Goal: Task Accomplishment & Management: Complete application form

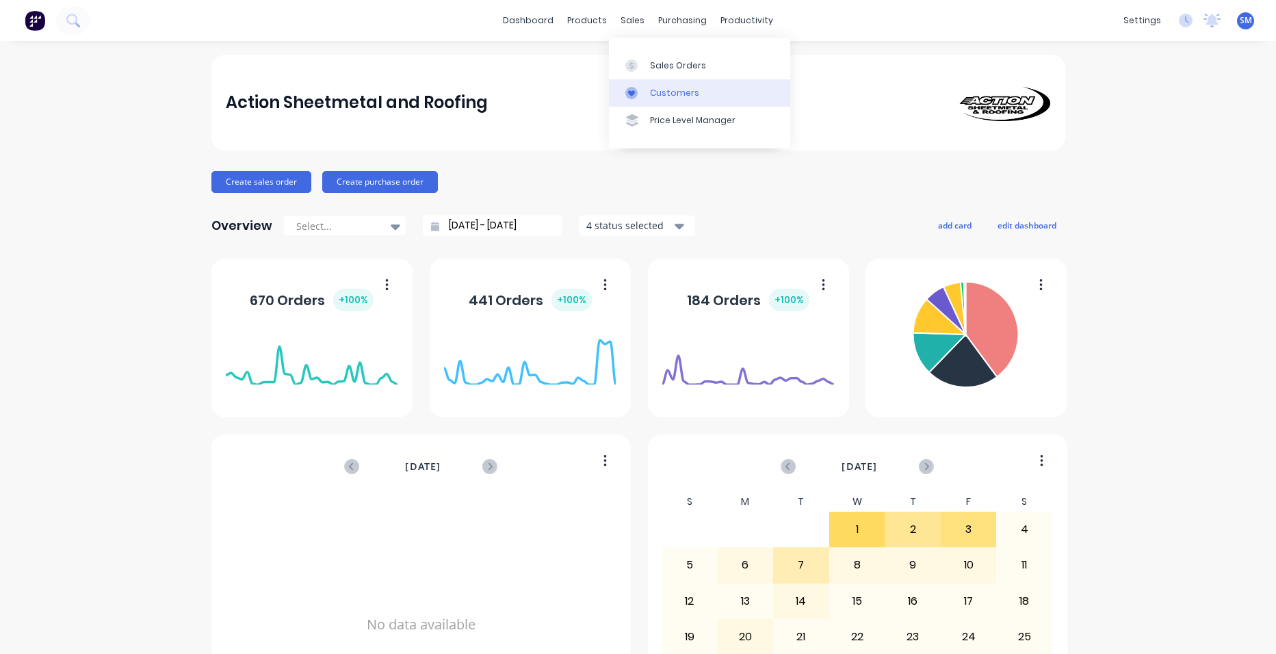
click at [649, 81] on link "Customers" at bounding box center [699, 92] width 181 height 27
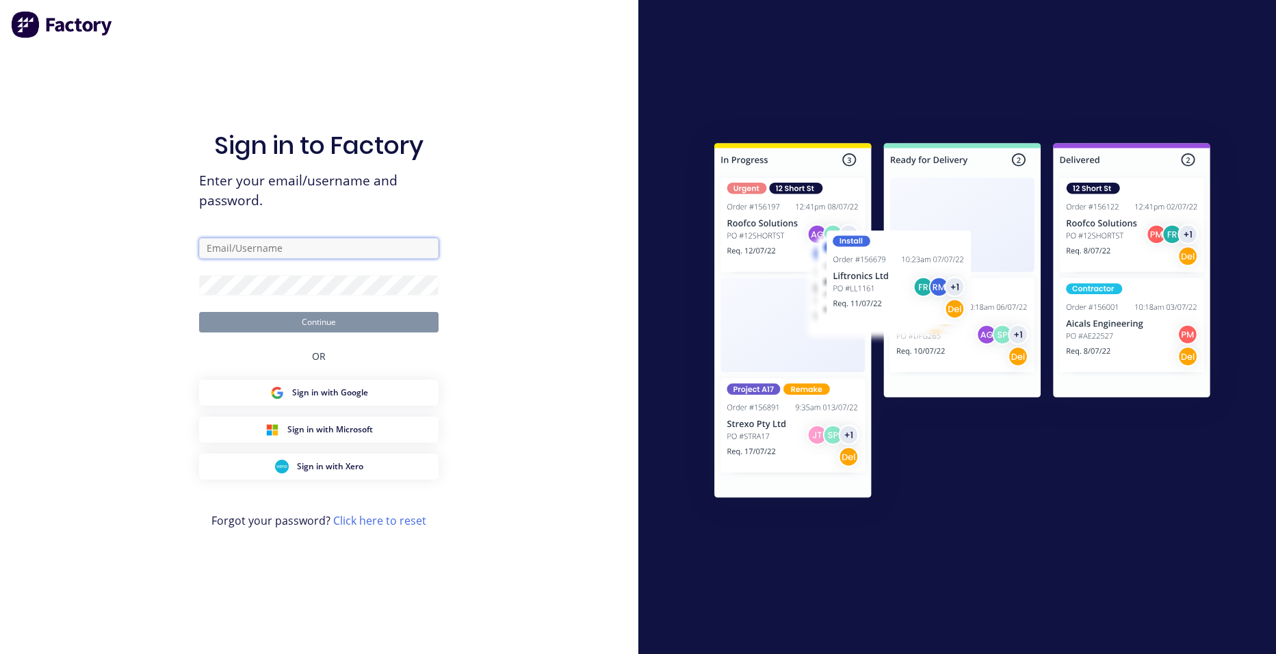
type input "[PERSON_NAME][EMAIL_ADDRESS][PERSON_NAME][DOMAIN_NAME]"
click at [331, 328] on button "Continue" at bounding box center [318, 322] width 239 height 21
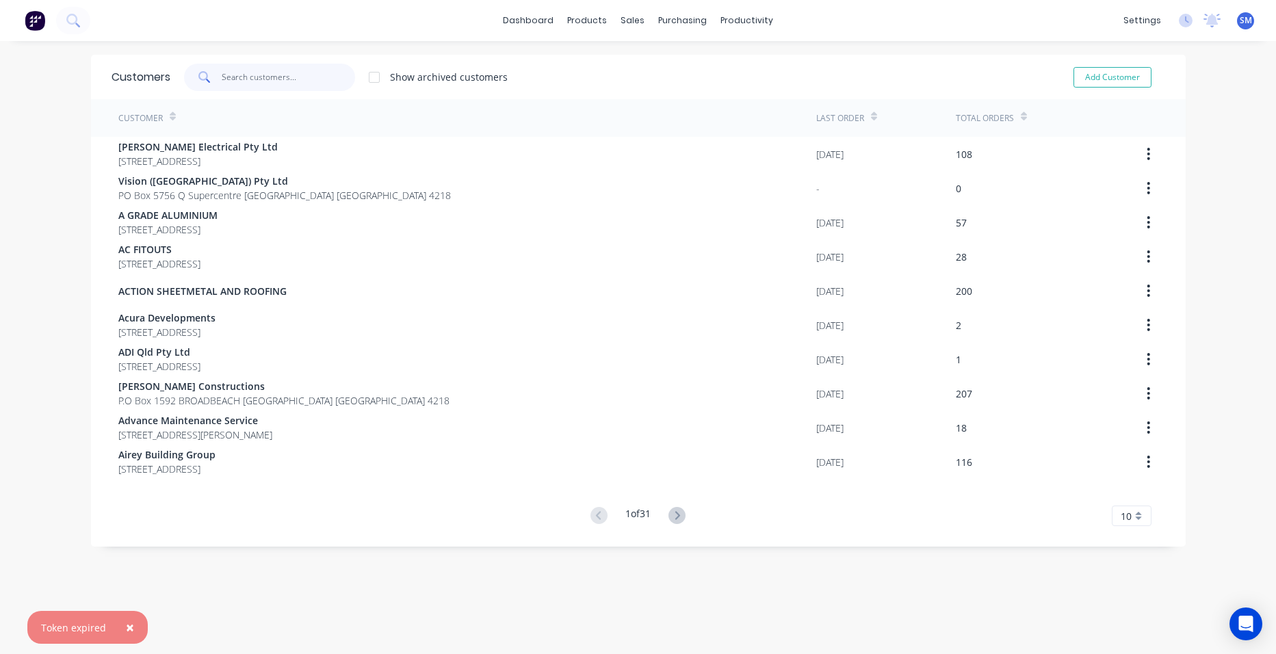
drag, startPoint x: 272, startPoint y: 82, endPoint x: 384, endPoint y: 79, distance: 112.3
click at [274, 79] on input "text" at bounding box center [288, 77] width 133 height 27
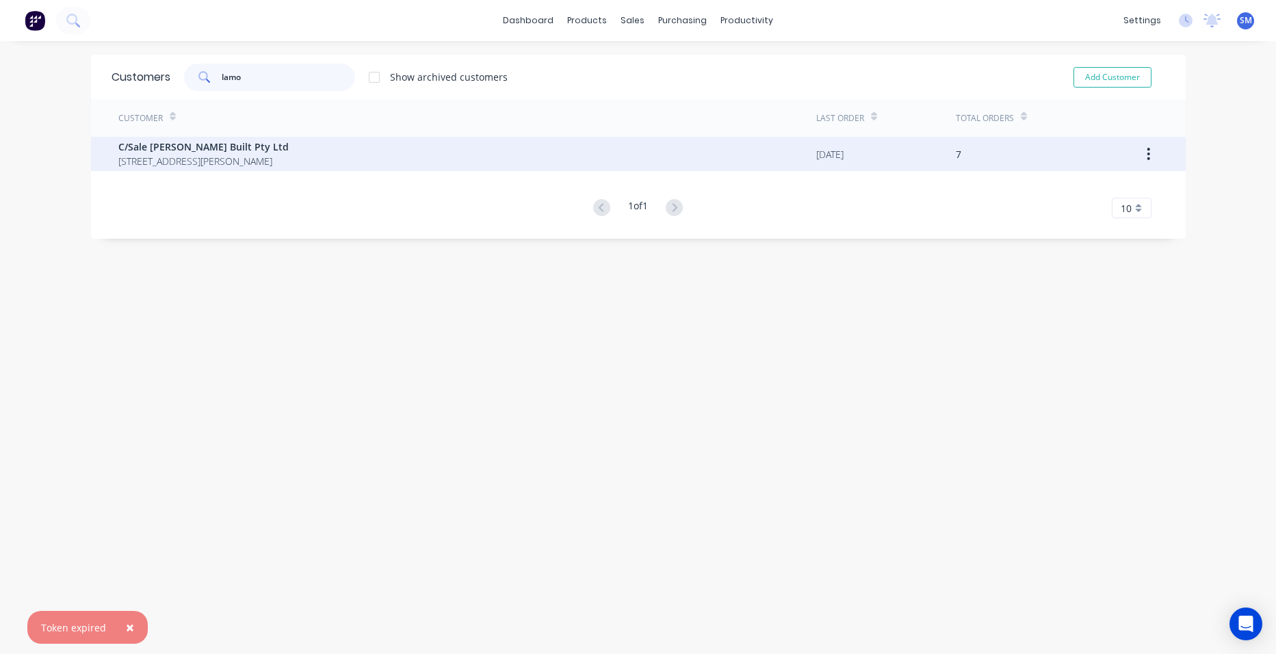
type input "lamo"
click at [180, 155] on span "[STREET_ADDRESS][PERSON_NAME]" at bounding box center [203, 161] width 170 height 14
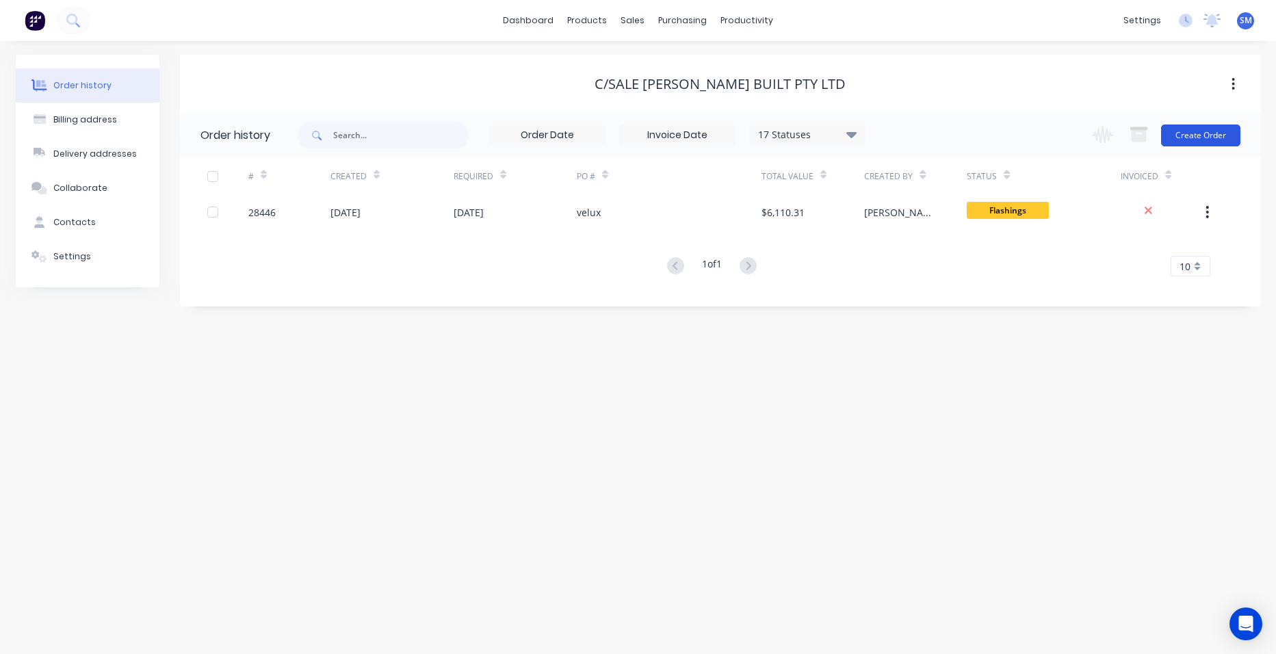
click at [1198, 137] on button "Create Order" at bounding box center [1200, 136] width 79 height 22
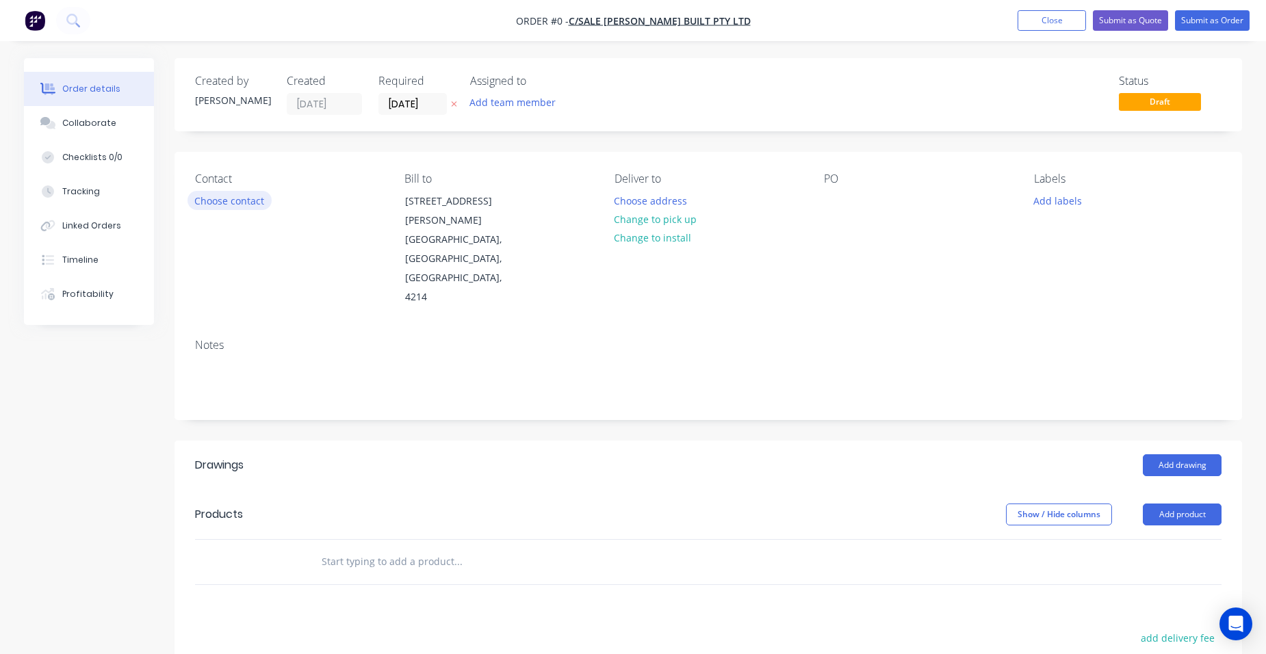
click at [216, 198] on button "Choose contact" at bounding box center [229, 200] width 84 height 18
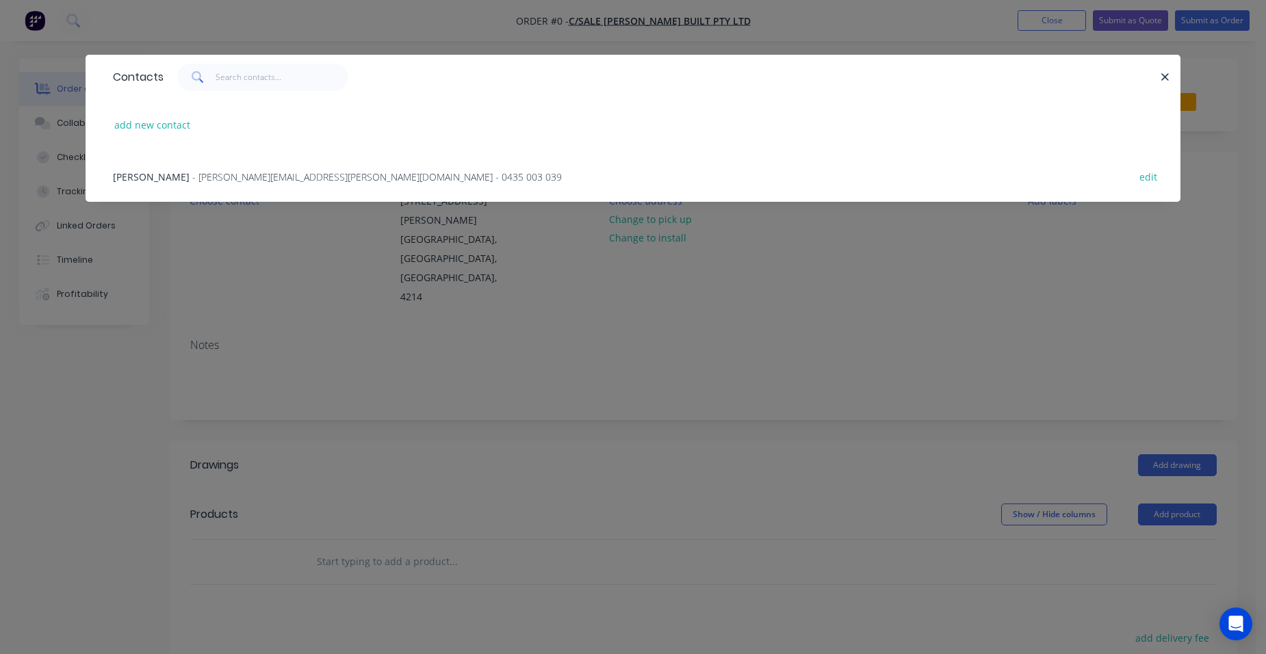
click at [192, 170] on span "- [PERSON_NAME][EMAIL_ADDRESS][PERSON_NAME][DOMAIN_NAME] - 0435 003 039" at bounding box center [376, 176] width 369 height 13
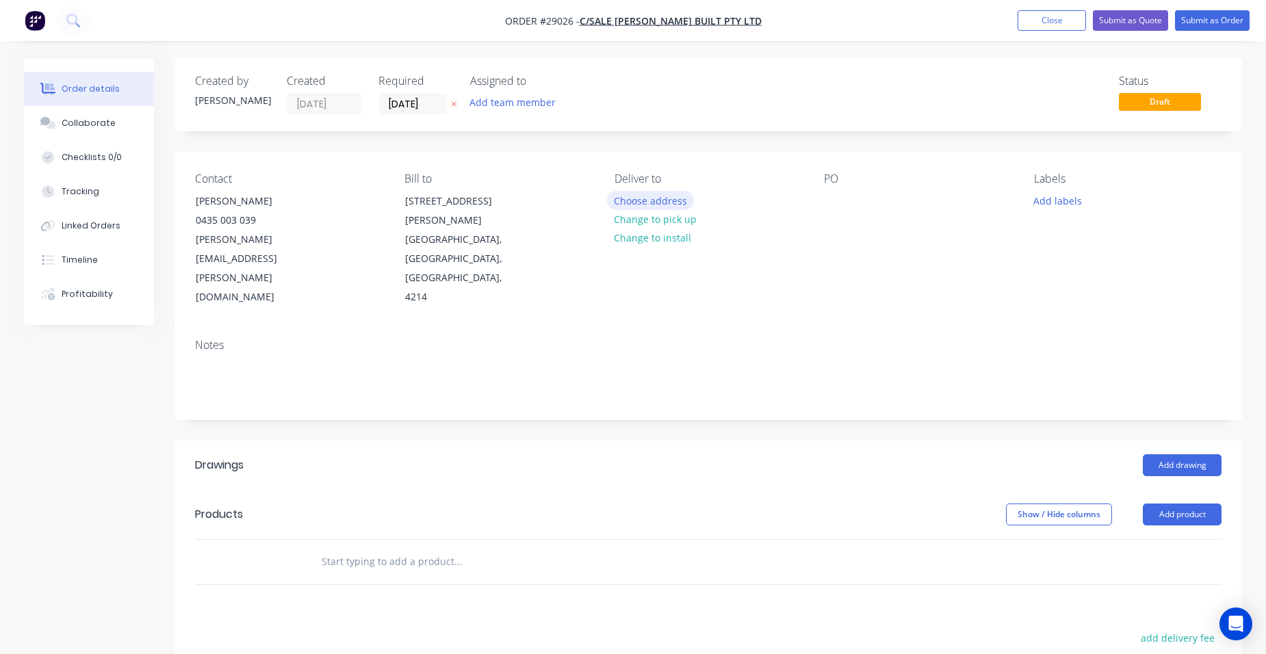
click at [647, 198] on button "Choose address" at bounding box center [651, 200] width 88 height 18
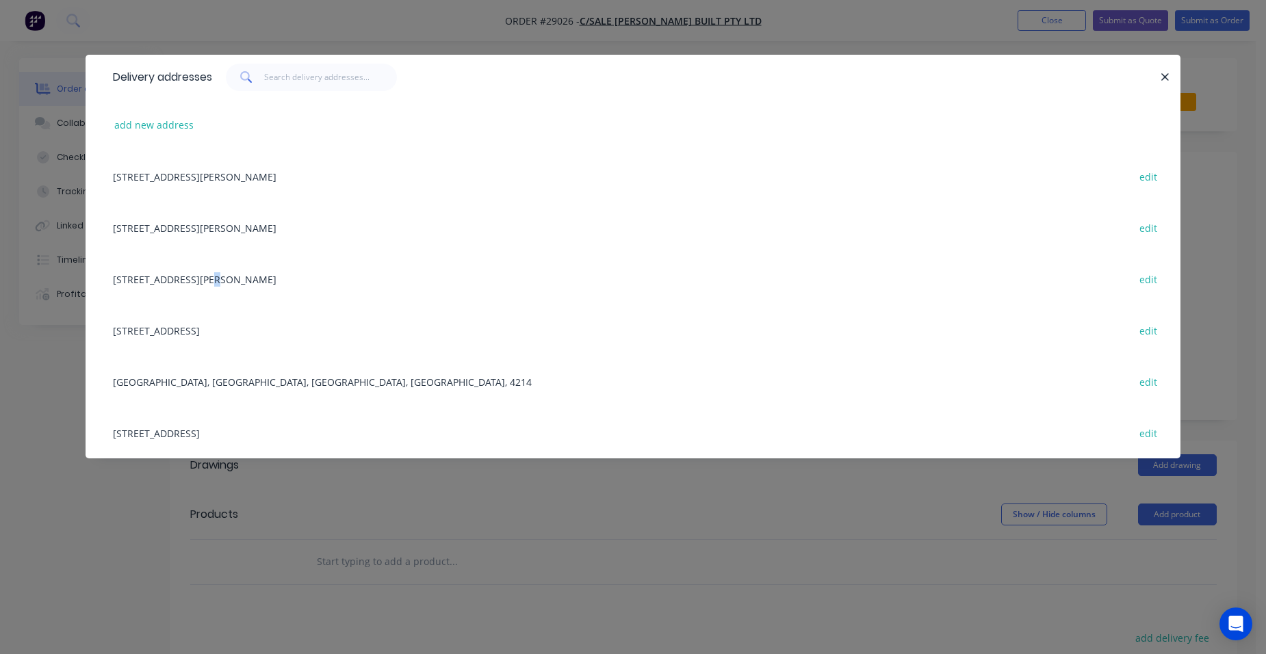
click at [200, 275] on div "[STREET_ADDRESS][PERSON_NAME] edit" at bounding box center [633, 278] width 1054 height 51
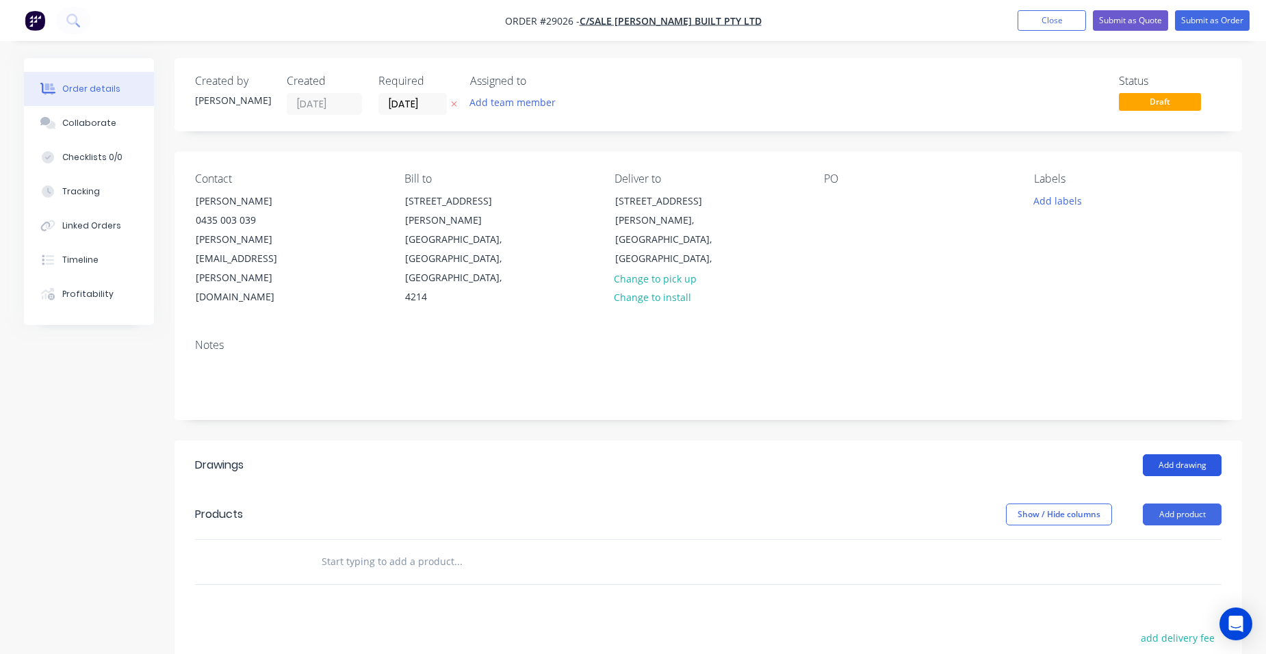
click at [1204, 454] on button "Add drawing" at bounding box center [1182, 465] width 79 height 22
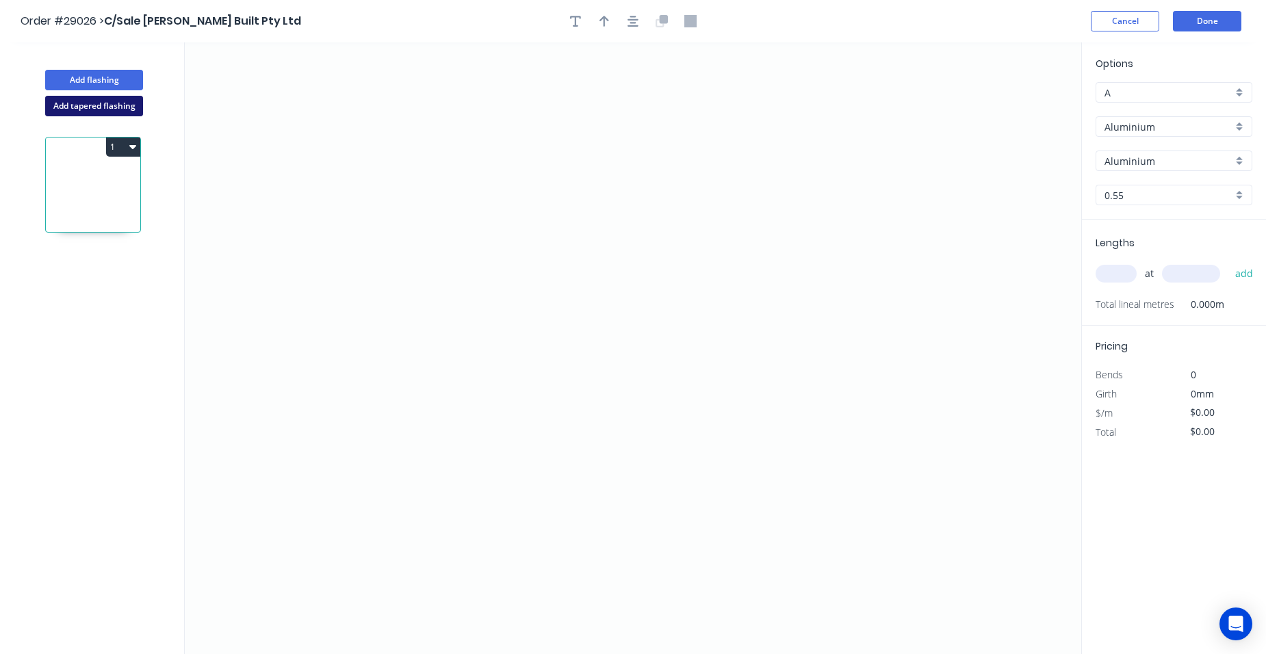
click at [111, 109] on button "Add tapered flashing" at bounding box center [94, 106] width 98 height 21
click at [1209, 27] on button "Done" at bounding box center [1207, 21] width 68 height 21
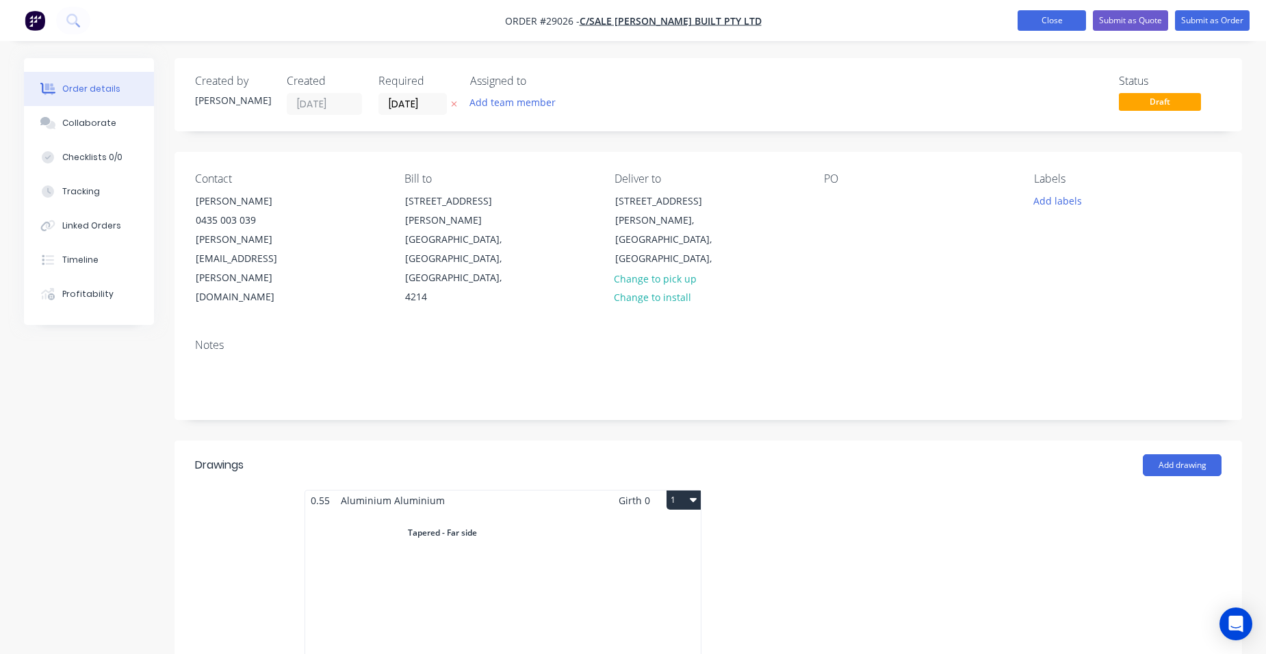
click at [1041, 14] on button "Close" at bounding box center [1051, 20] width 68 height 21
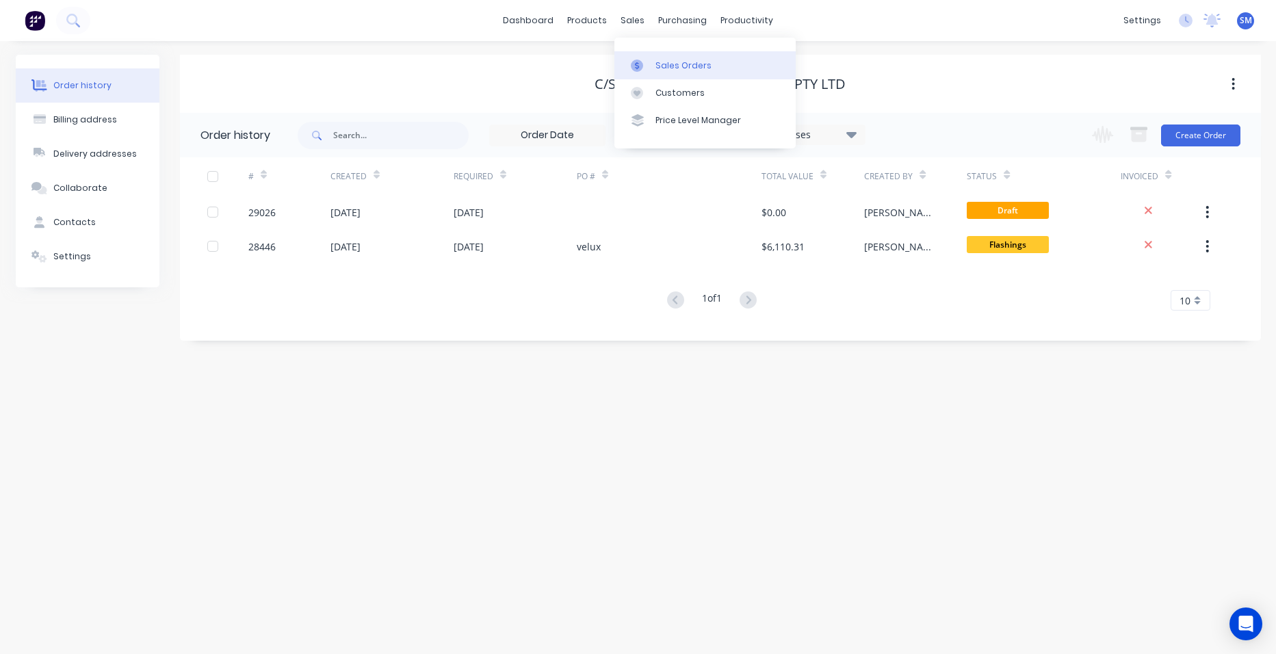
click at [656, 58] on link "Sales Orders" at bounding box center [704, 64] width 181 height 27
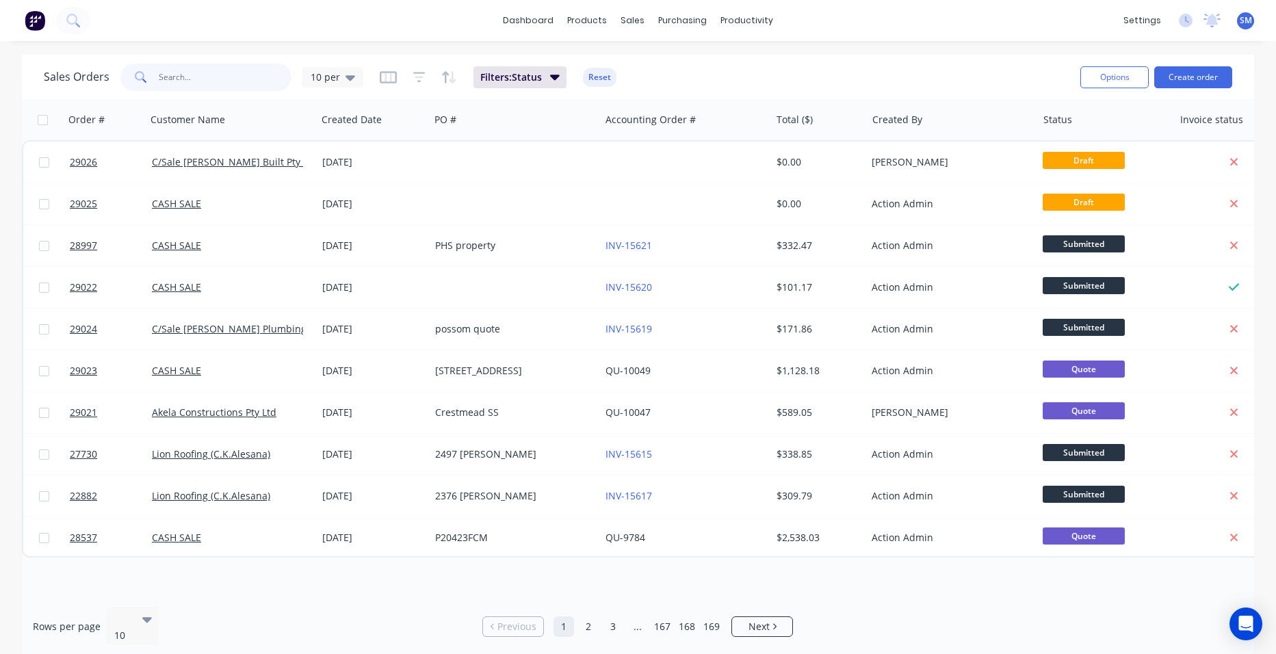
click at [200, 83] on input "text" at bounding box center [225, 77] width 133 height 27
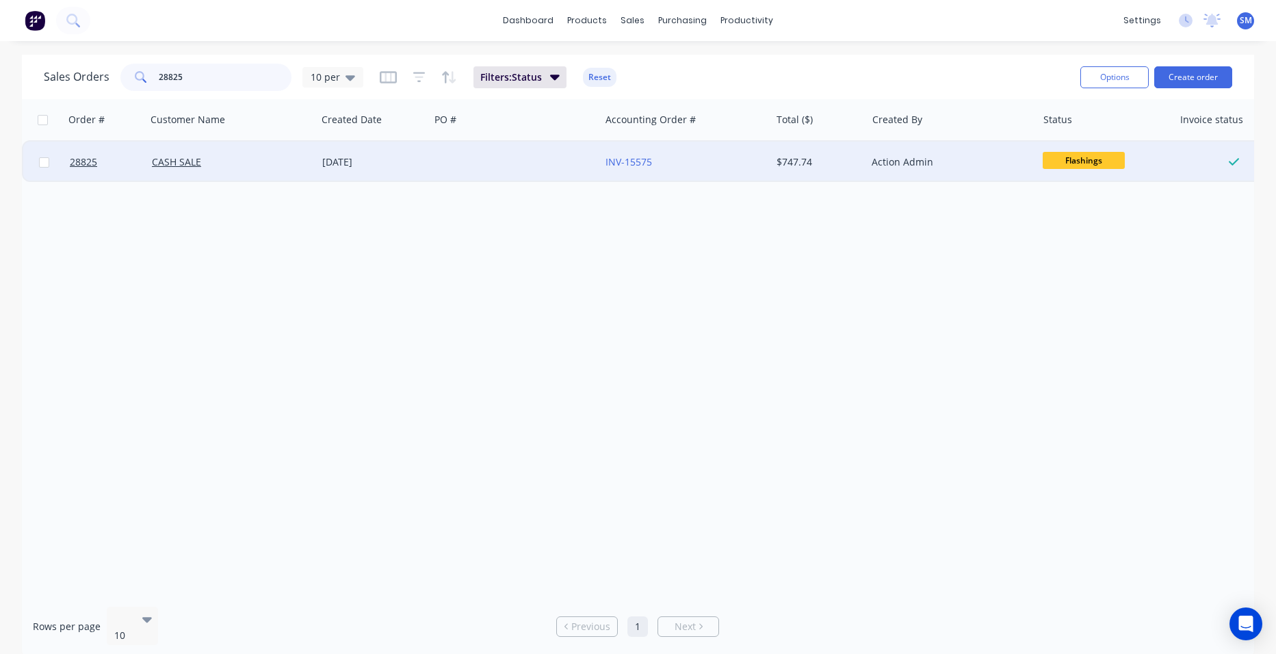
type input "28825"
click at [530, 161] on div at bounding box center [515, 162] width 170 height 41
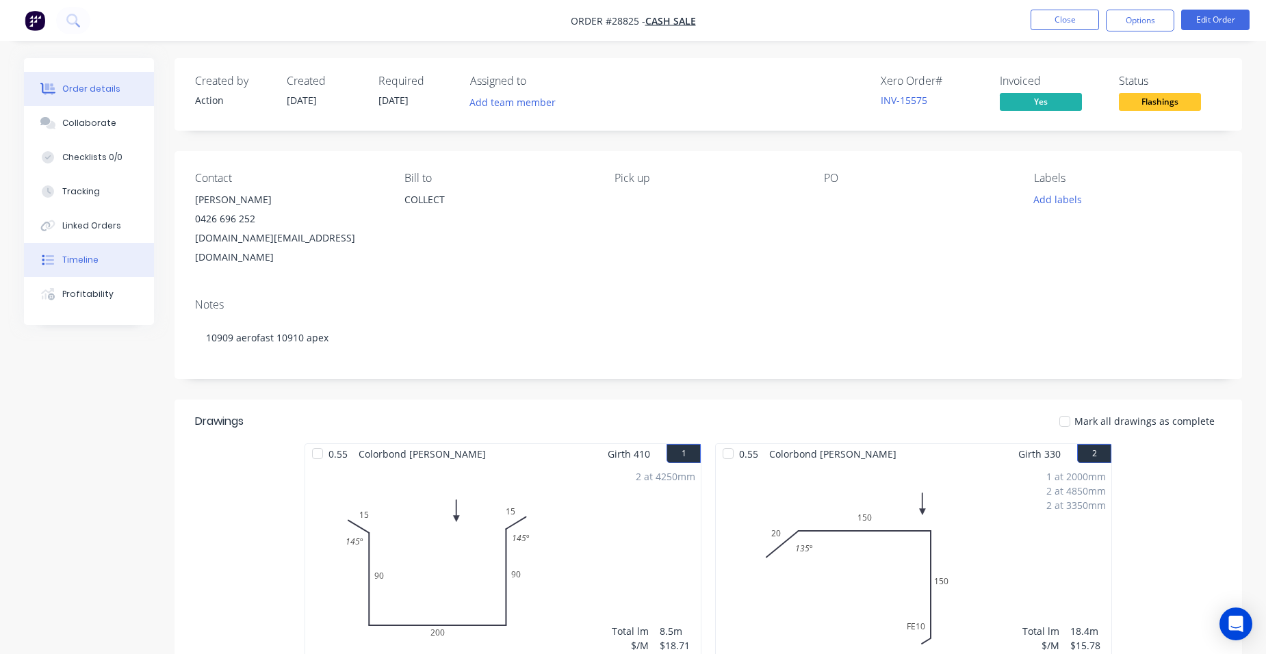
click at [80, 260] on div "Timeline" at bounding box center [80, 260] width 36 height 12
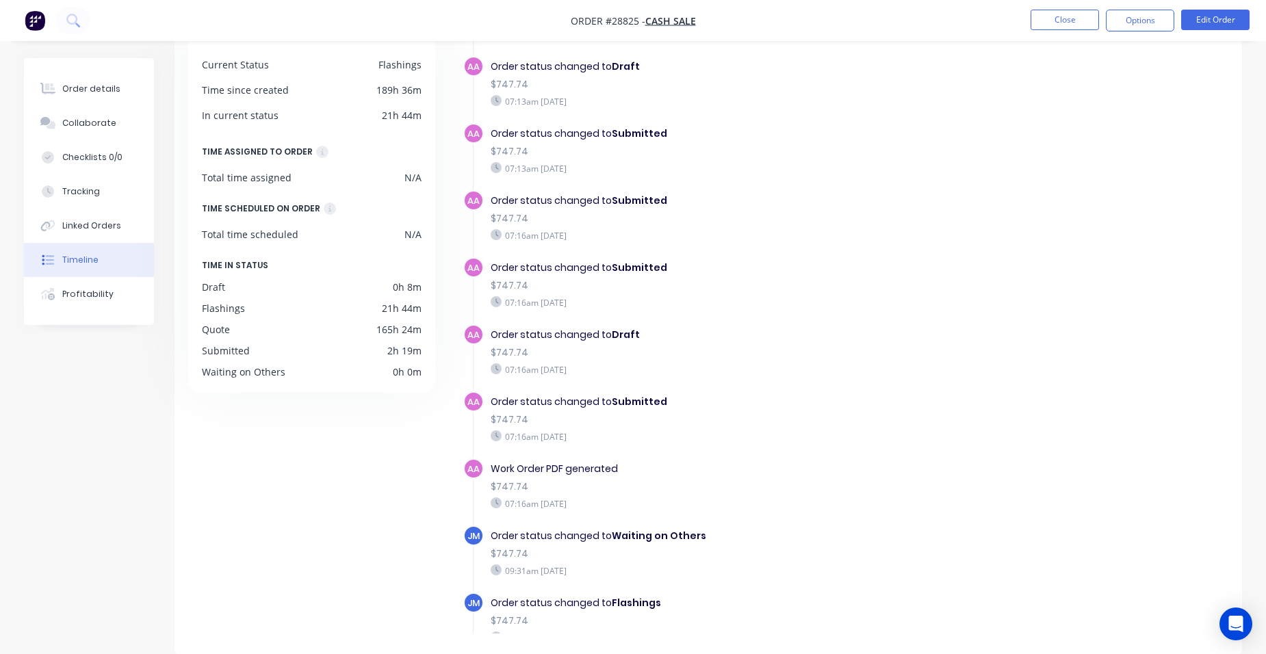
scroll to position [211, 0]
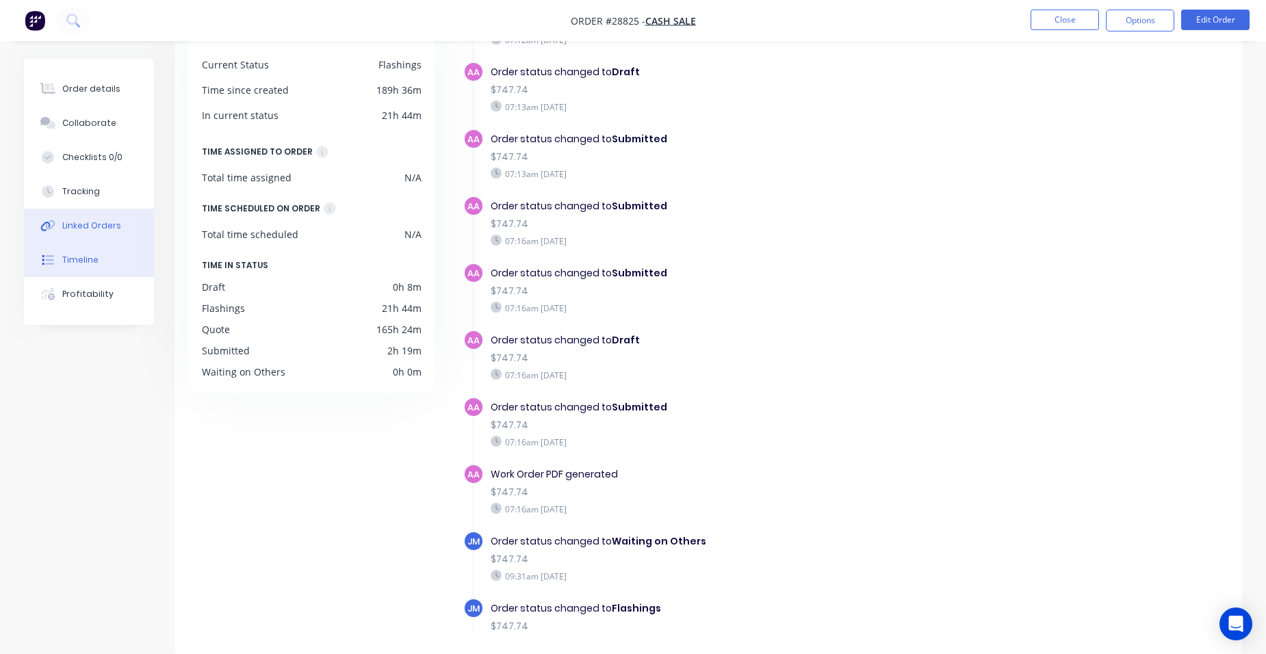
click at [90, 229] on div "Linked Orders" at bounding box center [91, 226] width 59 height 12
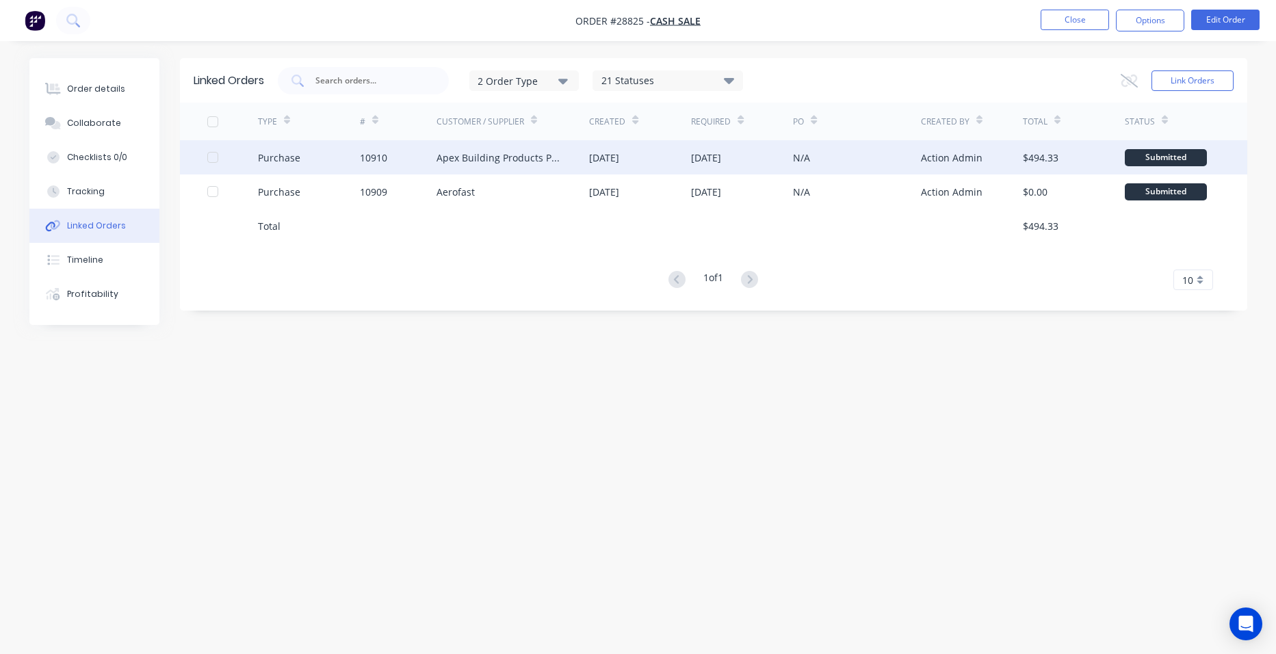
click at [432, 163] on div "10910" at bounding box center [398, 157] width 77 height 34
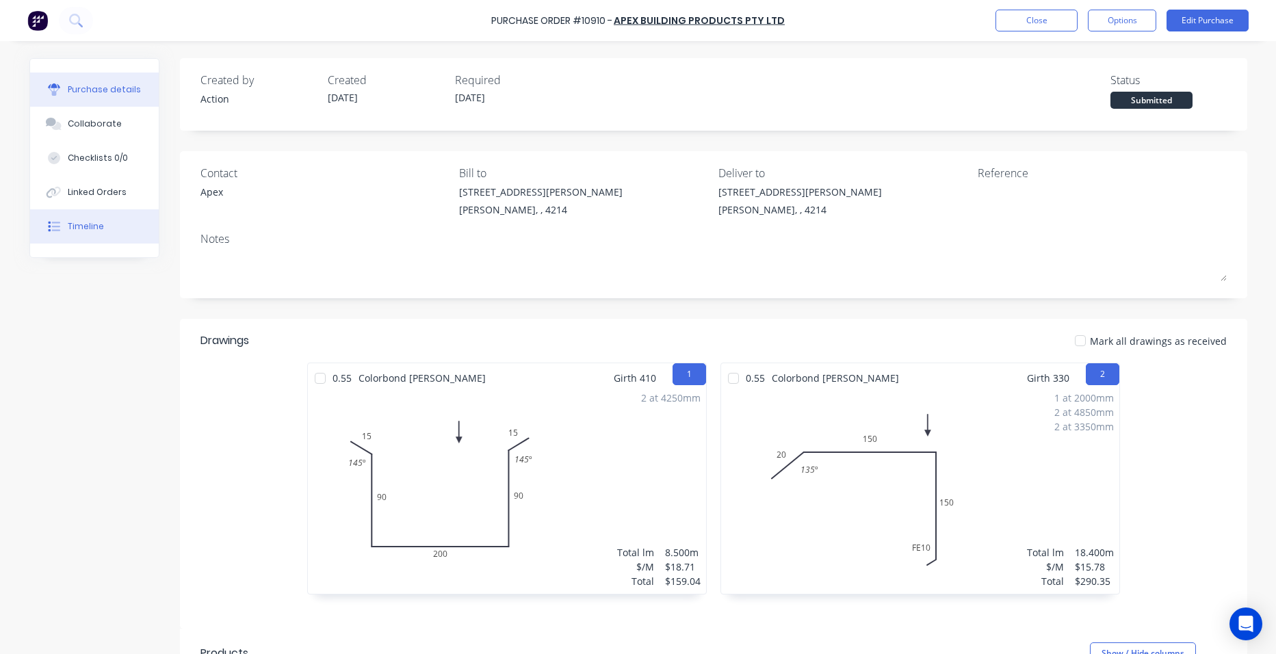
click at [107, 217] on button "Timeline" at bounding box center [94, 226] width 129 height 34
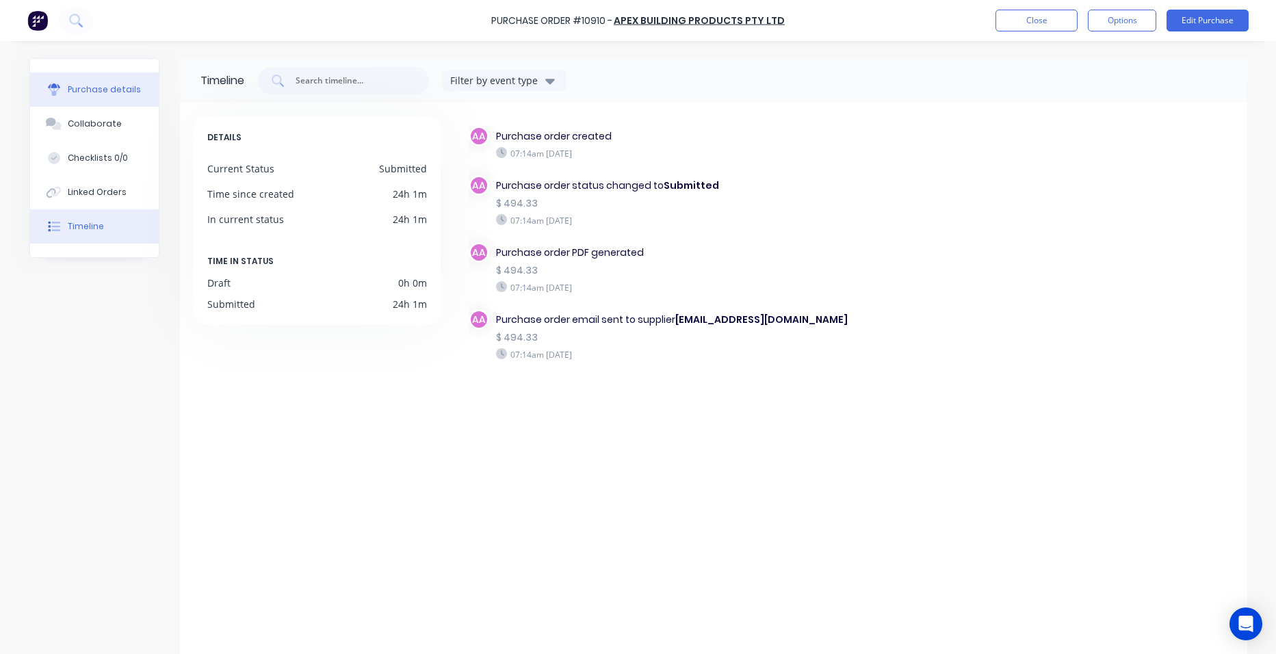
click at [92, 89] on div "Purchase details" at bounding box center [104, 89] width 73 height 12
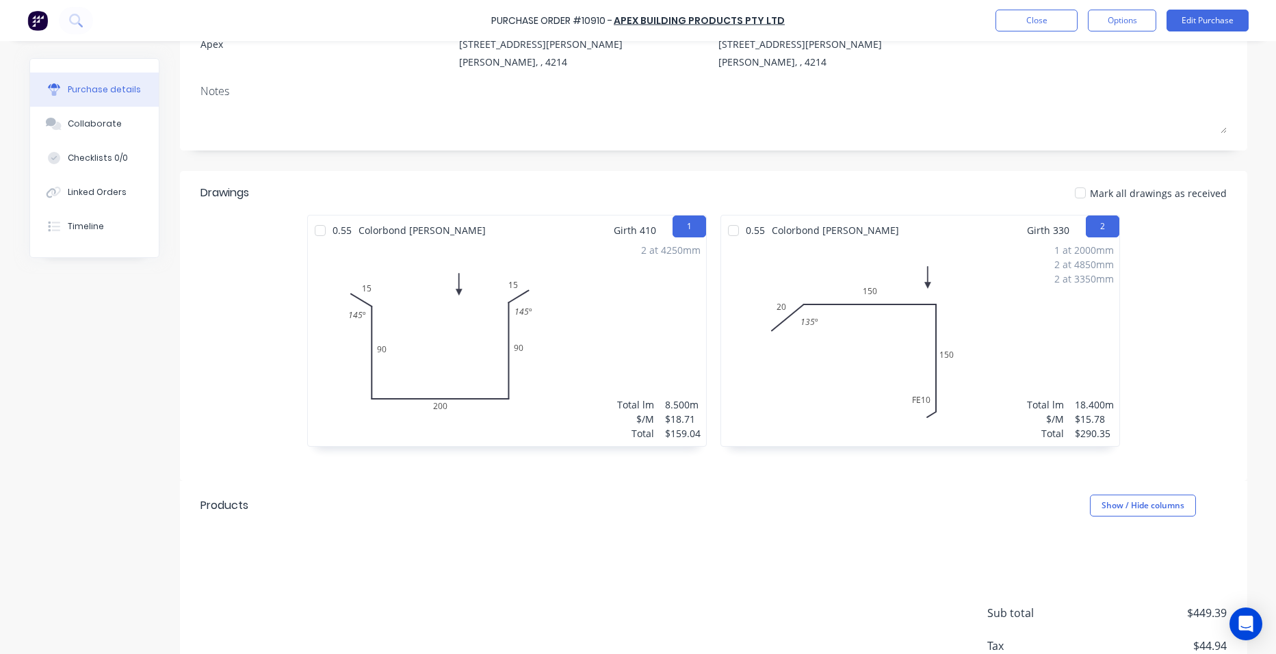
scroll to position [239, 0]
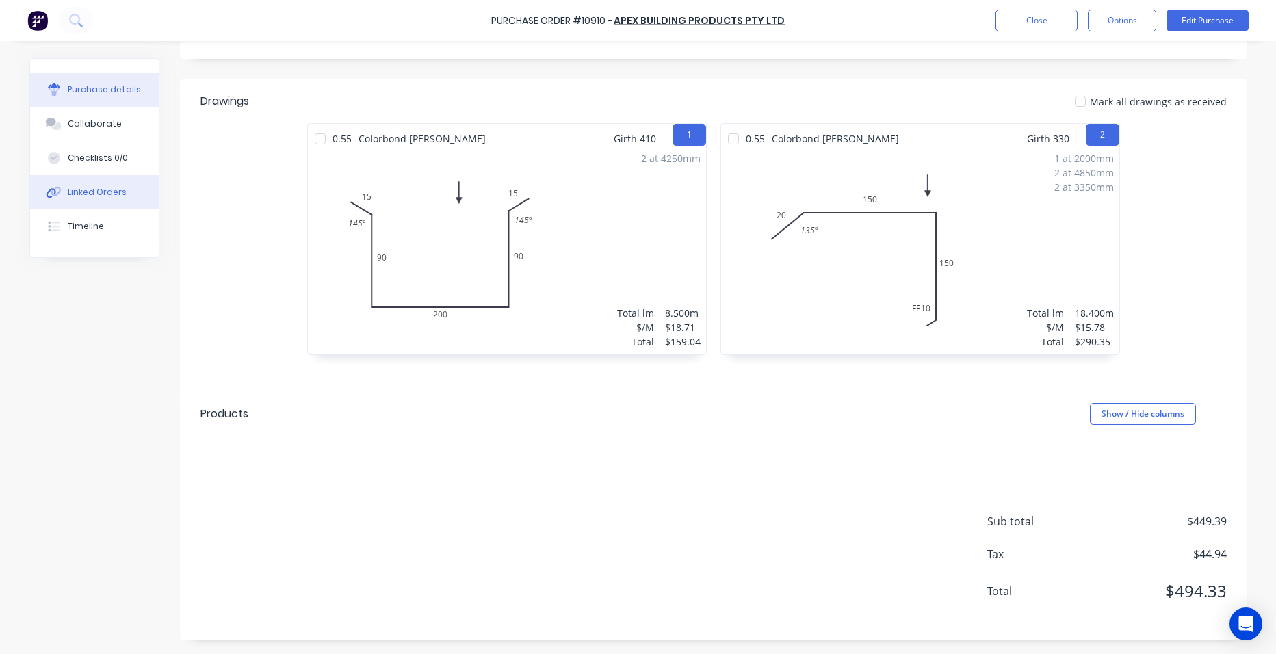
click at [118, 192] on button "Linked Orders" at bounding box center [94, 192] width 129 height 34
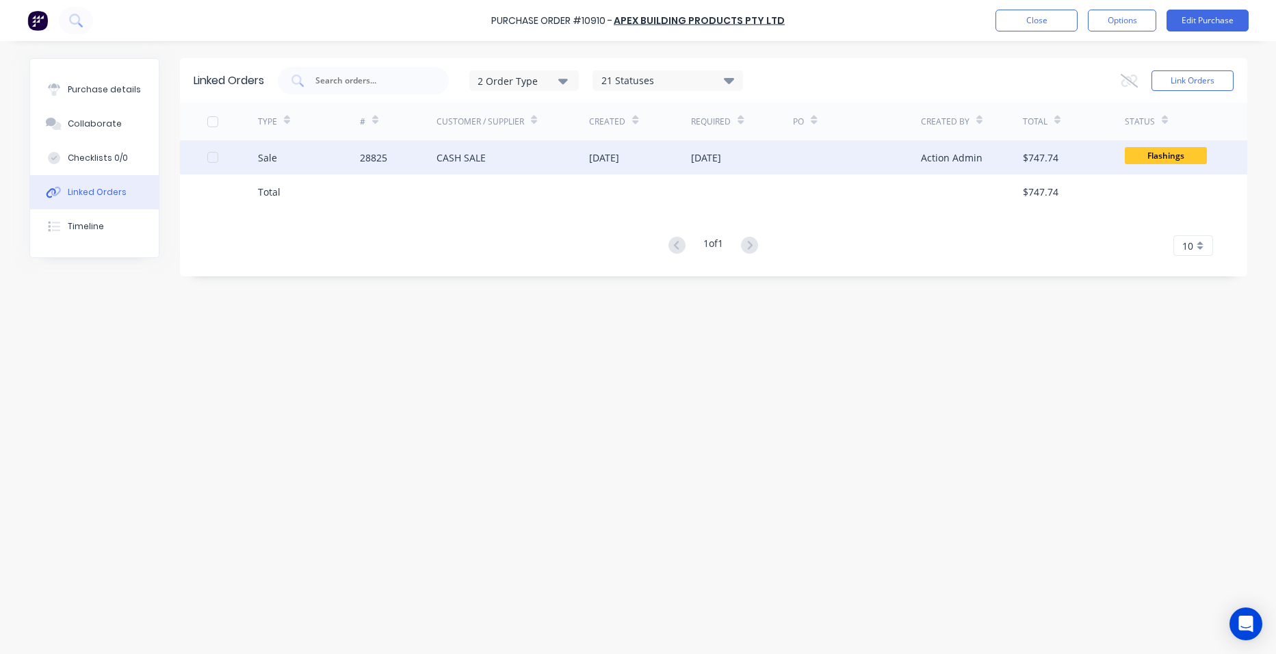
click at [459, 146] on div "CASH SALE" at bounding box center [513, 157] width 153 height 34
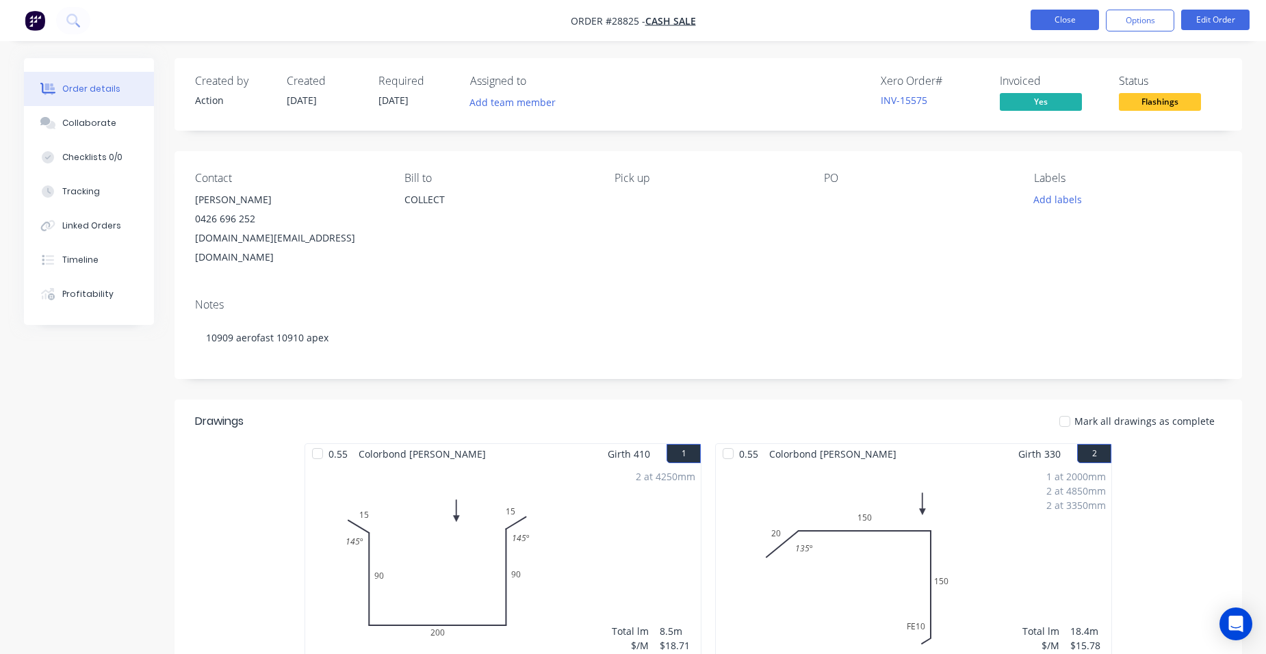
click at [1059, 19] on button "Close" at bounding box center [1064, 20] width 68 height 21
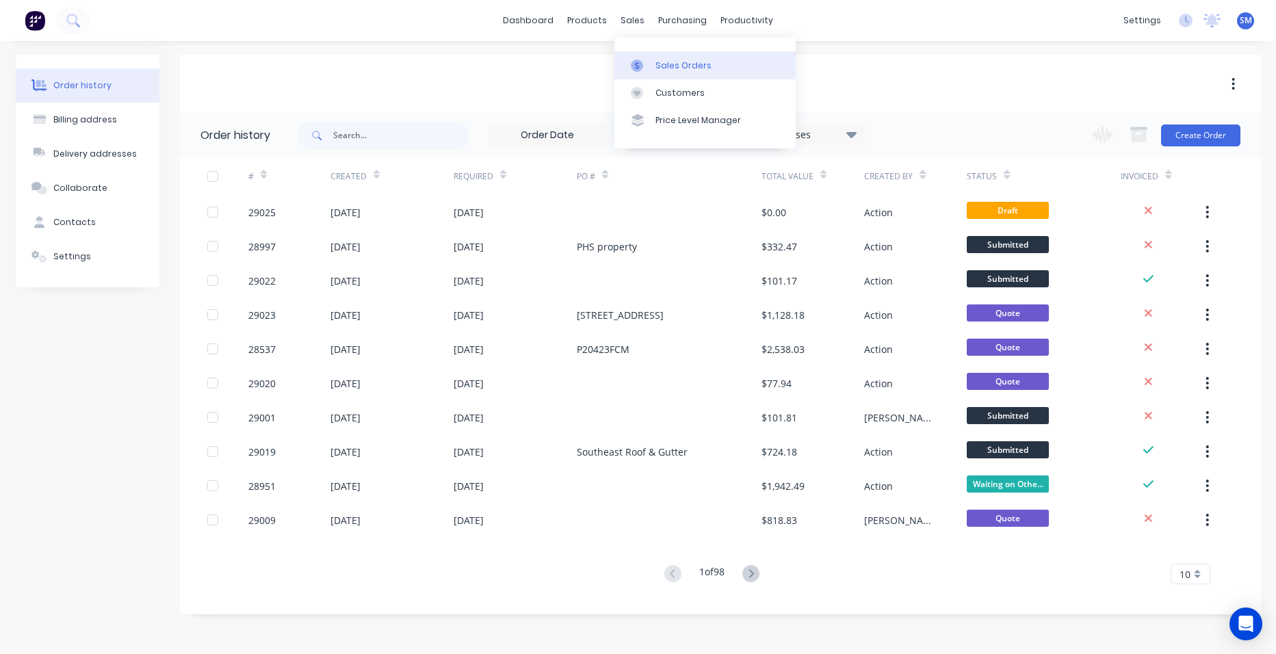
click at [705, 68] on div "Sales Orders" at bounding box center [684, 66] width 56 height 12
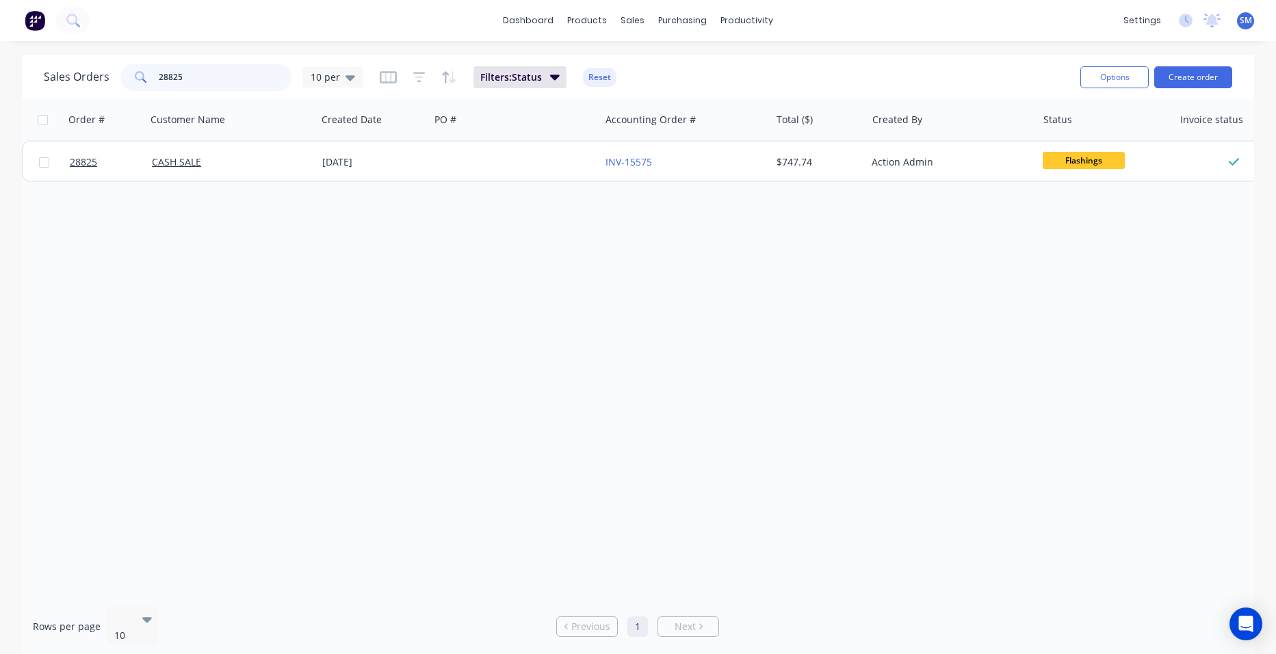
drag, startPoint x: 211, startPoint y: 86, endPoint x: 14, endPoint y: 82, distance: 197.1
click at [14, 82] on div "Sales Orders 28825 10 per Filters: Status Reset Options Create order Order # Cu…" at bounding box center [638, 356] width 1276 height 603
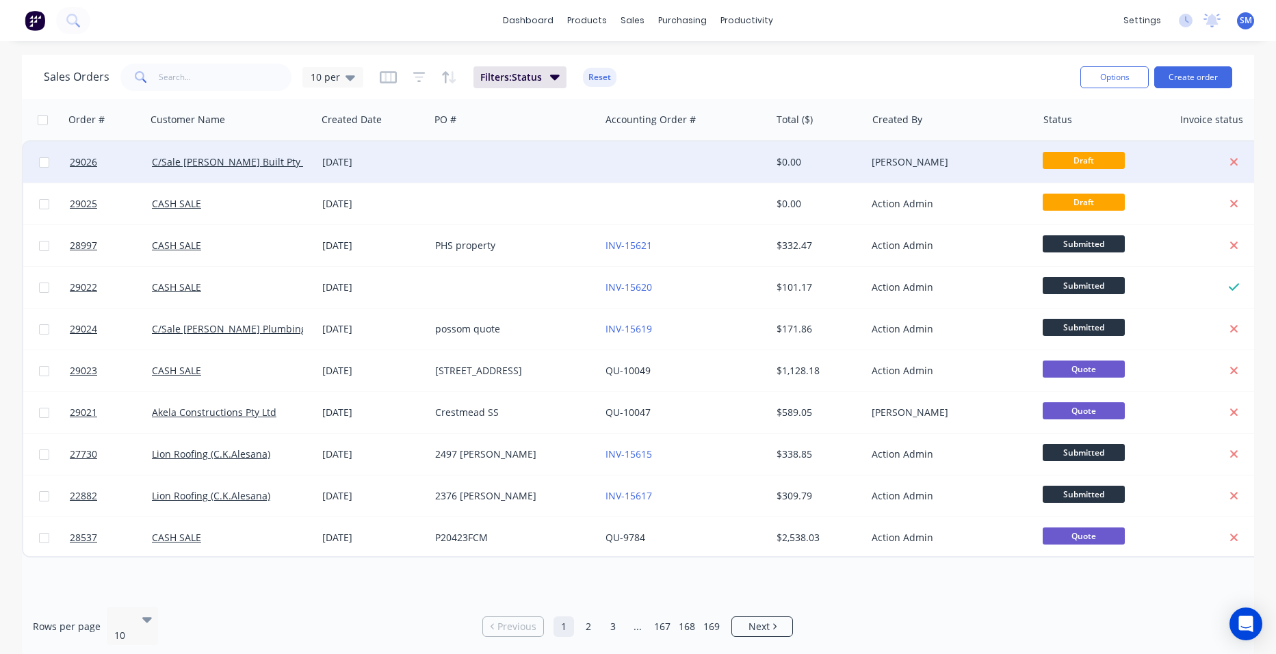
click at [600, 156] on div at bounding box center [685, 162] width 170 height 41
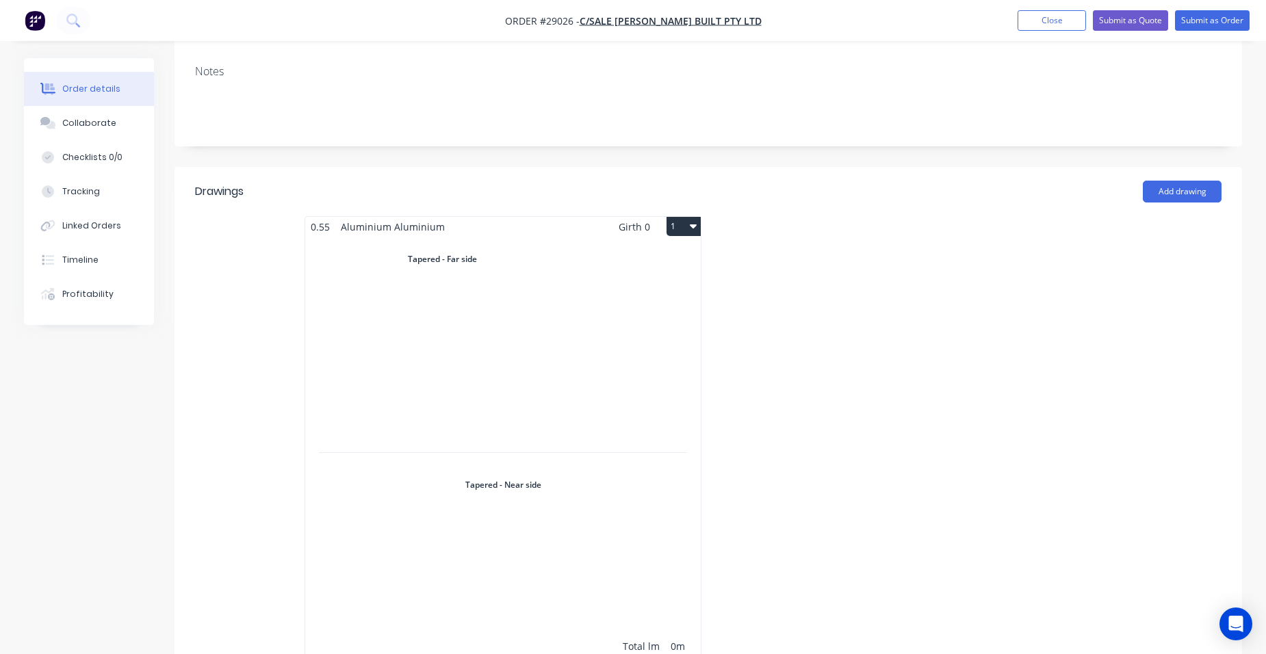
click at [581, 278] on div "Total lm $/M Total 0m $0.00 $0.00" at bounding box center [502, 462] width 395 height 451
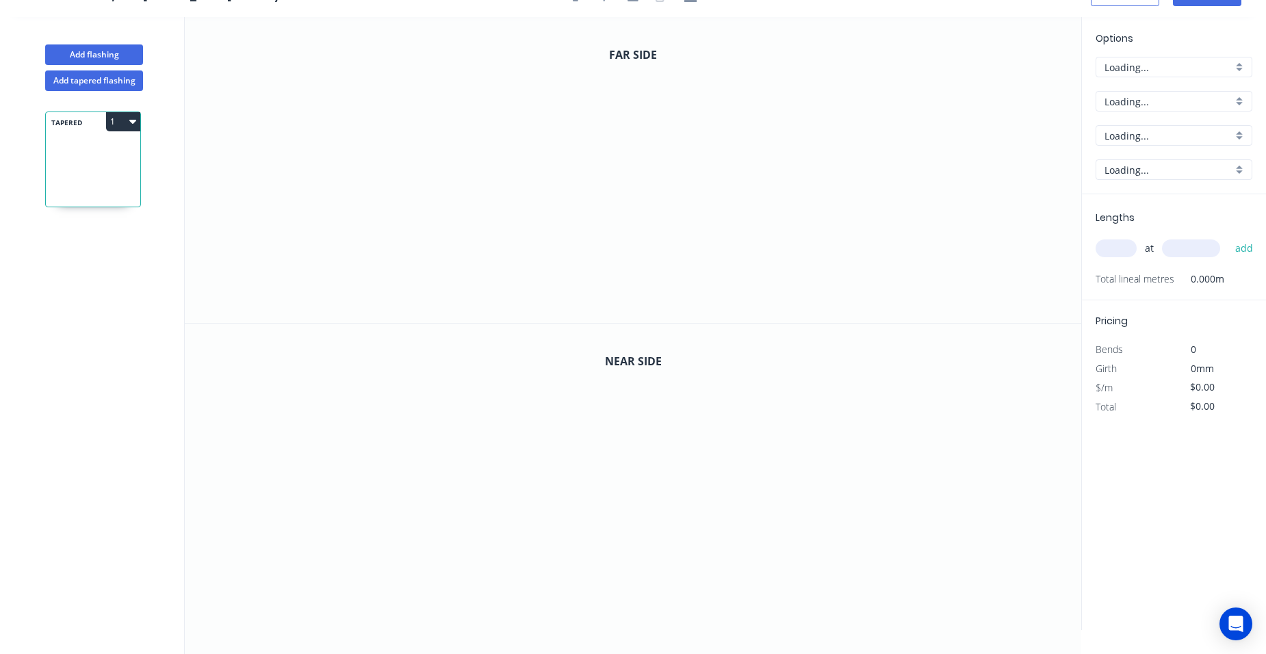
scroll to position [25, 0]
drag, startPoint x: 480, startPoint y: 101, endPoint x: 482, endPoint y: 234, distance: 133.5
click at [482, 234] on icon "0" at bounding box center [633, 170] width 896 height 306
click at [749, 236] on icon "0 ?" at bounding box center [633, 170] width 896 height 306
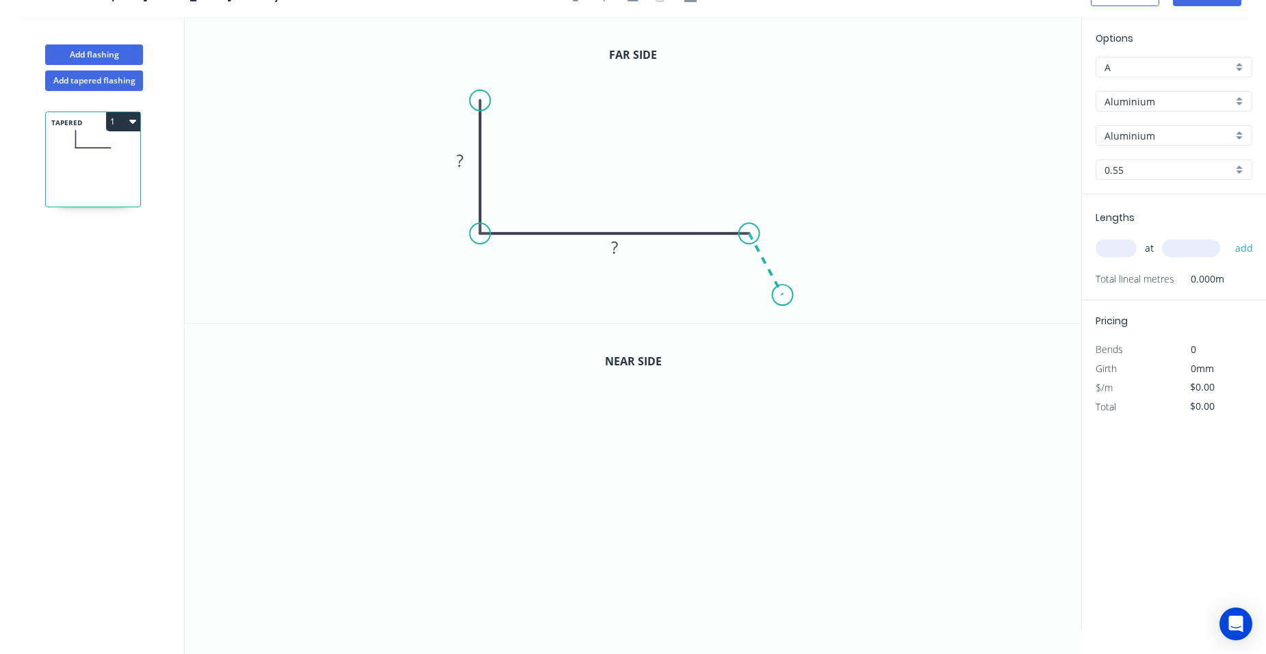
click at [783, 296] on icon "0 ? ?" at bounding box center [633, 170] width 896 height 306
click at [783, 296] on circle at bounding box center [783, 295] width 21 height 21
click at [469, 159] on rect at bounding box center [459, 161] width 27 height 19
click at [624, 246] on rect at bounding box center [614, 248] width 27 height 19
click at [788, 248] on rect at bounding box center [783, 248] width 27 height 19
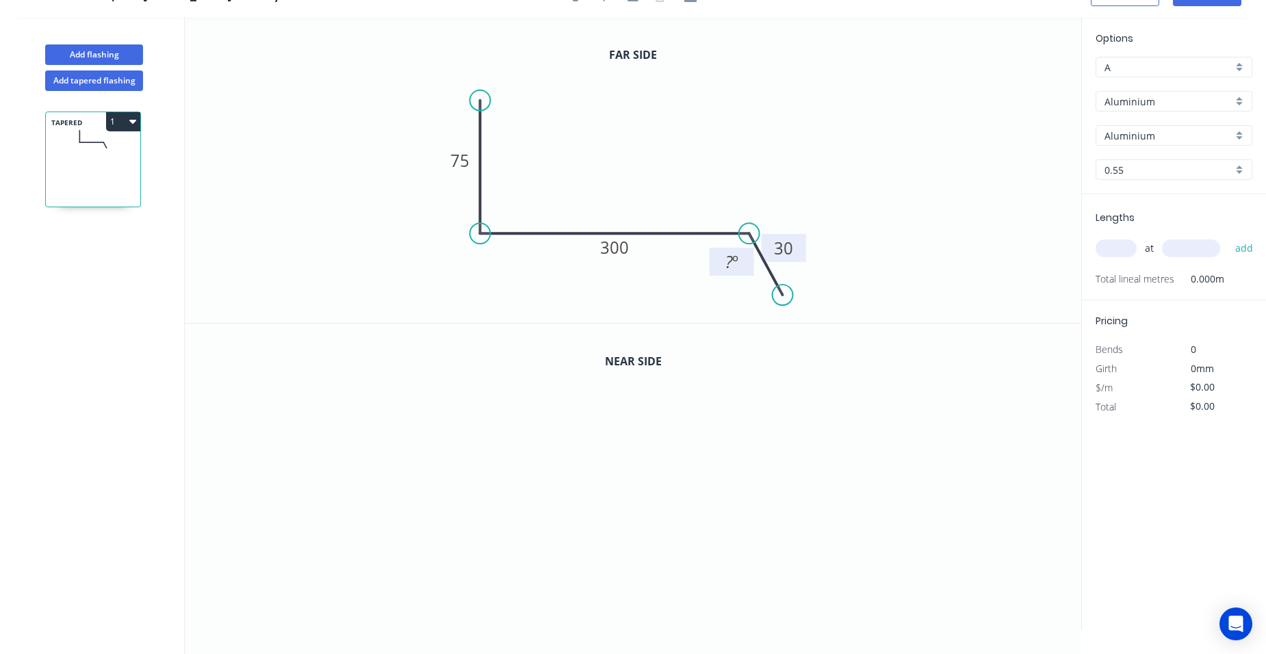
type input "$1.00"
click at [738, 257] on rect at bounding box center [731, 262] width 27 height 19
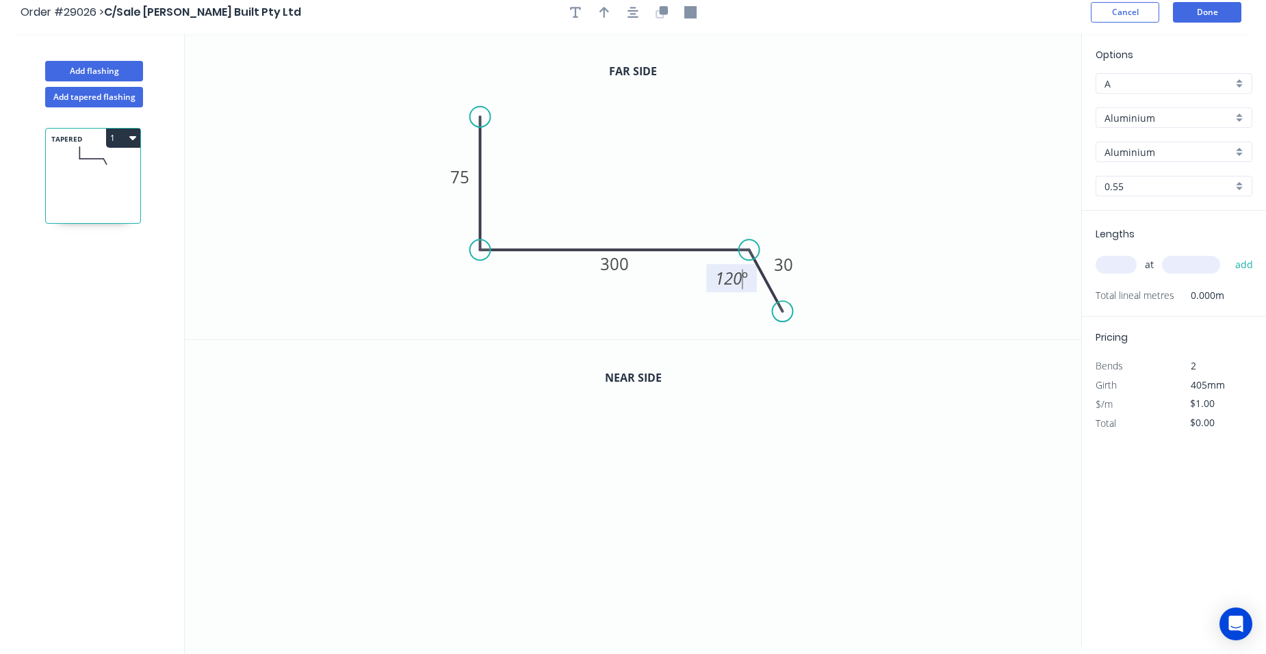
scroll to position [0, 0]
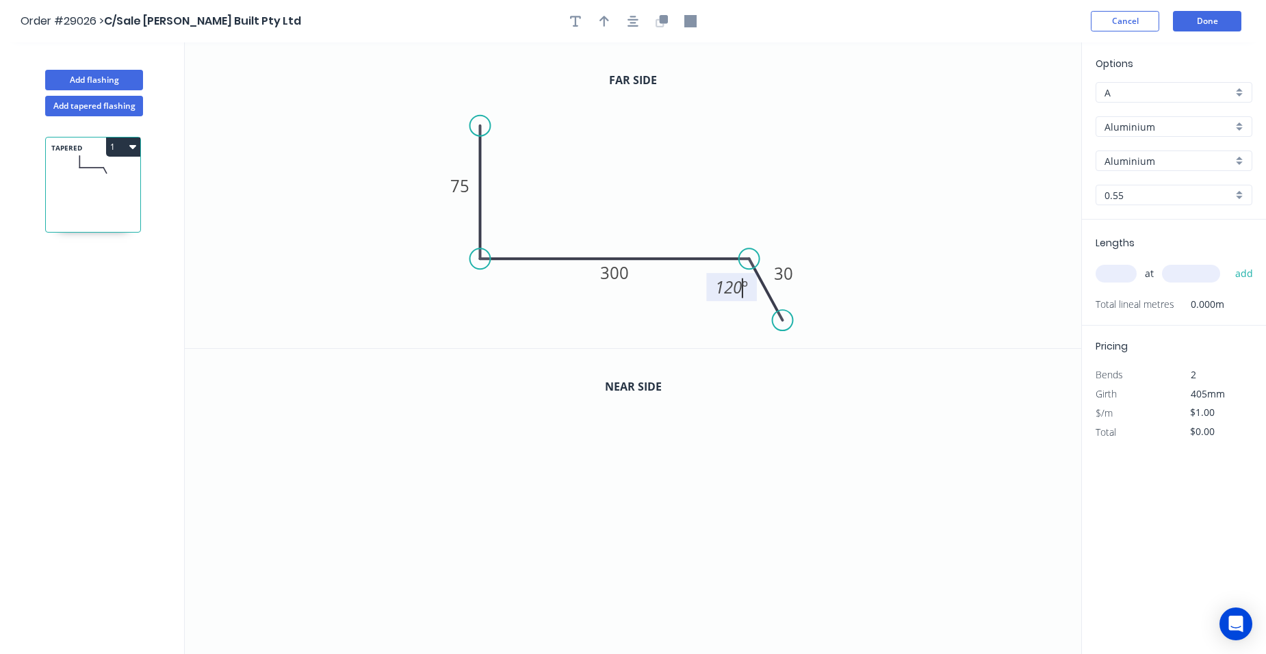
drag, startPoint x: 606, startPoint y: 22, endPoint x: 661, endPoint y: 45, distance: 60.1
click at [607, 23] on icon "button" at bounding box center [604, 21] width 10 height 12
drag, startPoint x: 1013, startPoint y: 111, endPoint x: 606, endPoint y: 208, distance: 419.2
click at [606, 208] on icon at bounding box center [605, 192] width 12 height 44
click at [1239, 123] on div "Aluminium" at bounding box center [1173, 126] width 157 height 21
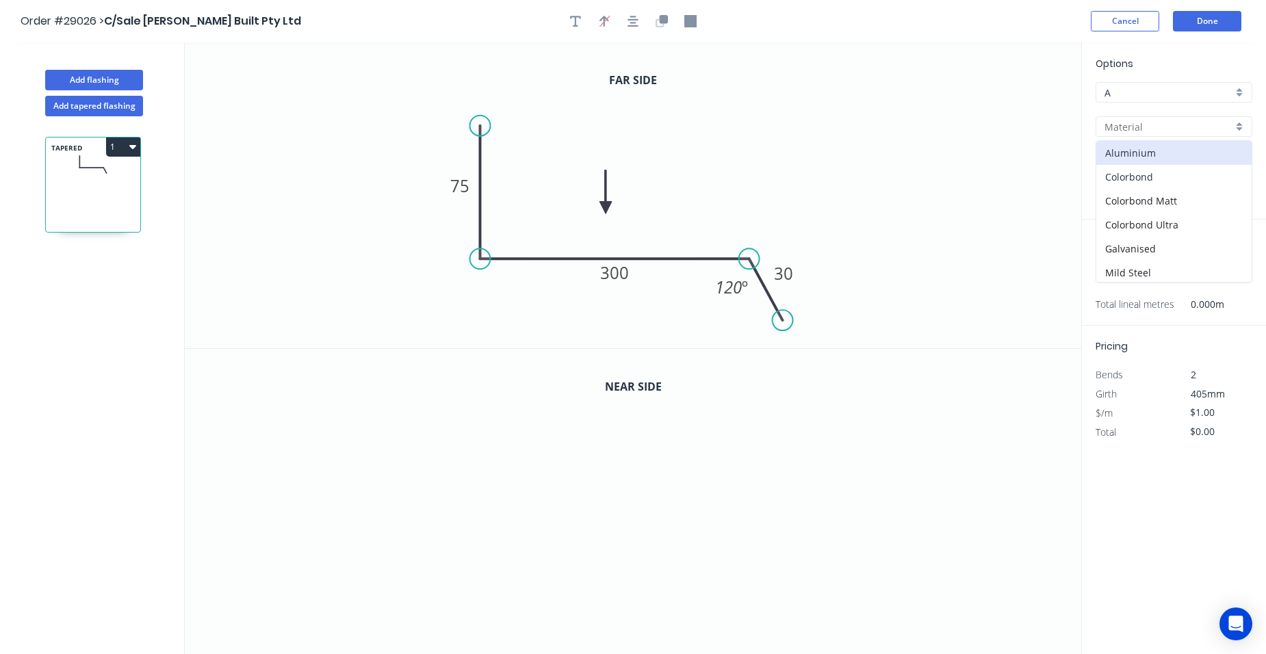
click at [1208, 183] on div "Colorbond" at bounding box center [1173, 177] width 155 height 24
type input "Colorbond"
type input "Basalt"
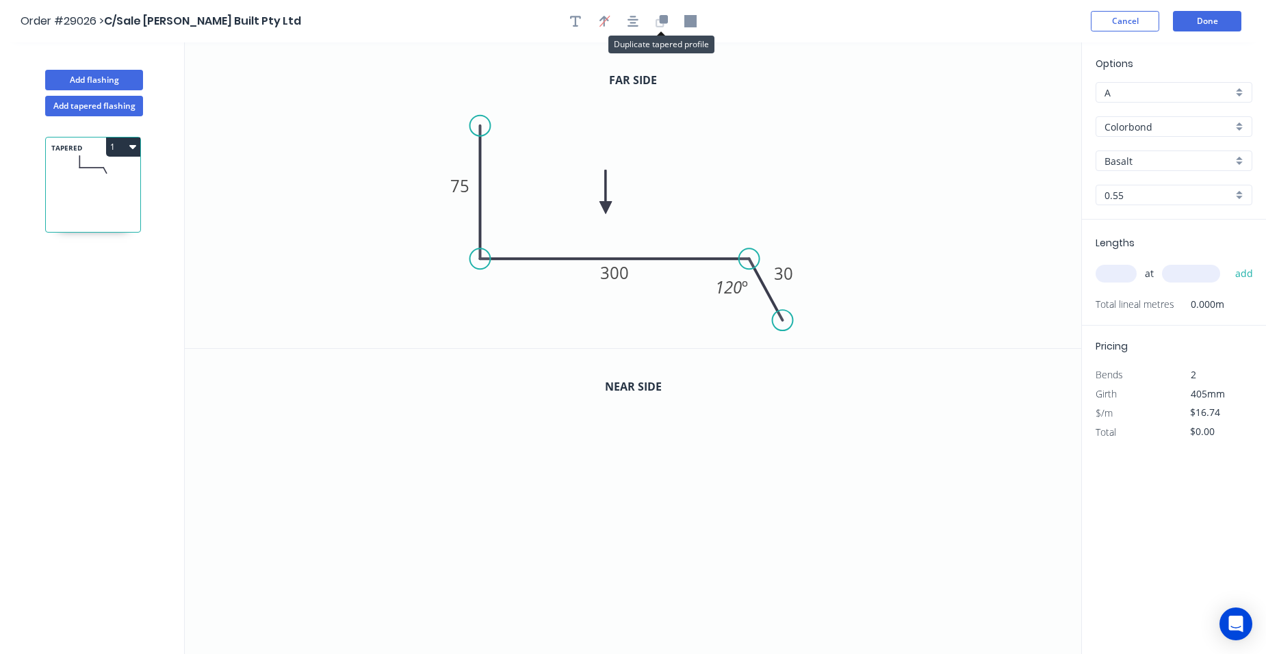
drag, startPoint x: 663, startPoint y: 23, endPoint x: 711, endPoint y: 55, distance: 57.7
click at [664, 23] on icon "button" at bounding box center [664, 19] width 8 height 8
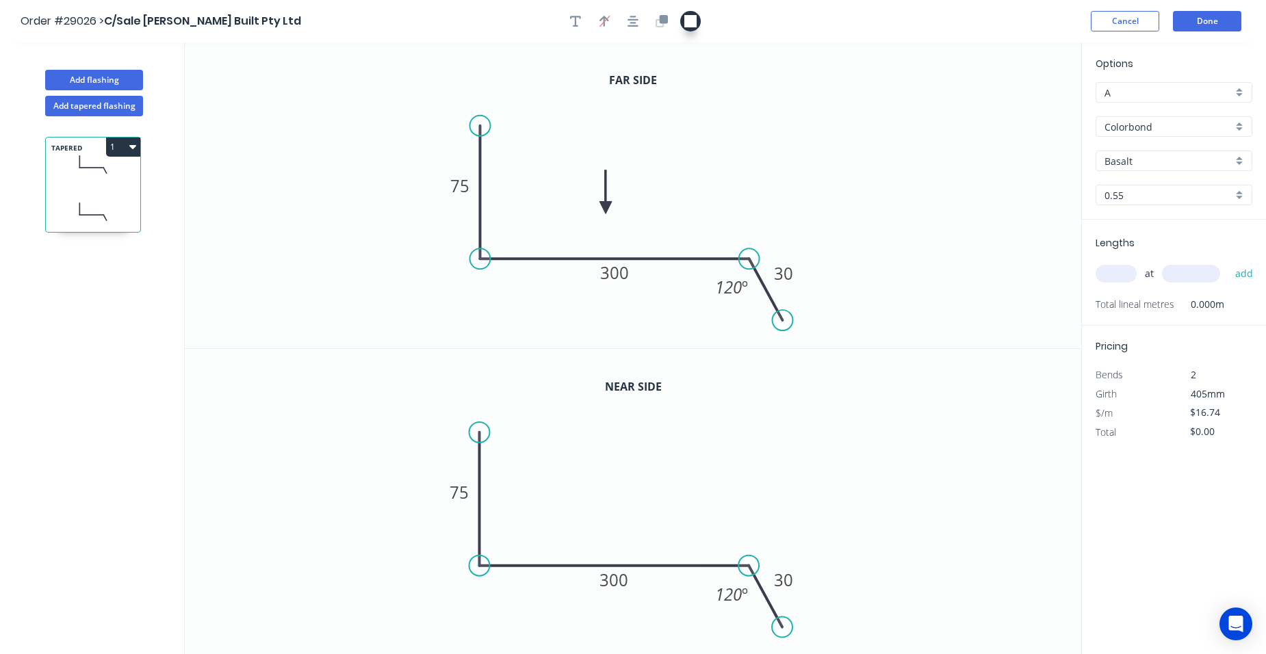
click at [683, 18] on button "button" at bounding box center [690, 21] width 21 height 21
drag, startPoint x: 1009, startPoint y: 125, endPoint x: 488, endPoint y: 253, distance: 536.4
click at [488, 253] on icon "0 75 300 30 120 º" at bounding box center [633, 195] width 896 height 306
click at [916, 183] on icon "0 75 300 30 120 º" at bounding box center [633, 195] width 896 height 306
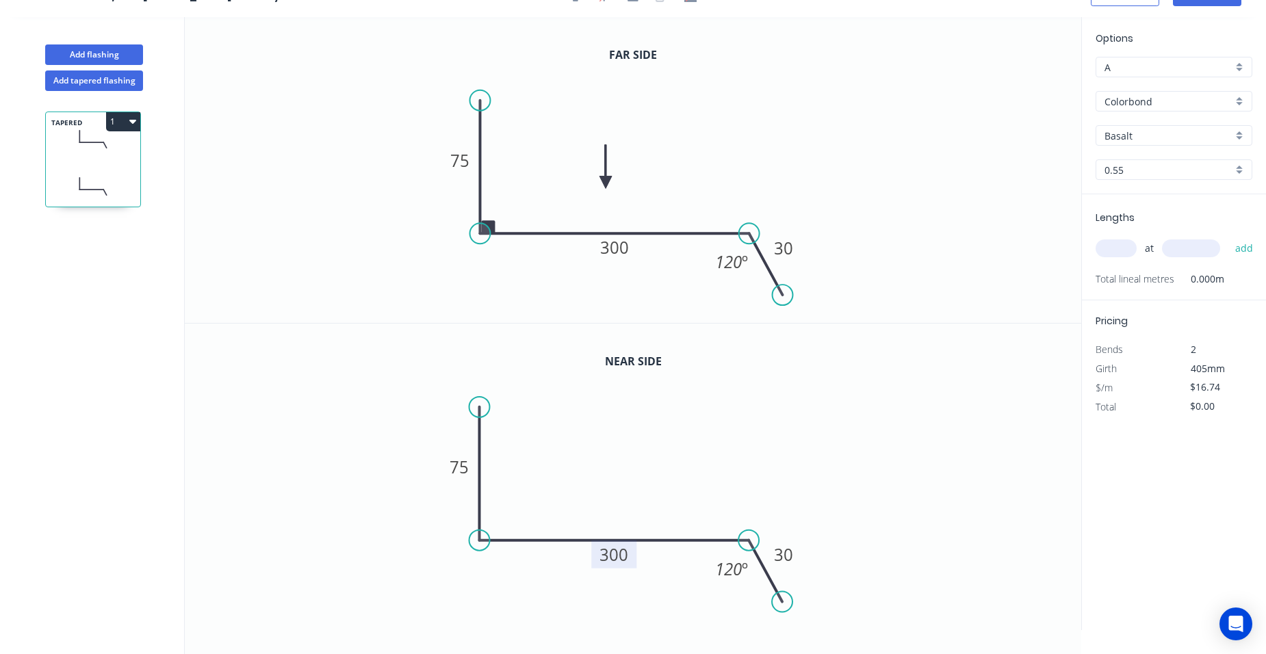
click at [621, 558] on tspan "300" at bounding box center [614, 554] width 29 height 23
click at [964, 489] on icon "0 75 980 30 120 º" at bounding box center [633, 477] width 896 height 307
type input "$40.41"
click at [1126, 248] on input "text" at bounding box center [1115, 248] width 41 height 18
type input "1"
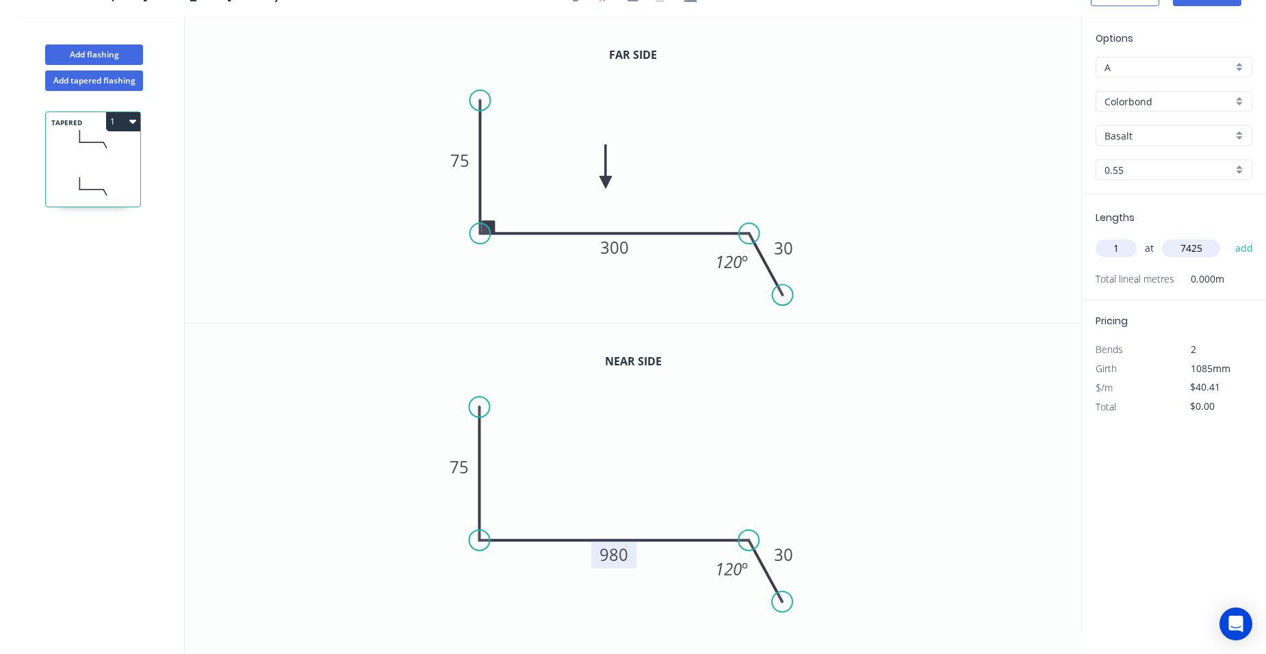
type input "7425"
click at [1227, 249] on div "1 at 7425 add" at bounding box center [1174, 248] width 159 height 23
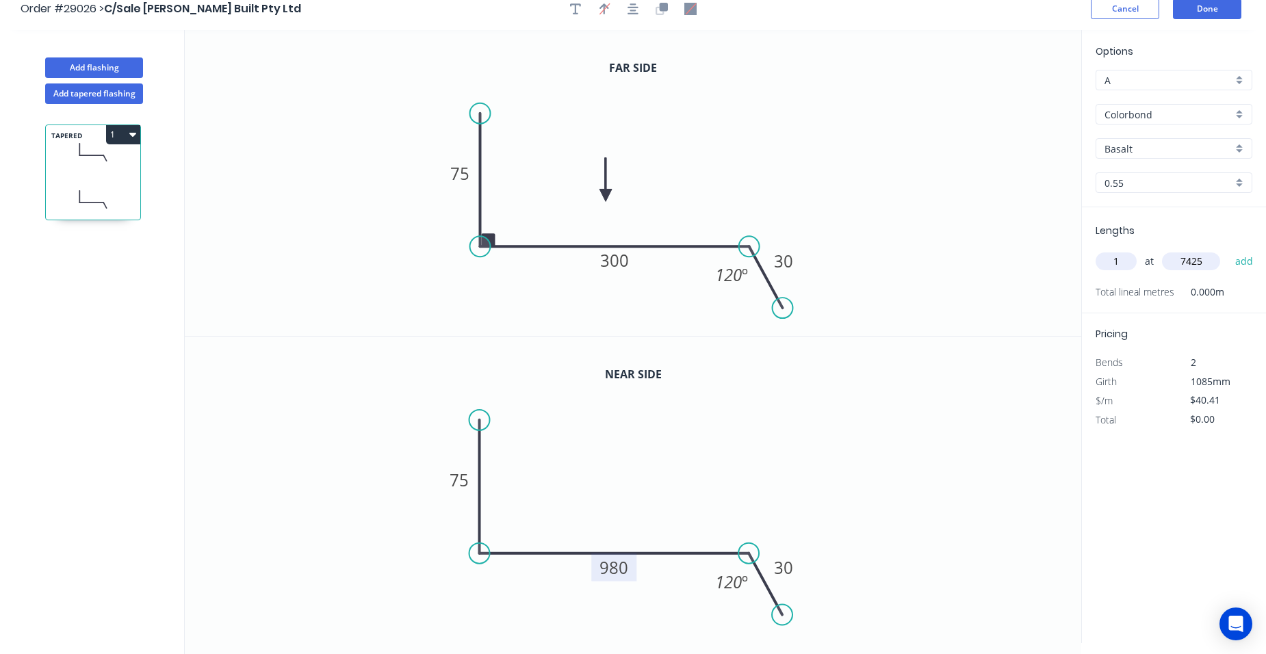
scroll to position [0, 0]
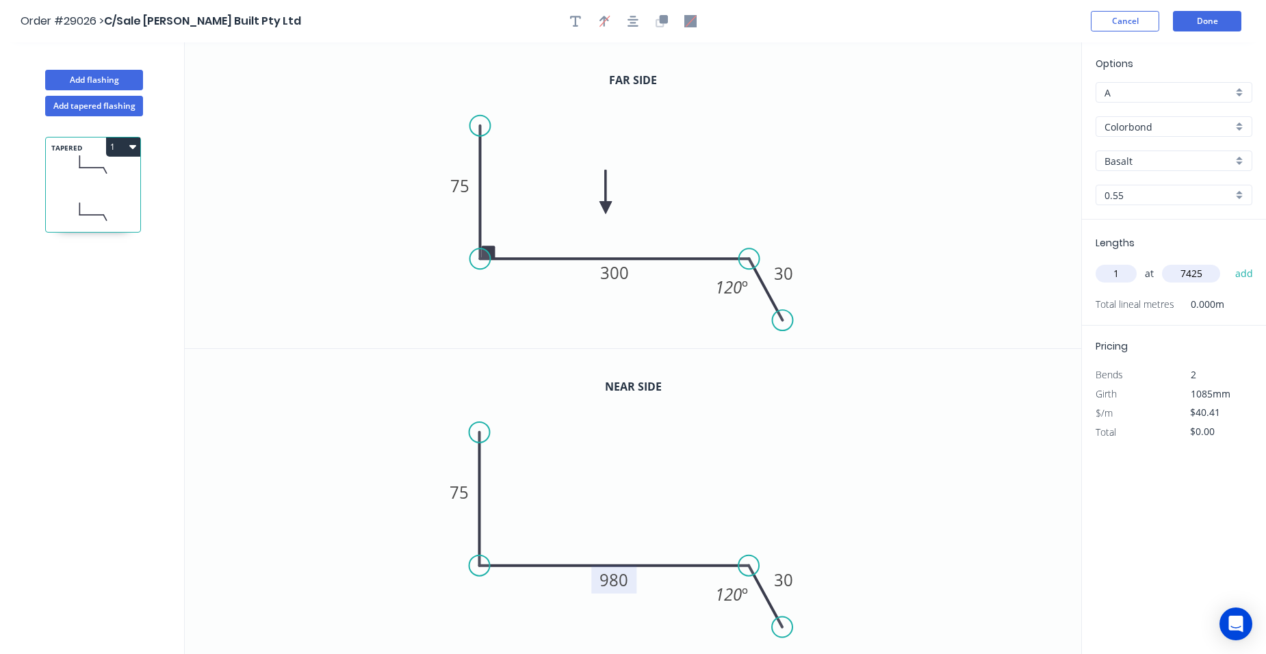
click at [1246, 157] on div "Basalt" at bounding box center [1173, 161] width 157 height 21
click at [1153, 194] on div "Surfmist" at bounding box center [1173, 187] width 155 height 24
type input "Surfmist"
click at [1220, 23] on button "Done" at bounding box center [1207, 21] width 68 height 21
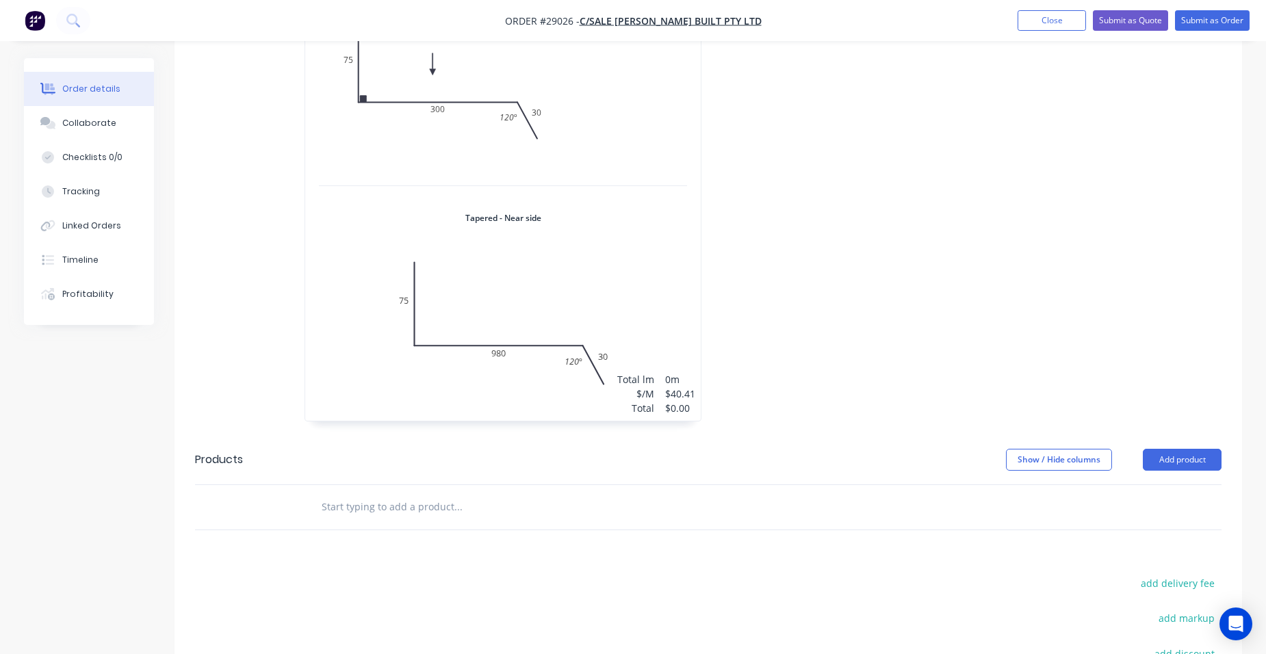
scroll to position [684, 0]
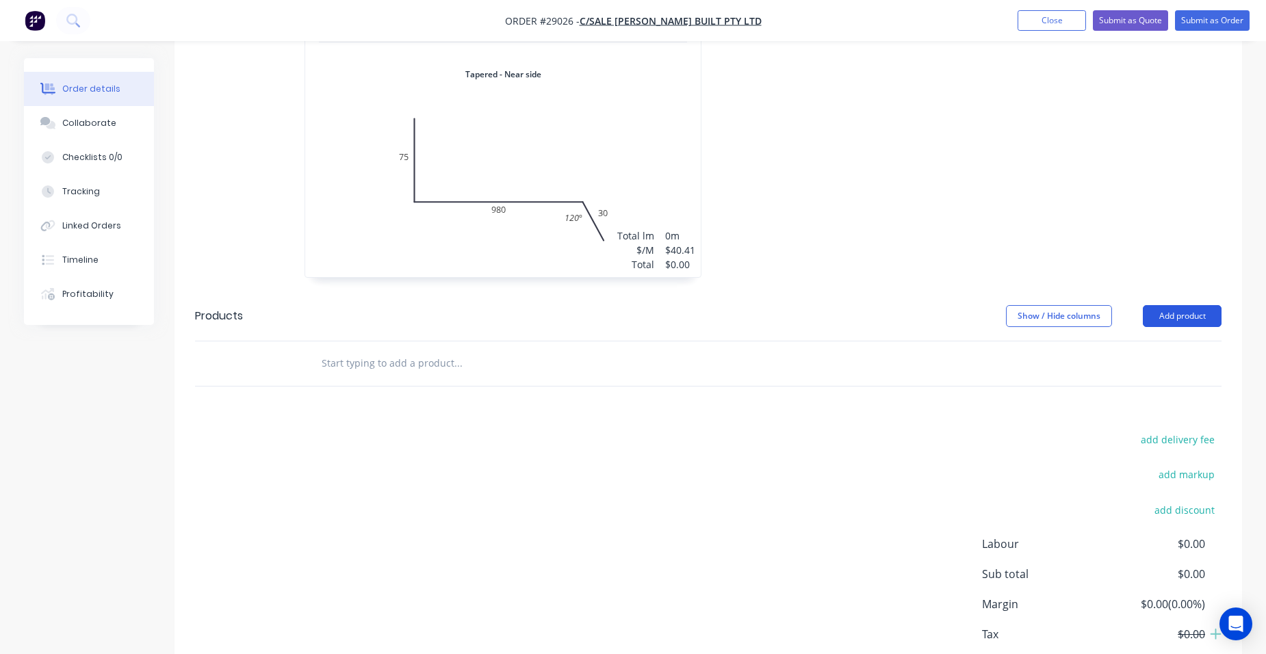
click at [1182, 305] on button "Add product" at bounding box center [1182, 316] width 79 height 22
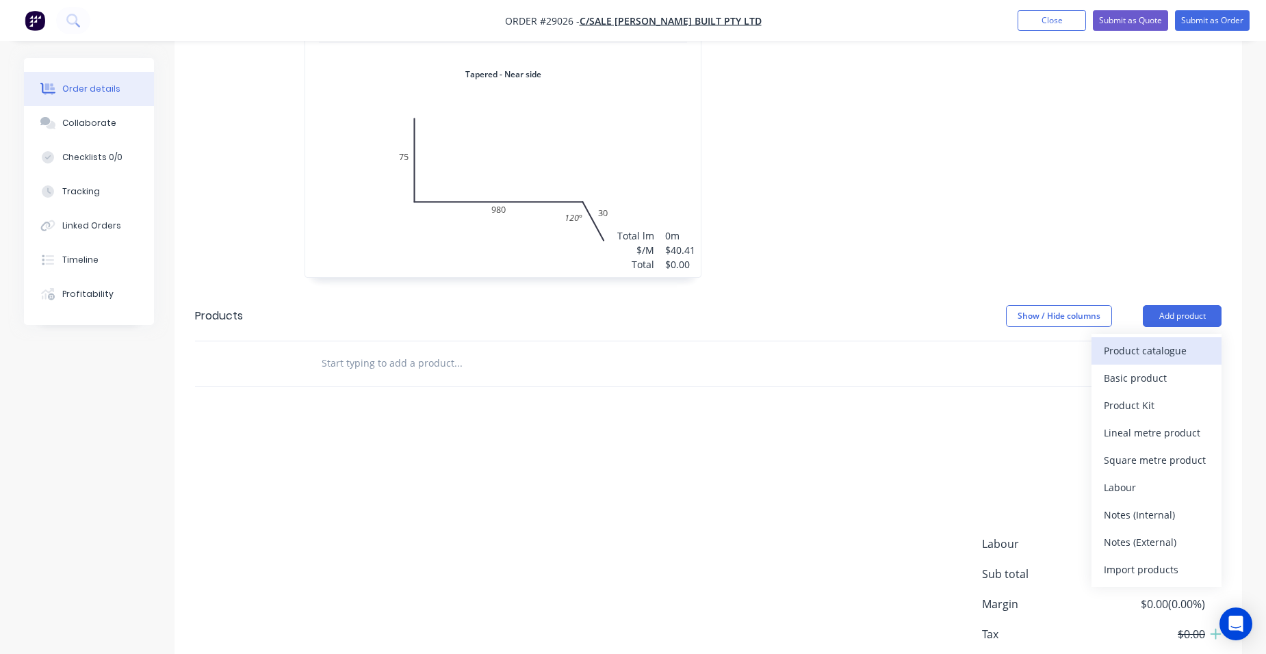
click at [1156, 341] on div "Product catalogue" at bounding box center [1156, 351] width 105 height 20
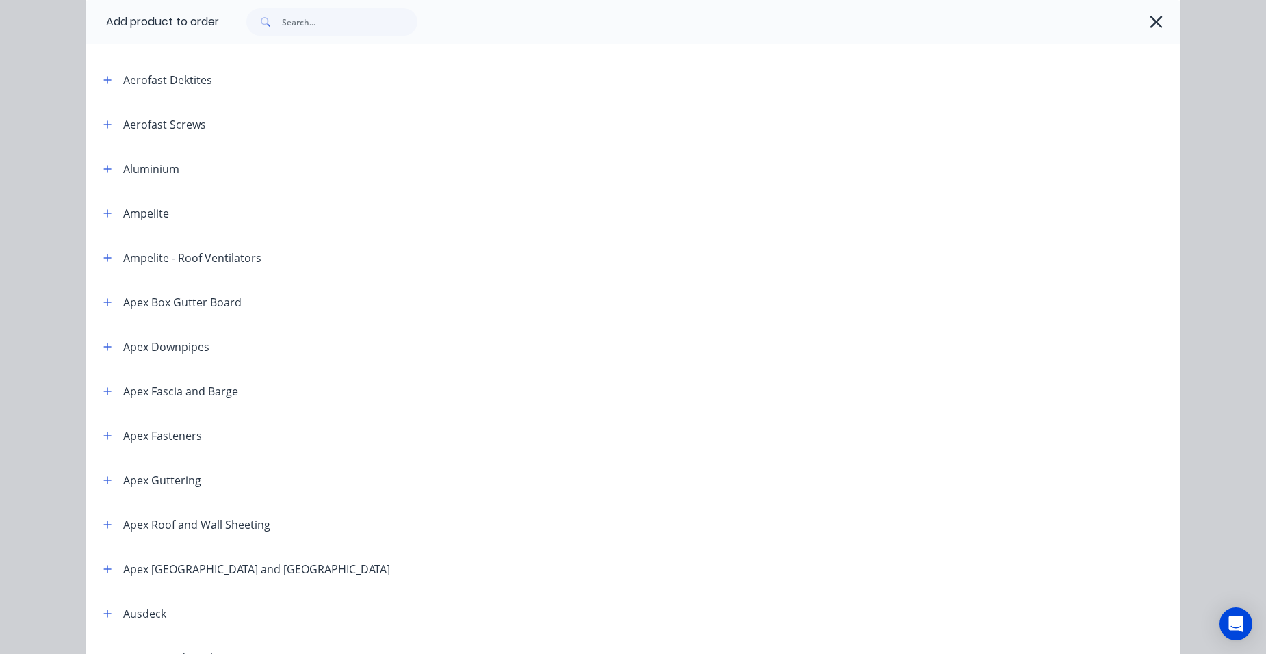
scroll to position [0, 0]
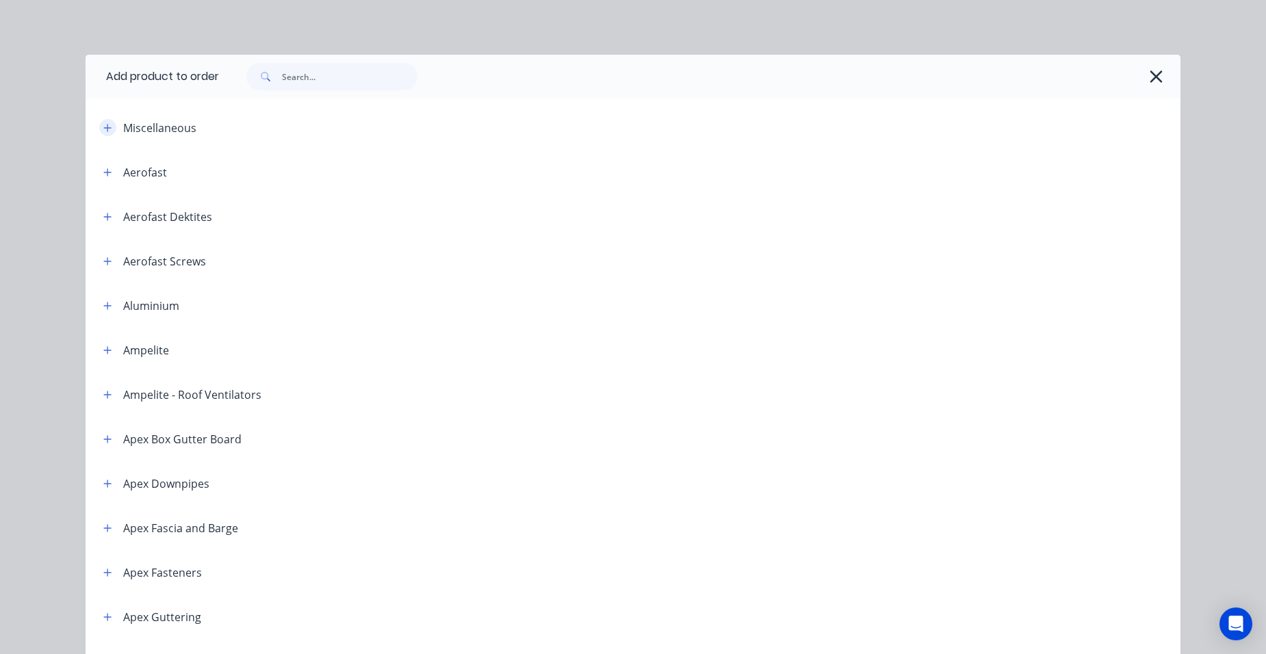
click at [103, 131] on icon "button" at bounding box center [107, 128] width 8 height 10
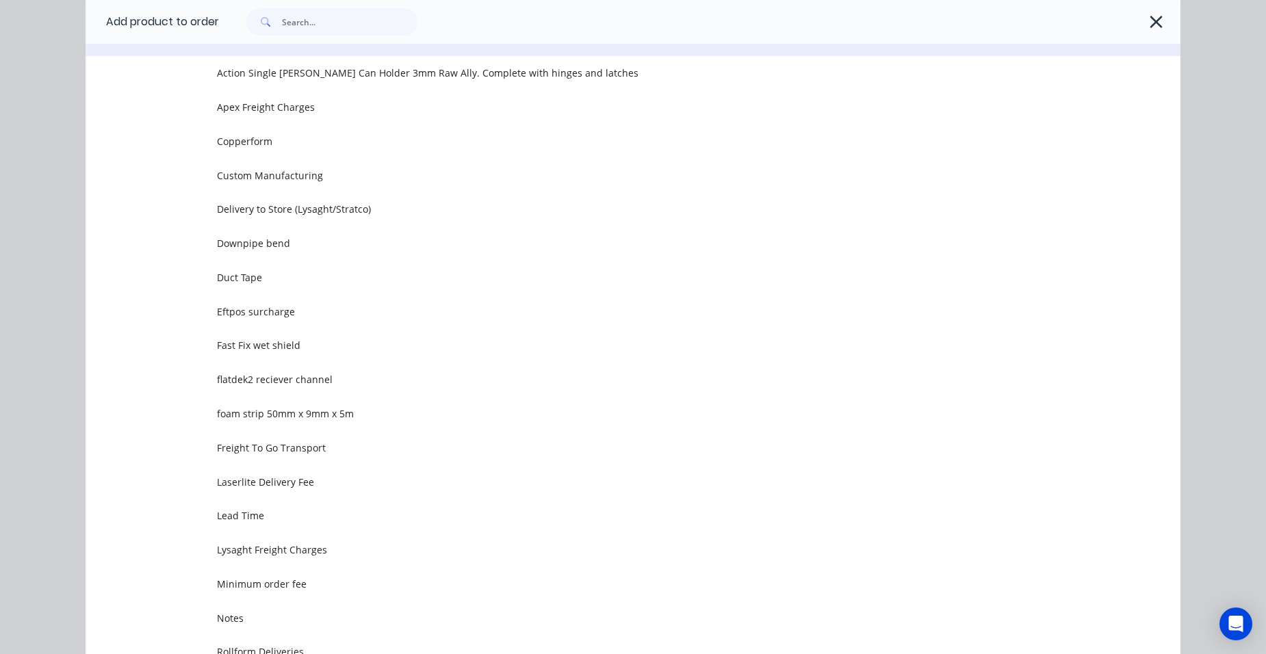
scroll to position [137, 0]
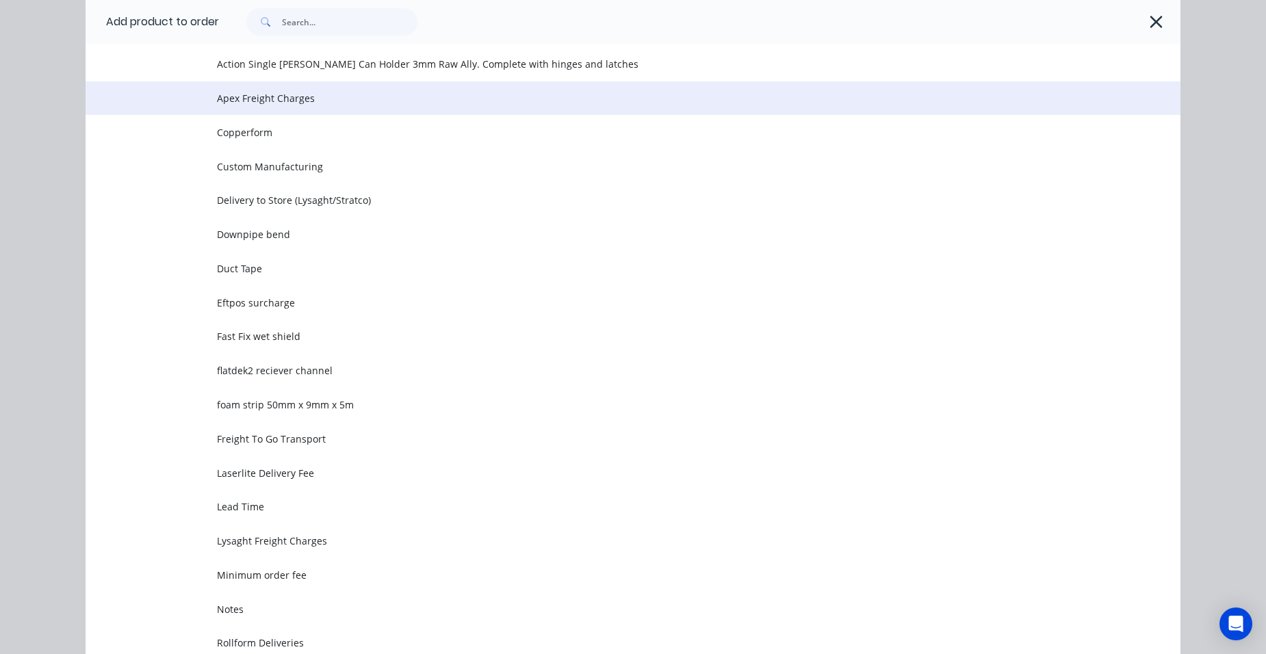
click at [263, 97] on span "Apex Freight Charges" at bounding box center [602, 98] width 770 height 14
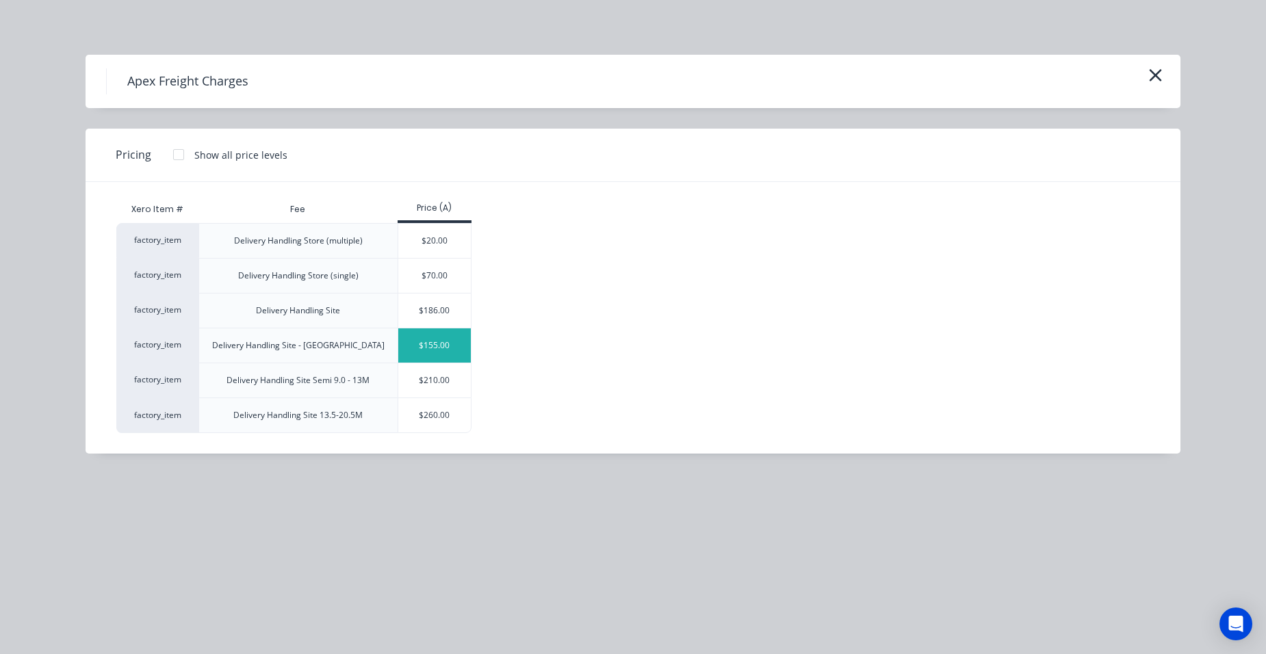
click at [454, 346] on div "$155.00" at bounding box center [434, 345] width 73 height 34
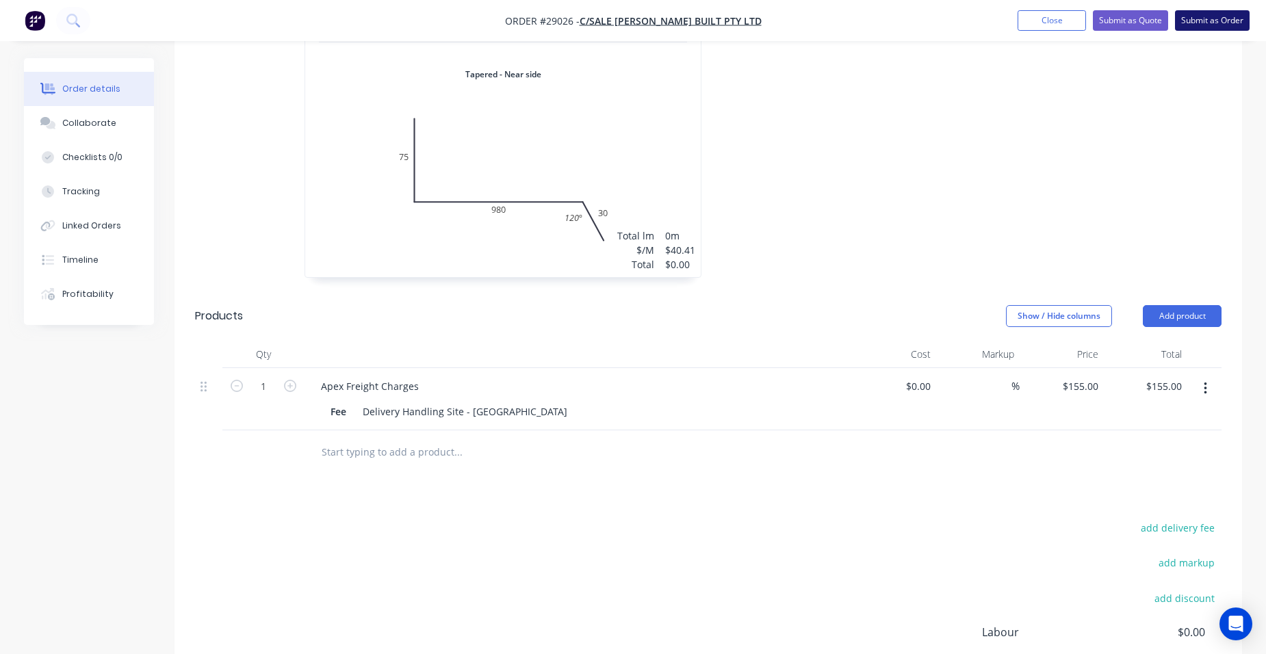
click at [1204, 12] on button "Submit as Order" at bounding box center [1212, 20] width 75 height 21
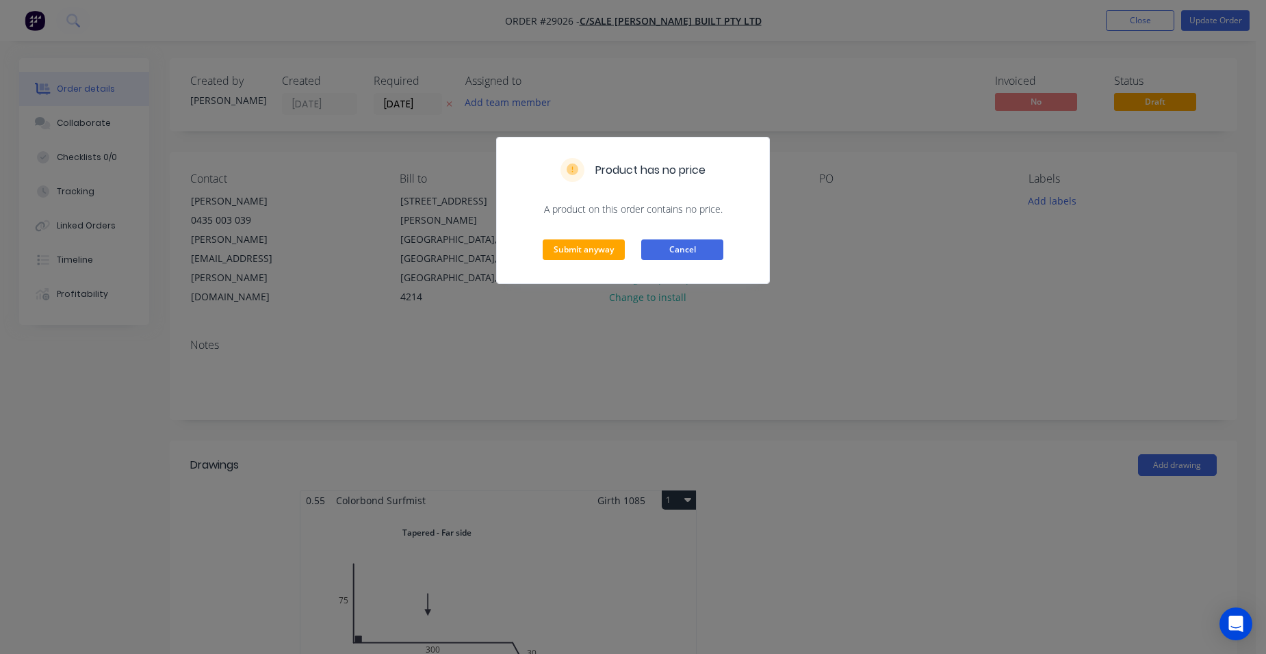
click at [688, 251] on button "Cancel" at bounding box center [682, 249] width 82 height 21
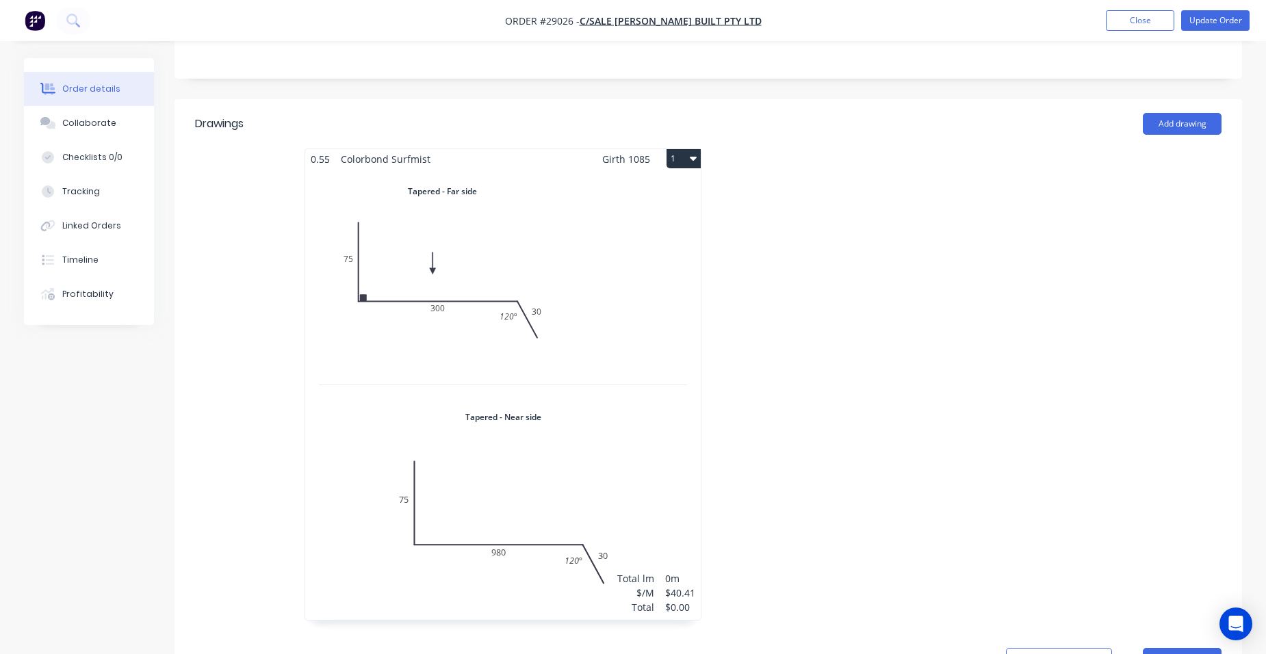
scroll to position [342, 0]
click at [642, 230] on div "Total lm $/M Total 0m $40.41 $0.00" at bounding box center [502, 393] width 395 height 451
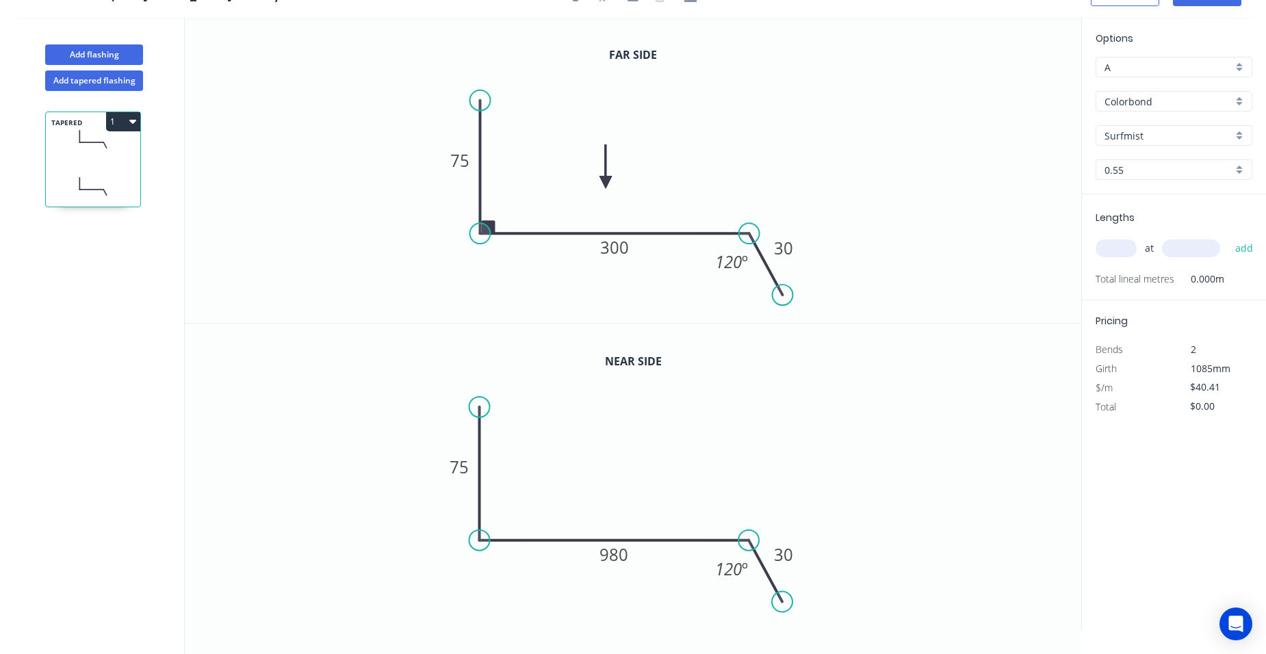
scroll to position [25, 0]
click at [1106, 258] on div "at add" at bounding box center [1174, 248] width 159 height 23
click at [1104, 256] on input "text" at bounding box center [1115, 248] width 41 height 18
type input "1"
type input "7425"
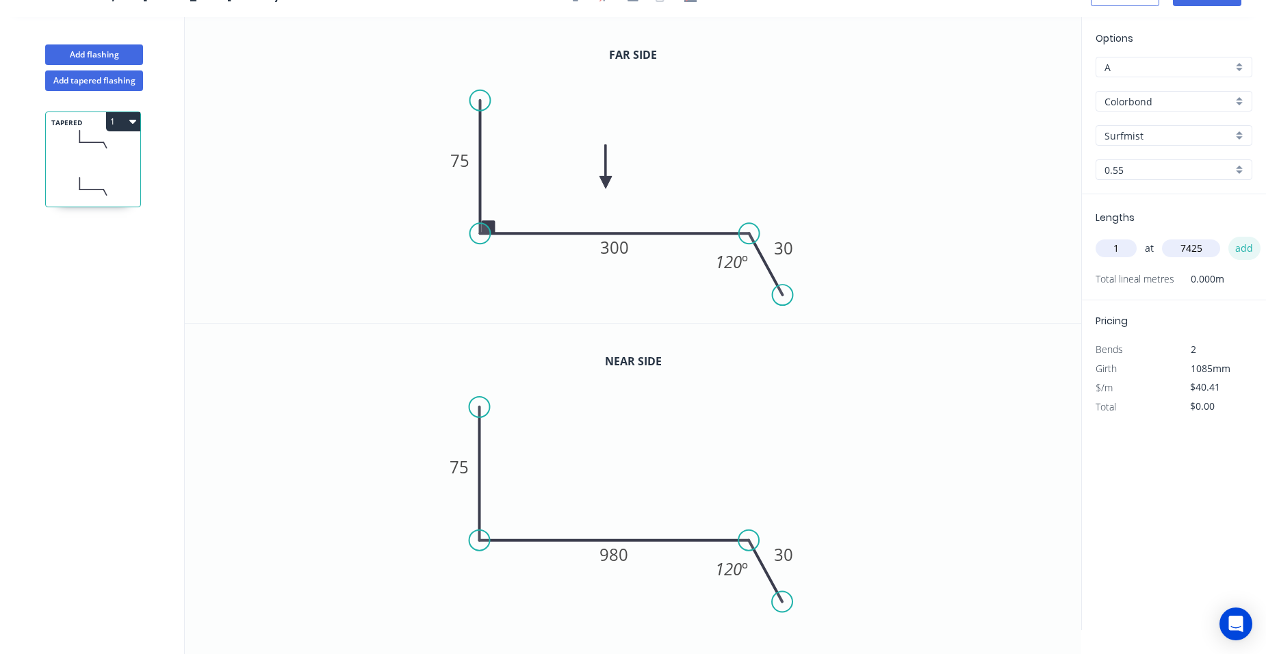
click at [1246, 244] on button "add" at bounding box center [1244, 248] width 32 height 23
type input "$300.04"
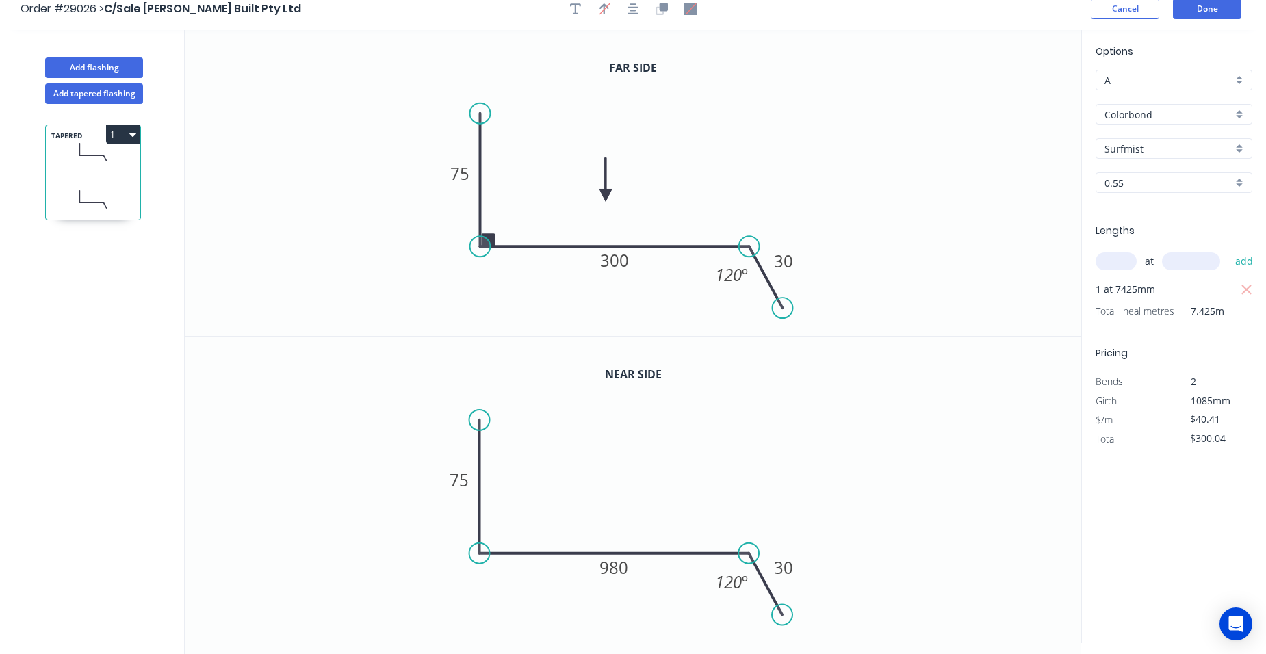
scroll to position [0, 0]
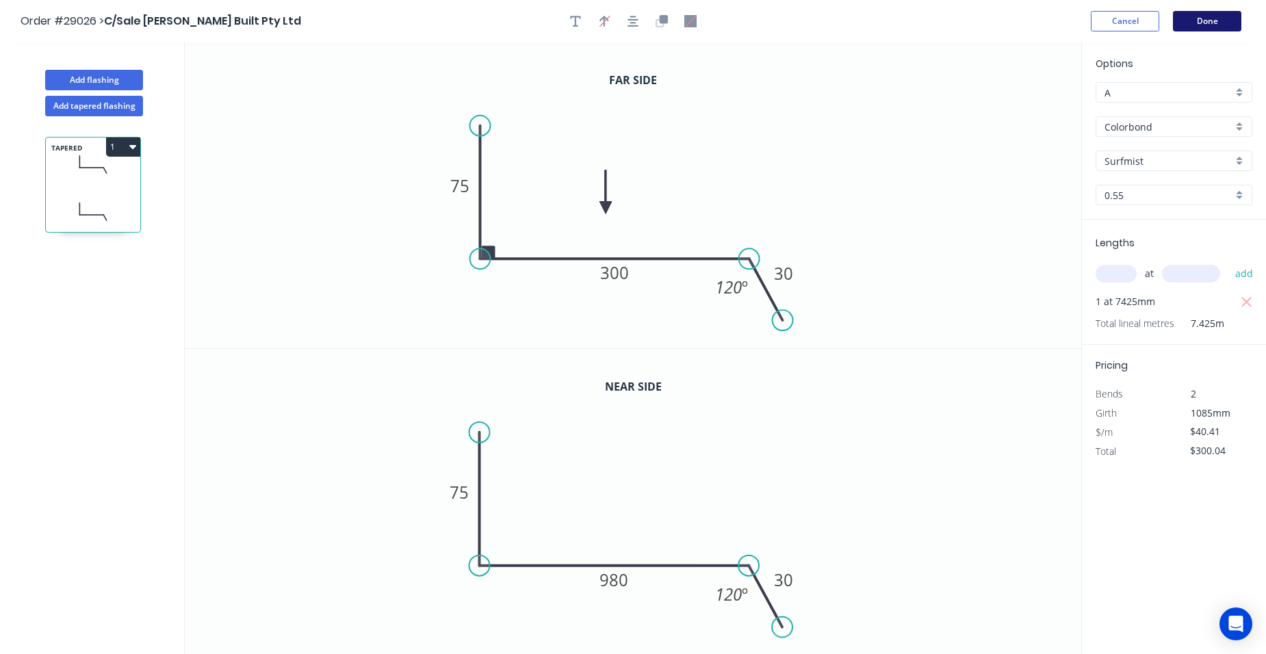
click at [1207, 23] on button "Done" at bounding box center [1207, 21] width 68 height 21
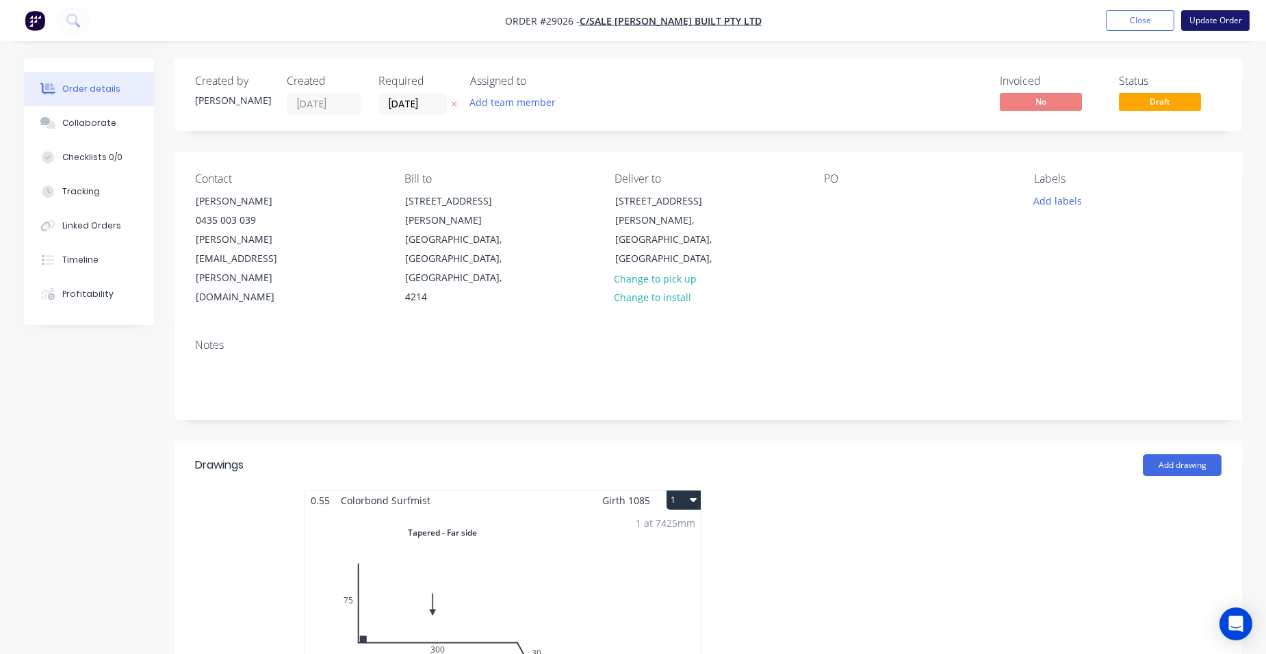
click at [1203, 21] on button "Update Order" at bounding box center [1215, 20] width 68 height 21
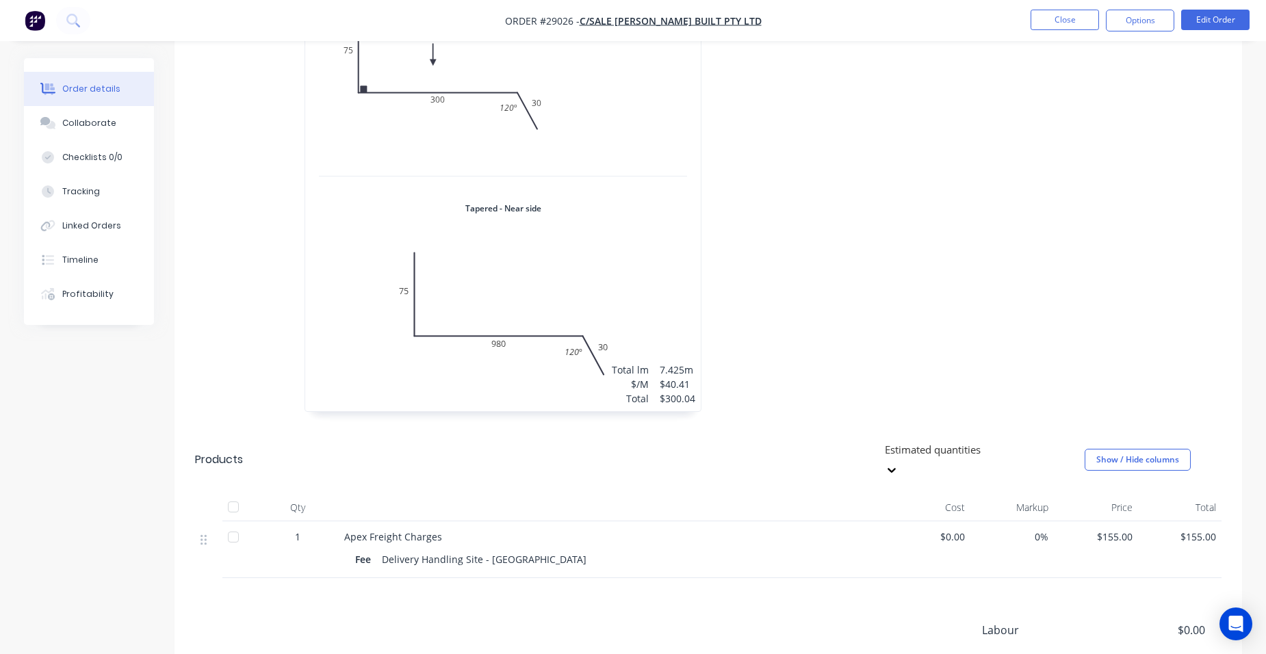
scroll to position [428, 0]
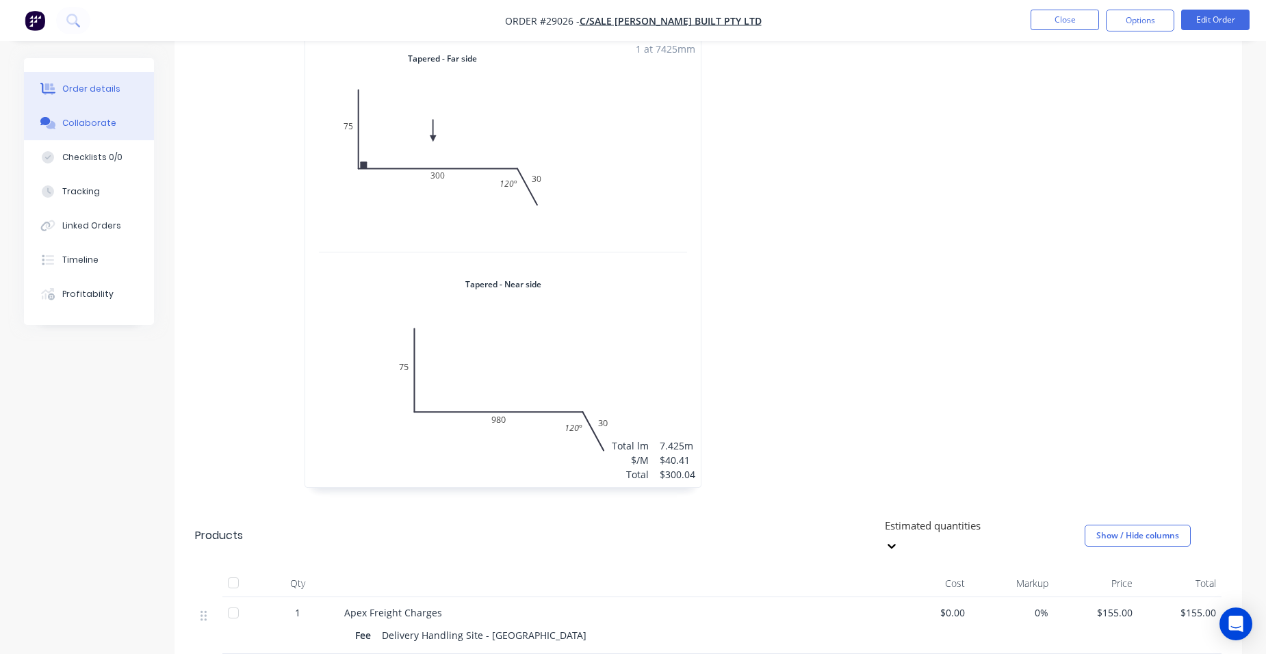
click at [99, 126] on div "Collaborate" at bounding box center [89, 123] width 54 height 12
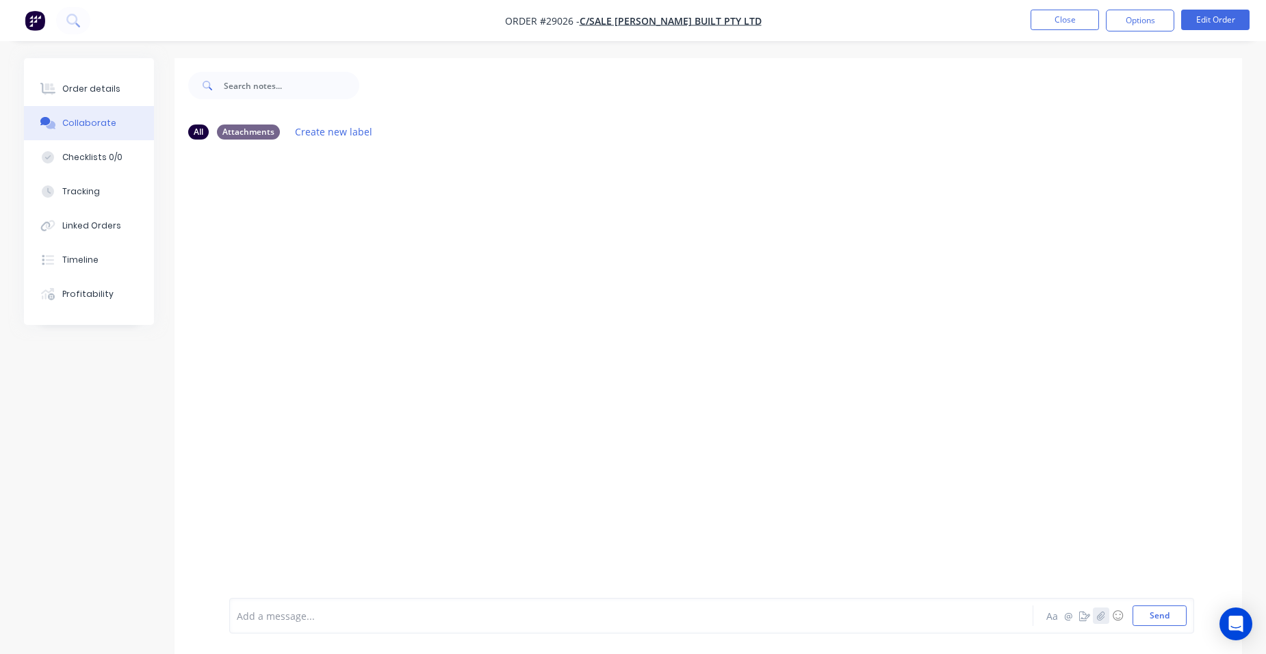
click at [1099, 611] on icon "button" at bounding box center [1101, 616] width 8 height 10
click at [1172, 616] on button "Send" at bounding box center [1159, 616] width 54 height 21
click at [109, 84] on div "Order details" at bounding box center [91, 89] width 58 height 12
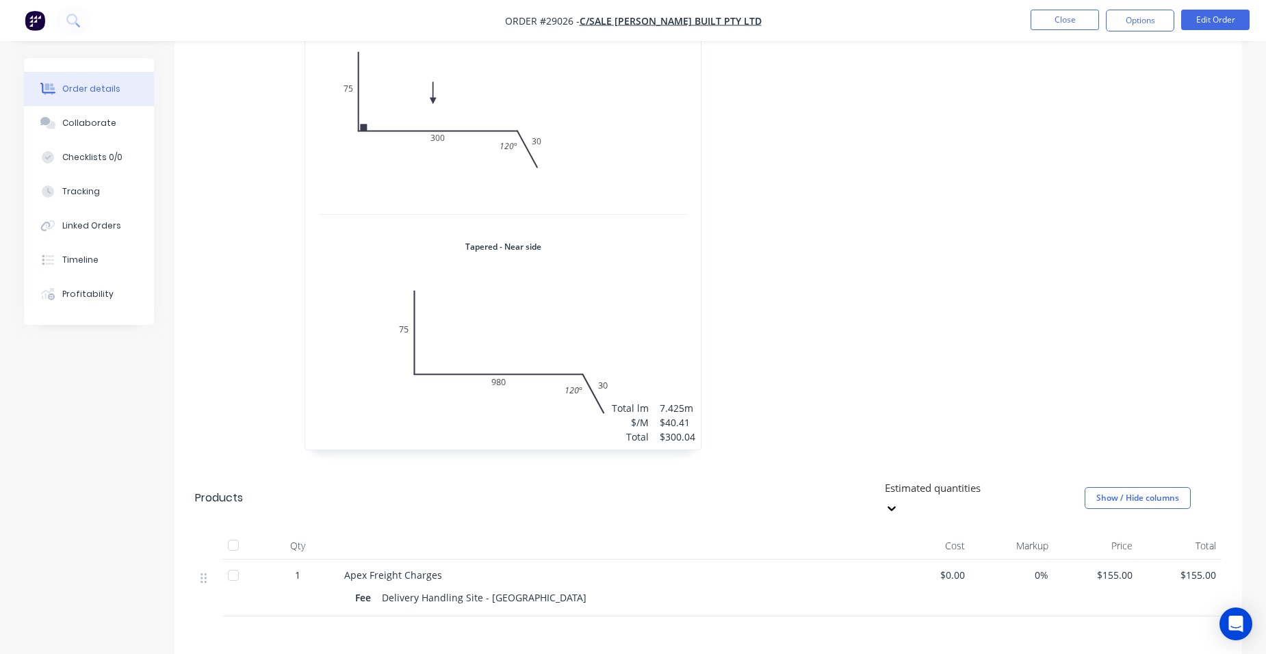
scroll to position [547, 0]
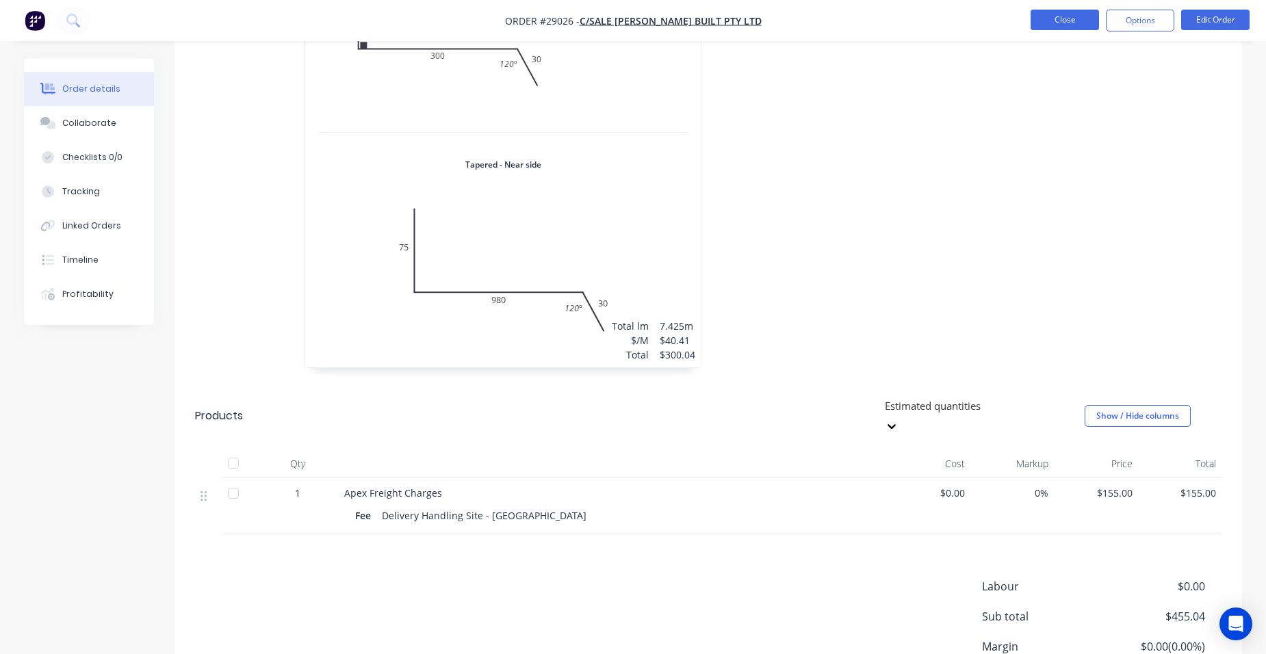
click at [1061, 29] on button "Close" at bounding box center [1064, 20] width 68 height 21
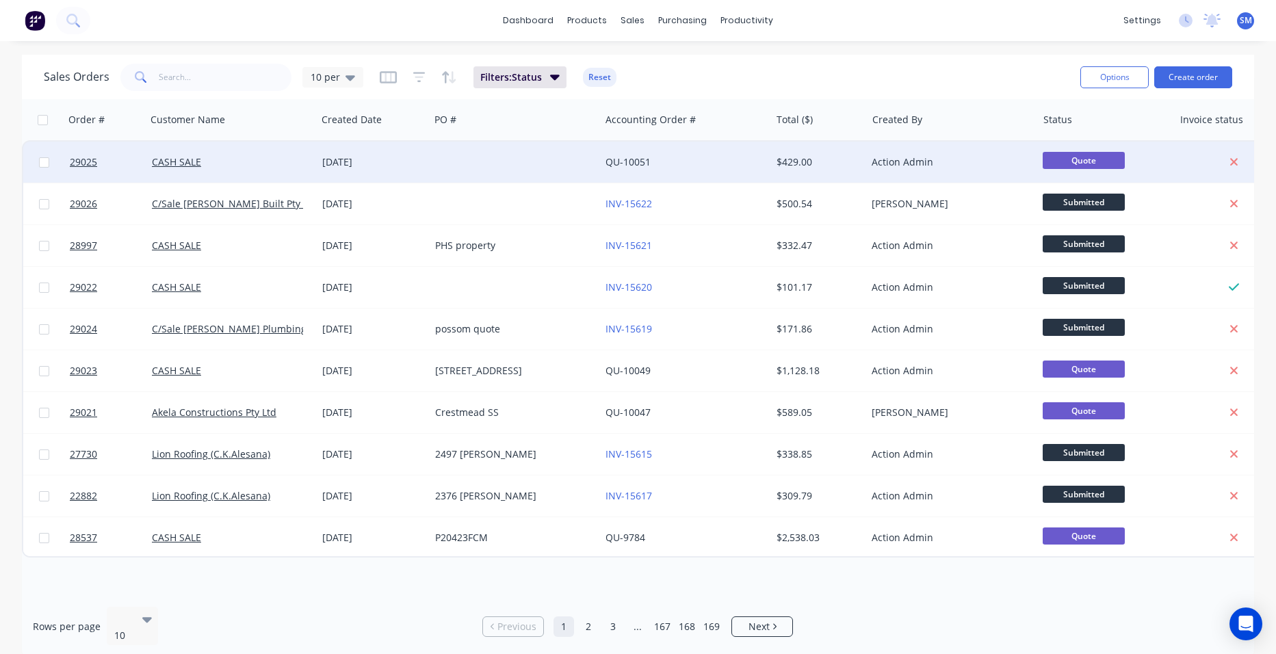
click at [519, 151] on div at bounding box center [515, 162] width 170 height 41
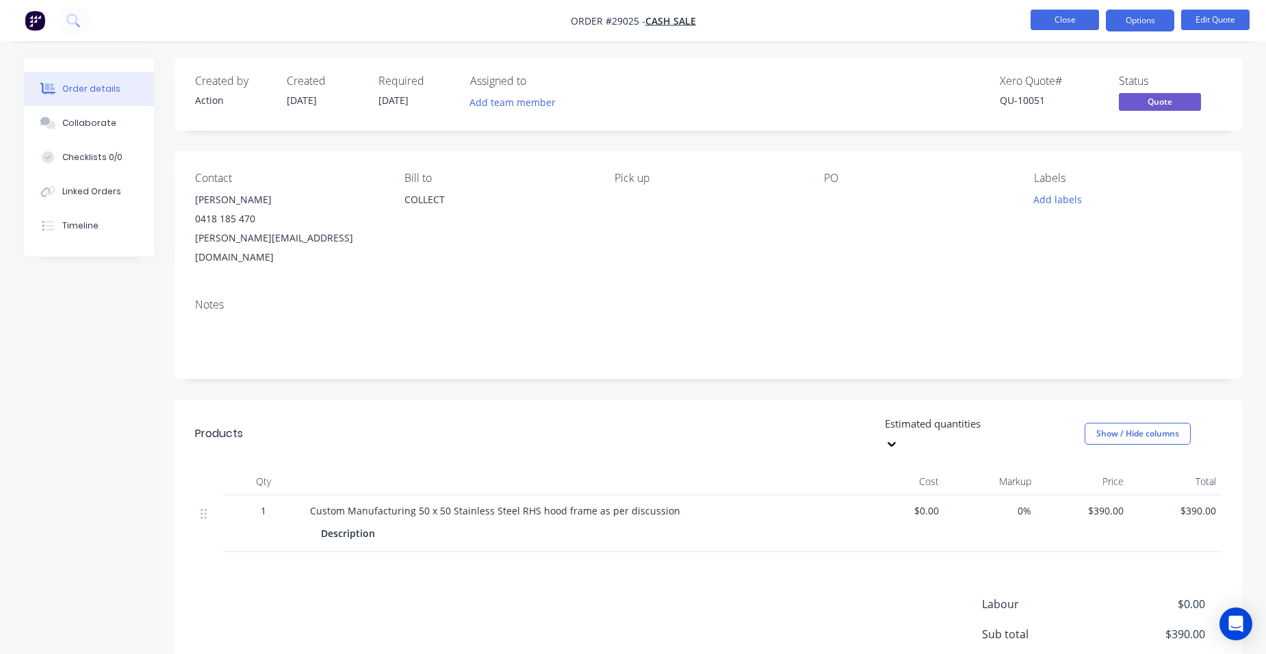
click at [1093, 27] on button "Close" at bounding box center [1064, 20] width 68 height 21
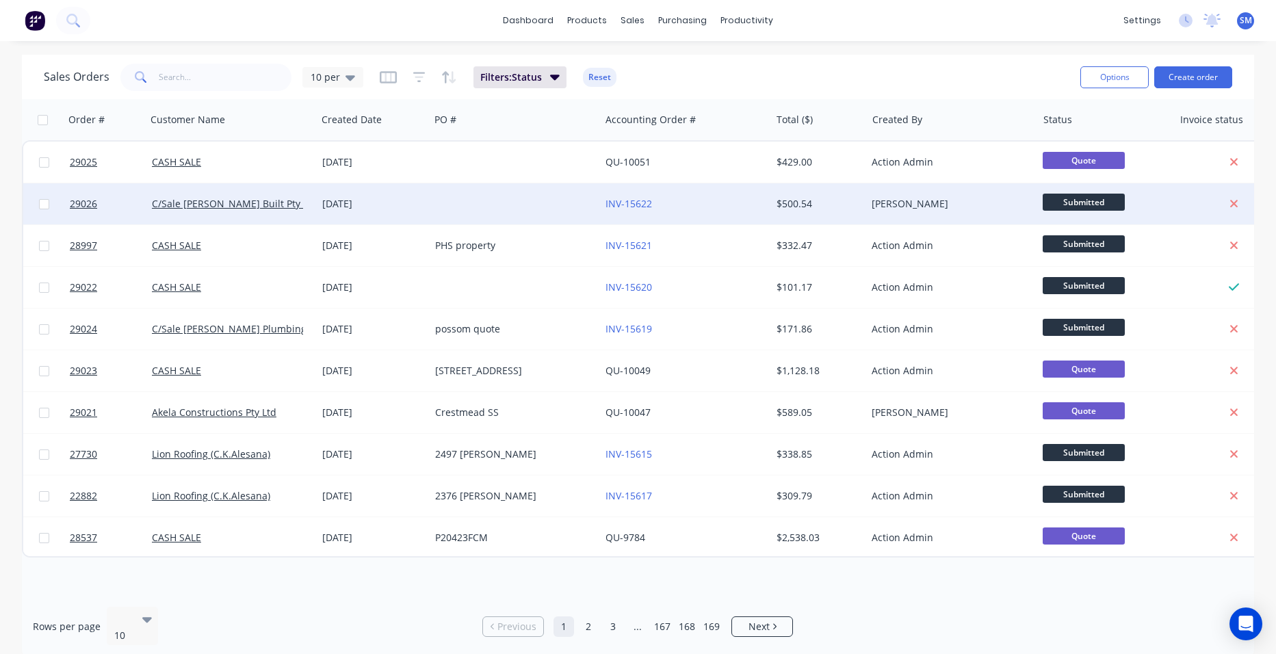
click at [429, 198] on div "[DATE]" at bounding box center [373, 203] width 113 height 41
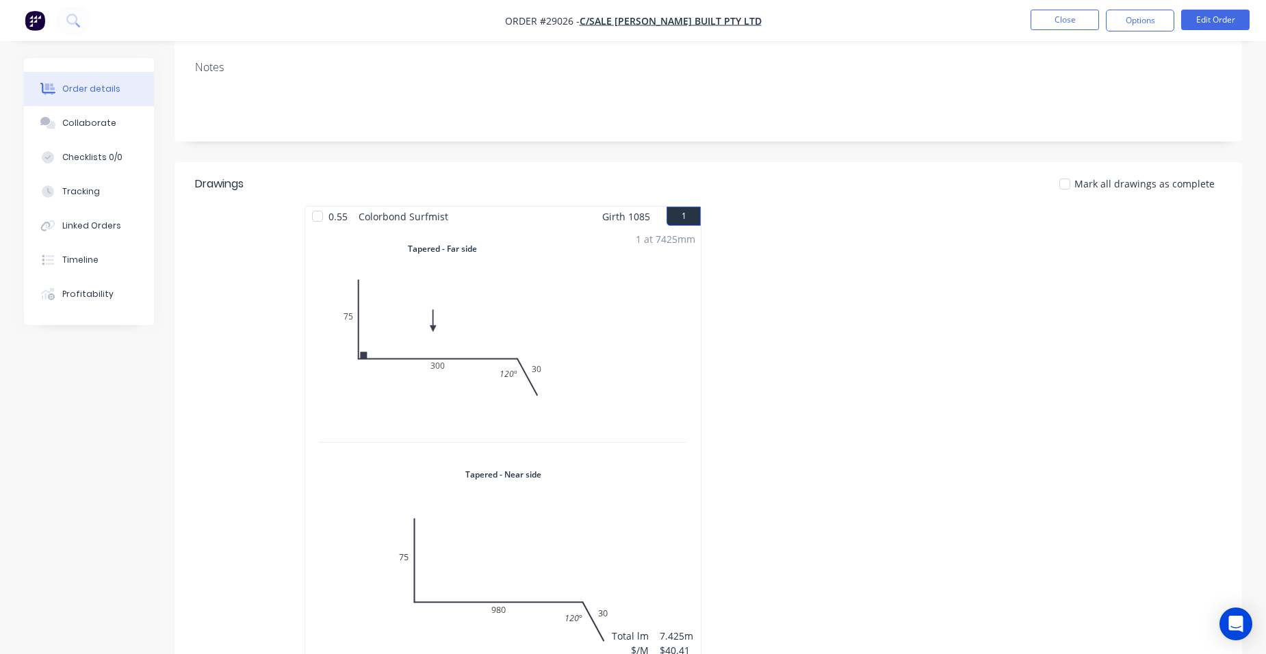
scroll to position [205, 0]
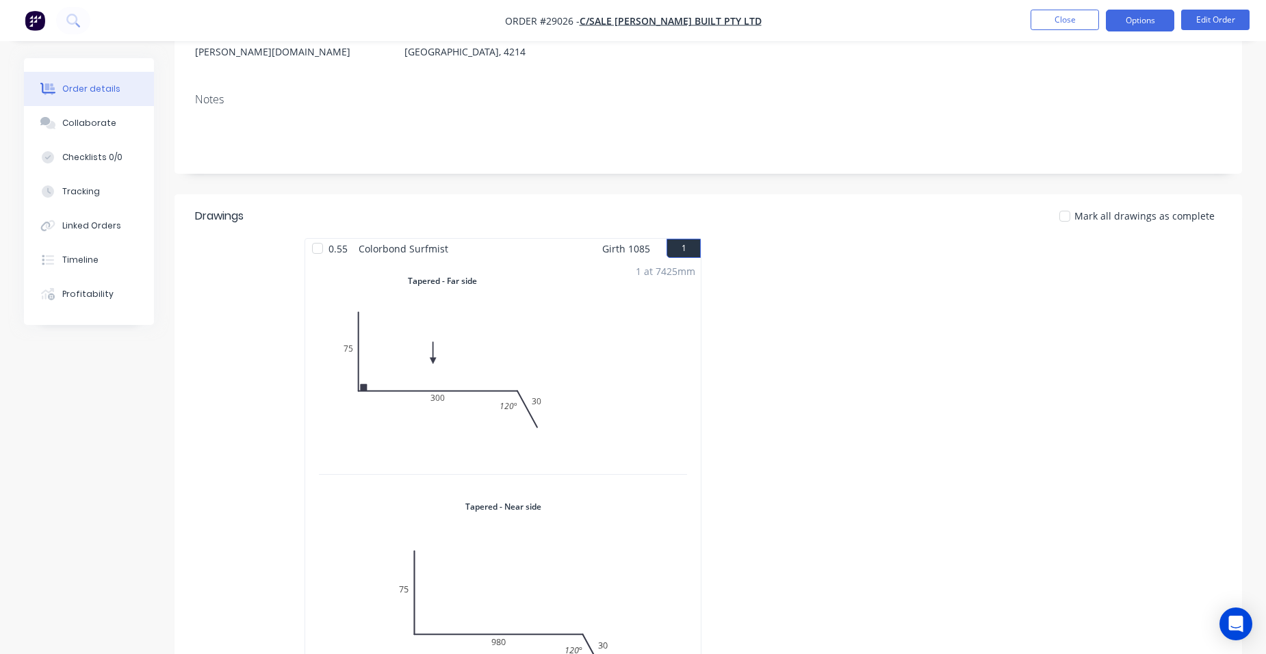
click at [1121, 13] on button "Options" at bounding box center [1140, 21] width 68 height 22
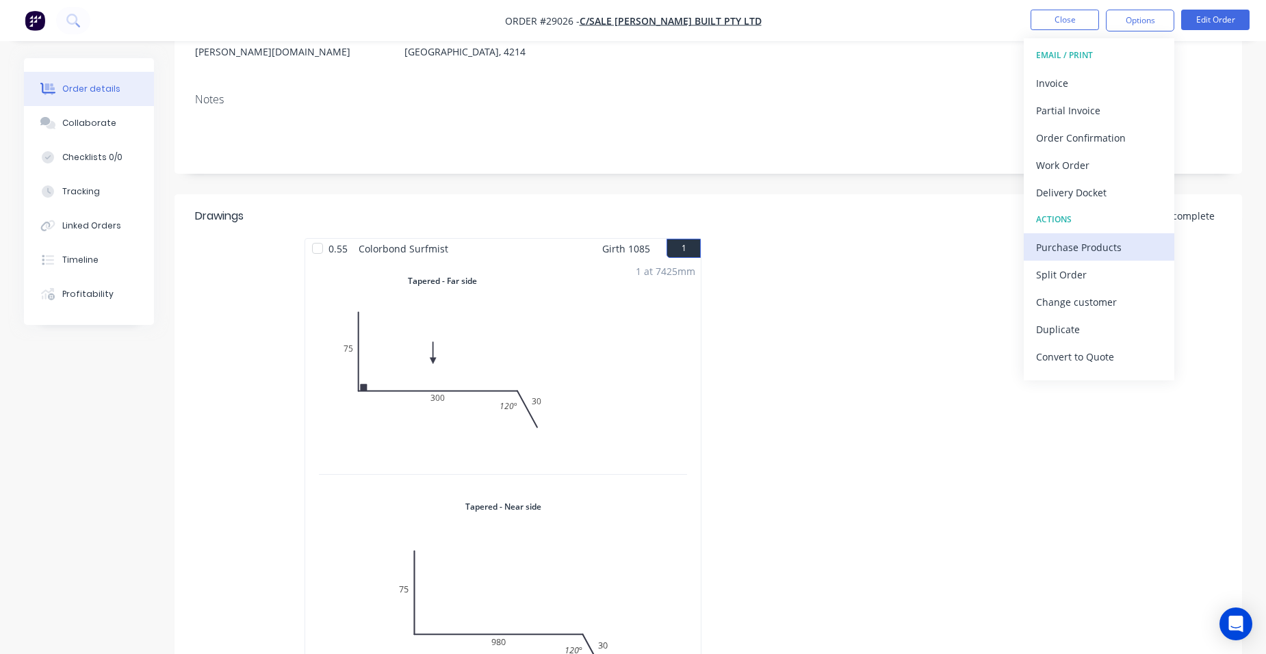
click at [1106, 240] on div "Purchase Products" at bounding box center [1099, 247] width 126 height 20
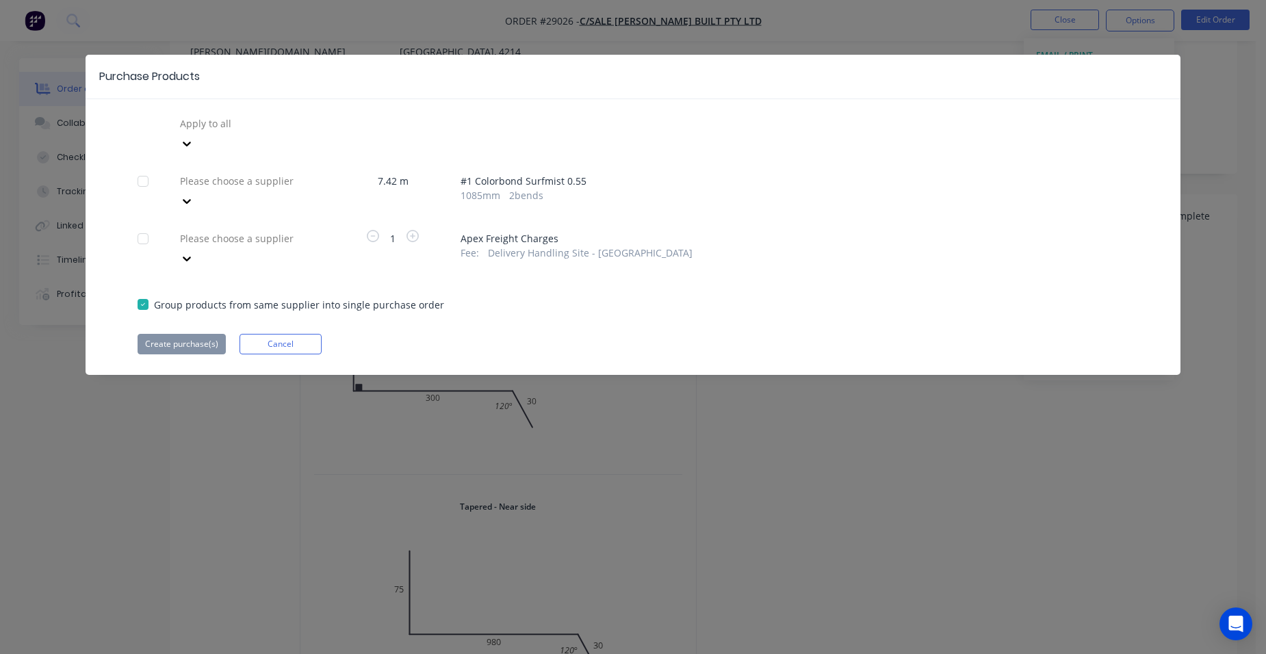
click at [259, 172] on div "Please choose a supplier" at bounding box center [249, 190] width 151 height 41
click at [260, 172] on div at bounding box center [277, 180] width 197 height 17
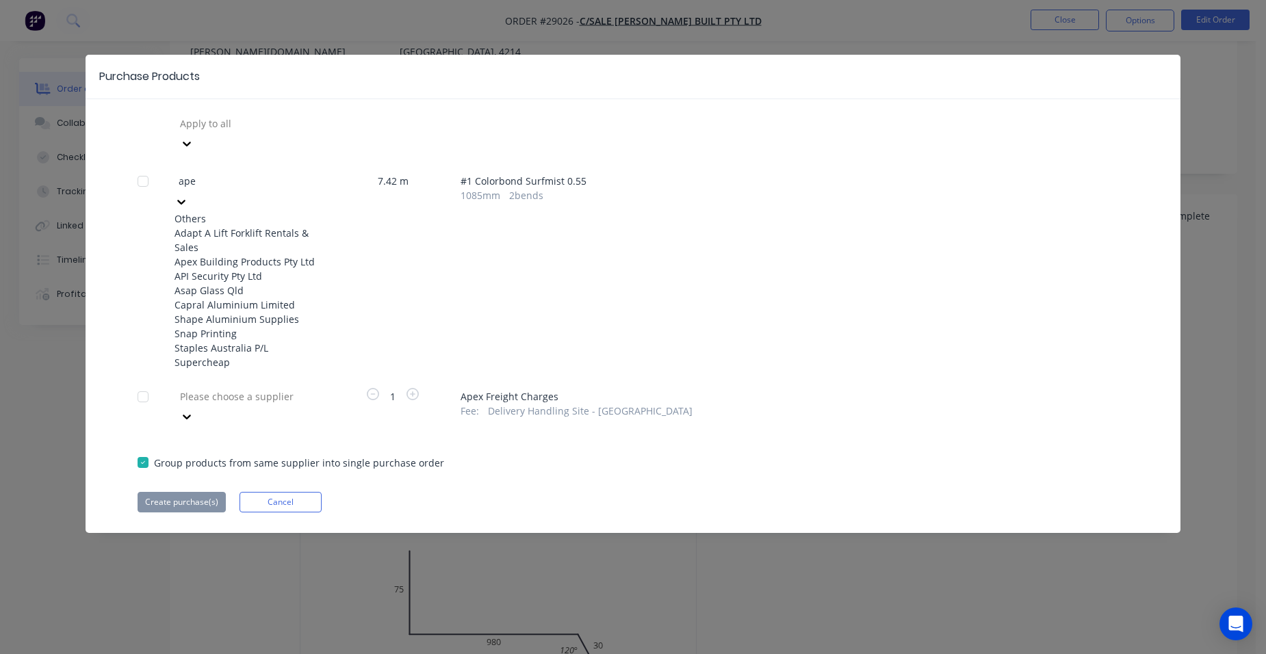
type input "apex"
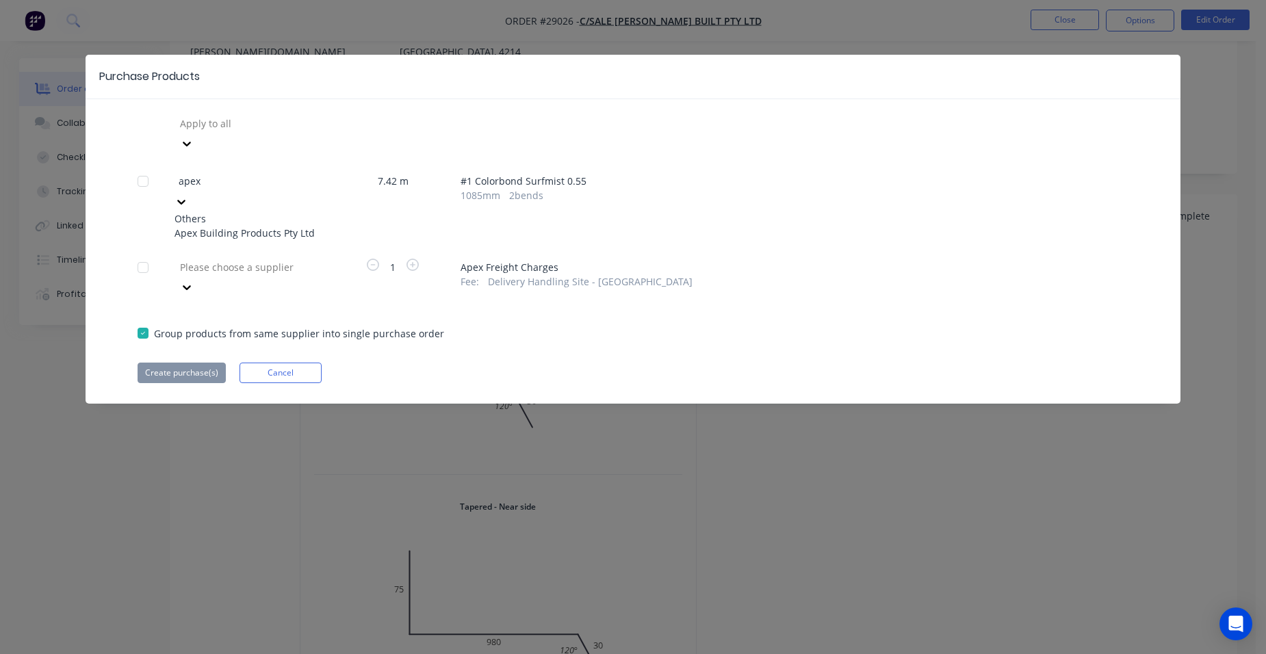
click at [266, 226] on div "Apex Building Products Pty Ltd" at bounding box center [249, 233] width 151 height 14
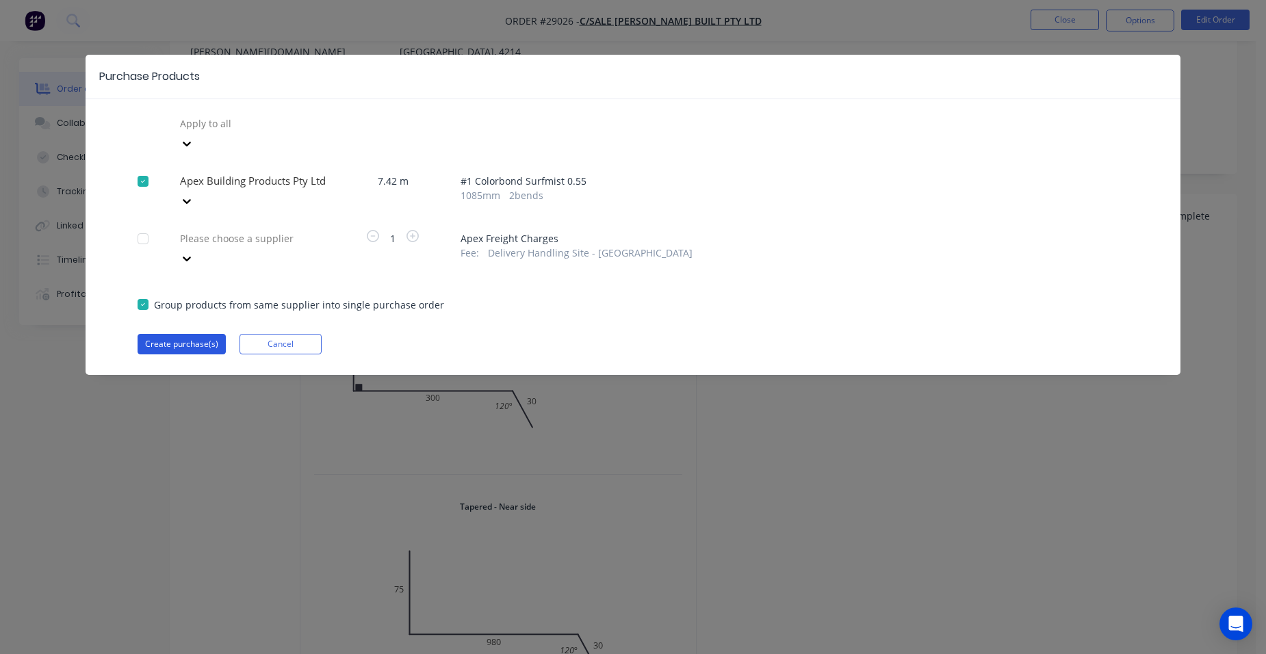
click at [190, 334] on button "Create purchase(s)" at bounding box center [182, 344] width 88 height 21
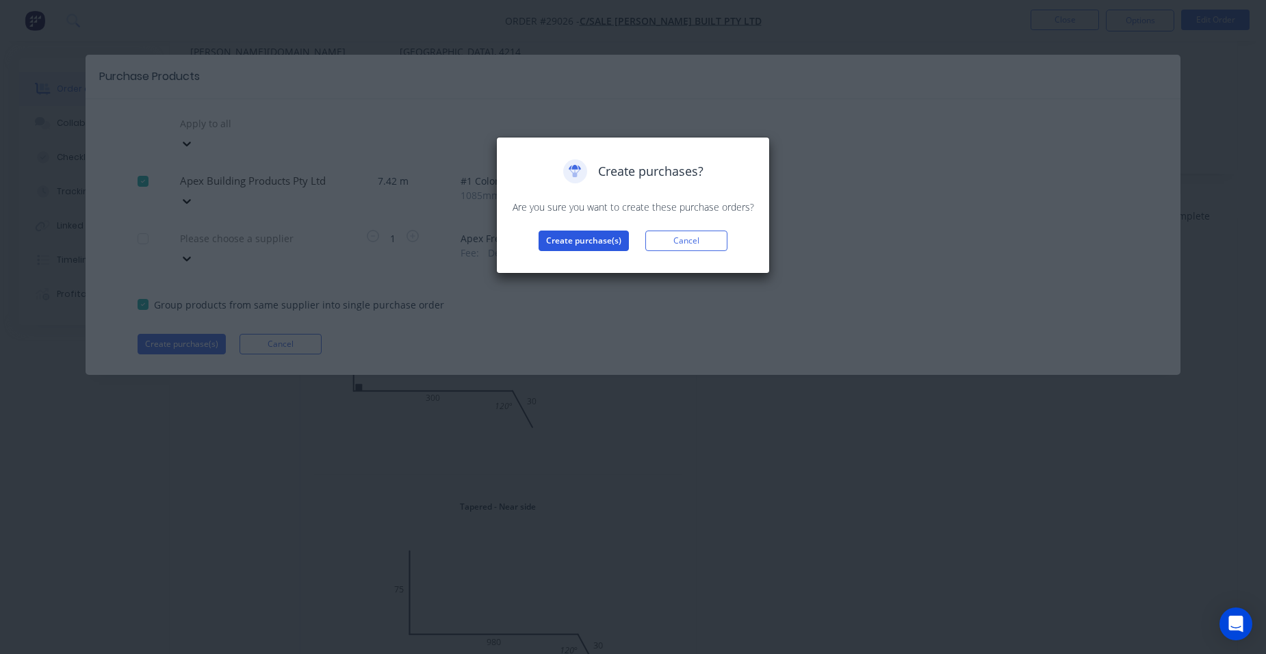
click at [545, 241] on button "Create purchase(s)" at bounding box center [584, 241] width 90 height 21
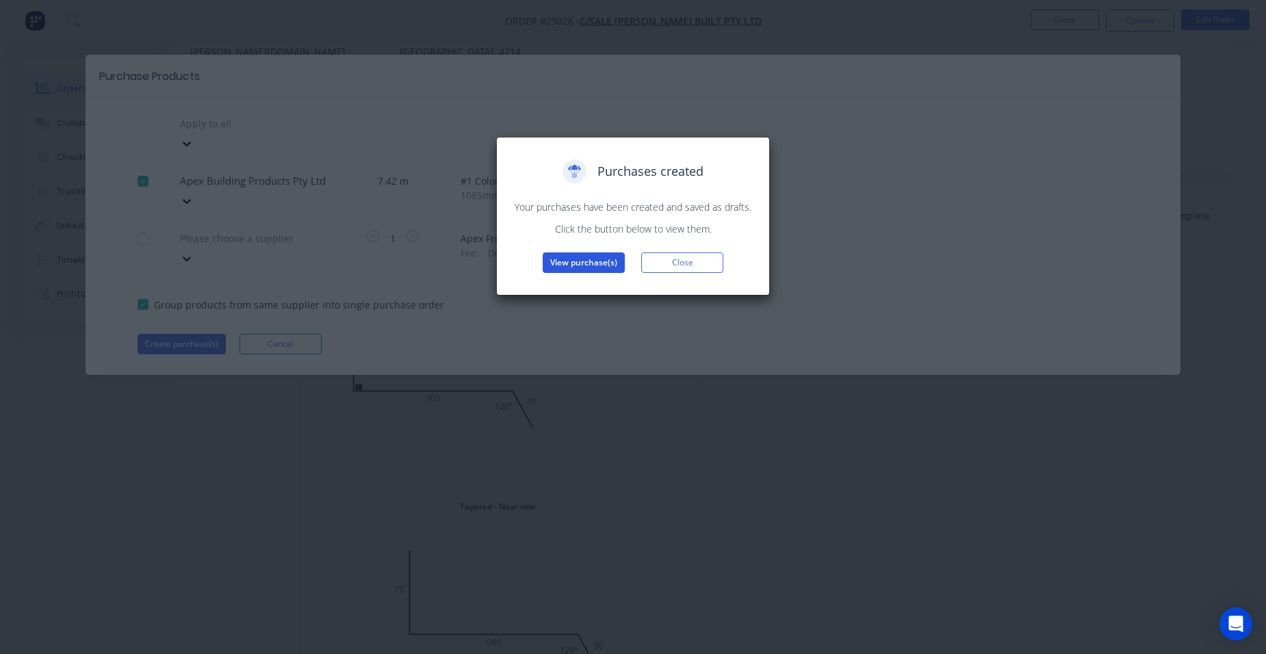
click at [560, 257] on button "View purchase(s)" at bounding box center [584, 262] width 82 height 21
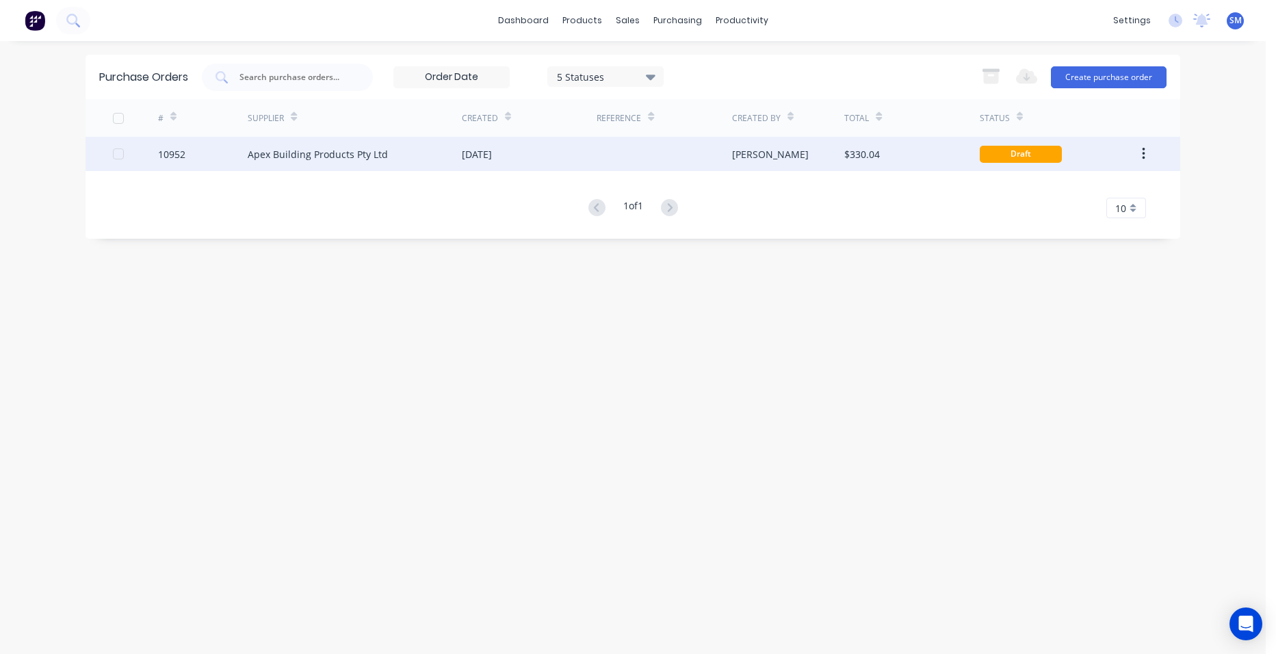
click at [567, 162] on div "[DATE]" at bounding box center [529, 154] width 135 height 34
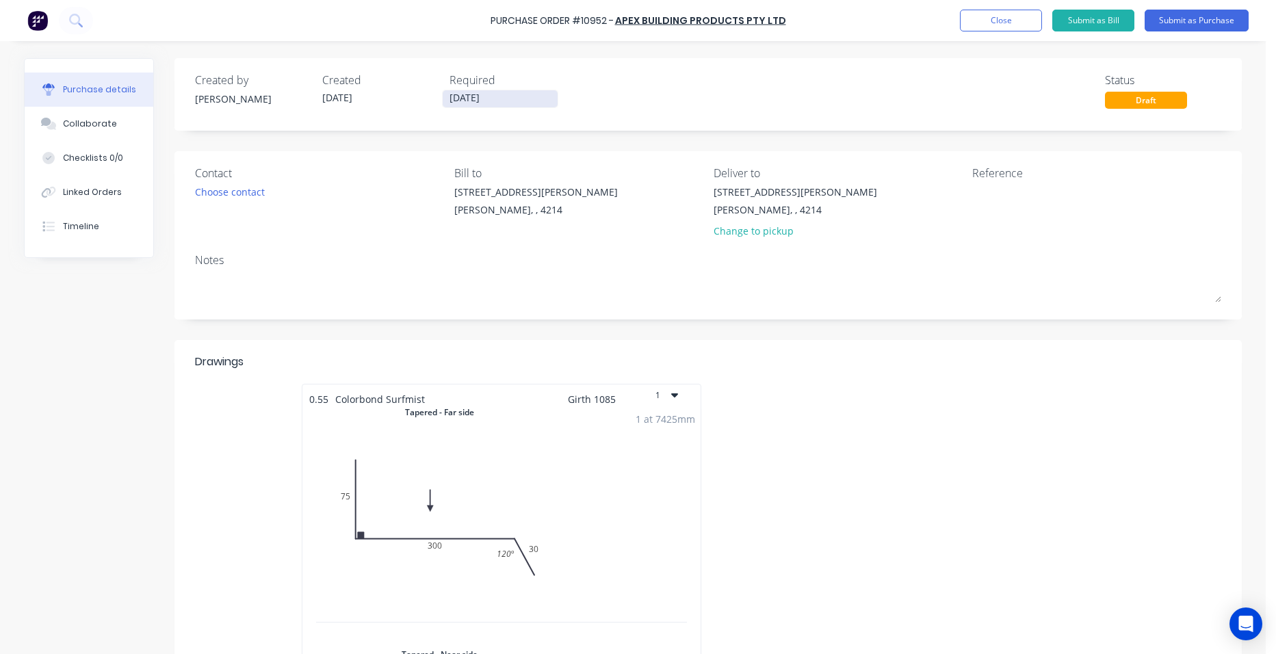
click at [487, 104] on input "[DATE]" at bounding box center [500, 98] width 115 height 17
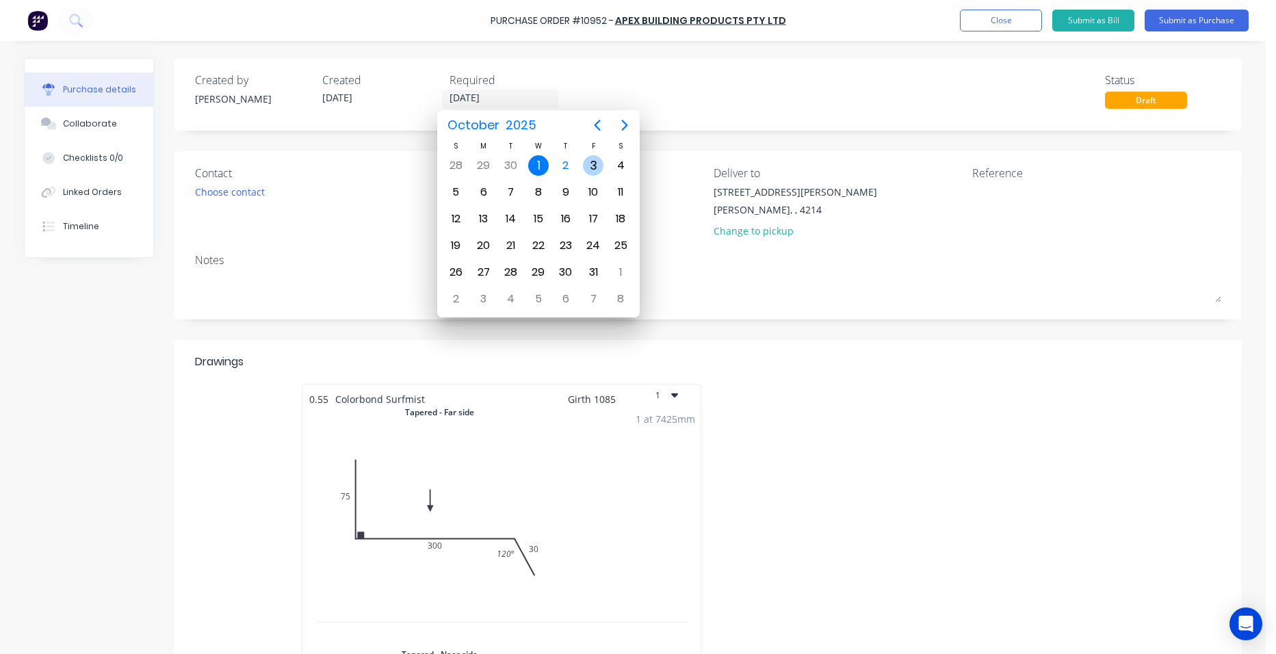
click at [586, 154] on div "3" at bounding box center [593, 166] width 27 height 26
type input "[DATE]"
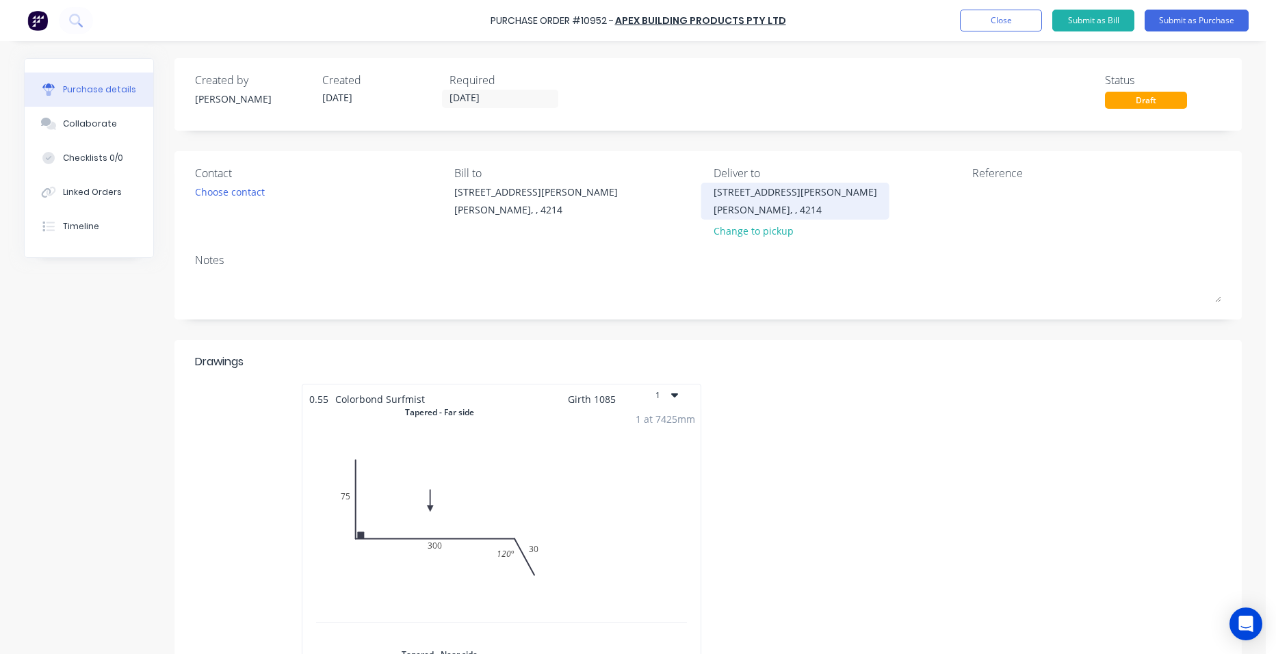
click at [751, 189] on div "[STREET_ADDRESS][PERSON_NAME]" at bounding box center [796, 192] width 164 height 14
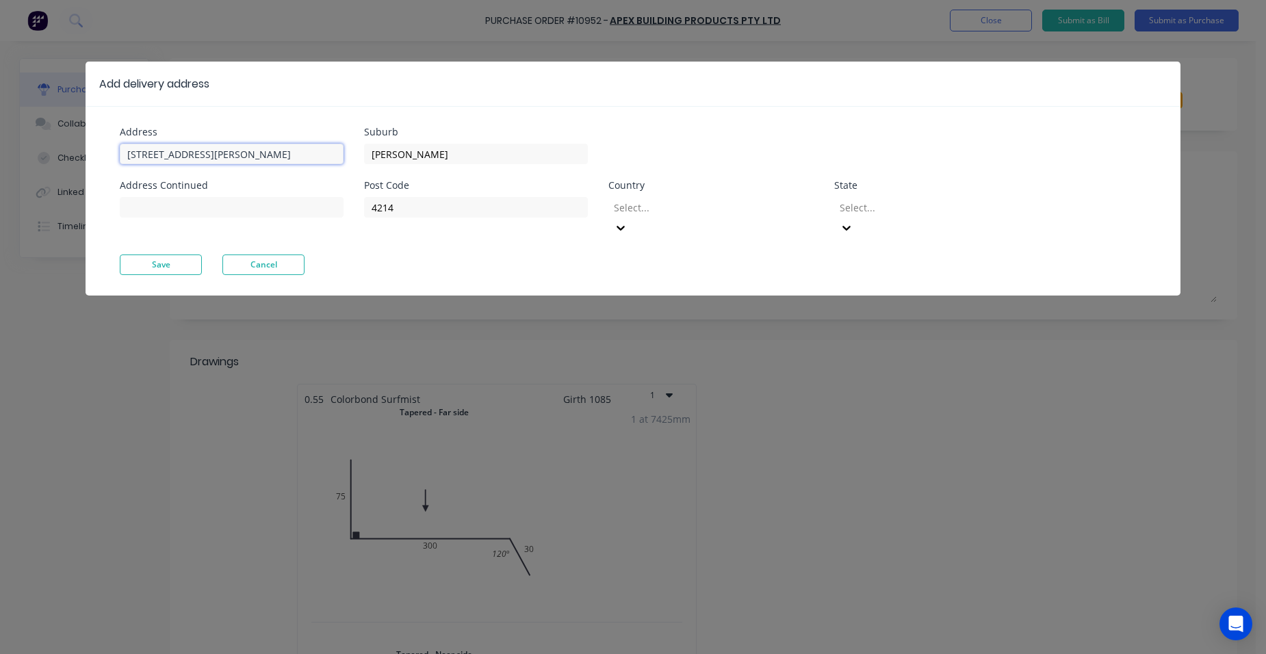
drag, startPoint x: 231, startPoint y: 155, endPoint x: 36, endPoint y: 156, distance: 194.3
click at [114, 155] on div "Address [STREET_ADDRESS][PERSON_NAME] Address Continued Suburb [PERSON_NAME] Po…" at bounding box center [633, 201] width 1095 height 190
click at [186, 155] on input "13 Tattle" at bounding box center [232, 154] width 224 height 21
type input "[STREET_ADDRESS]"
click at [415, 157] on input "[PERSON_NAME]" at bounding box center [476, 154] width 224 height 21
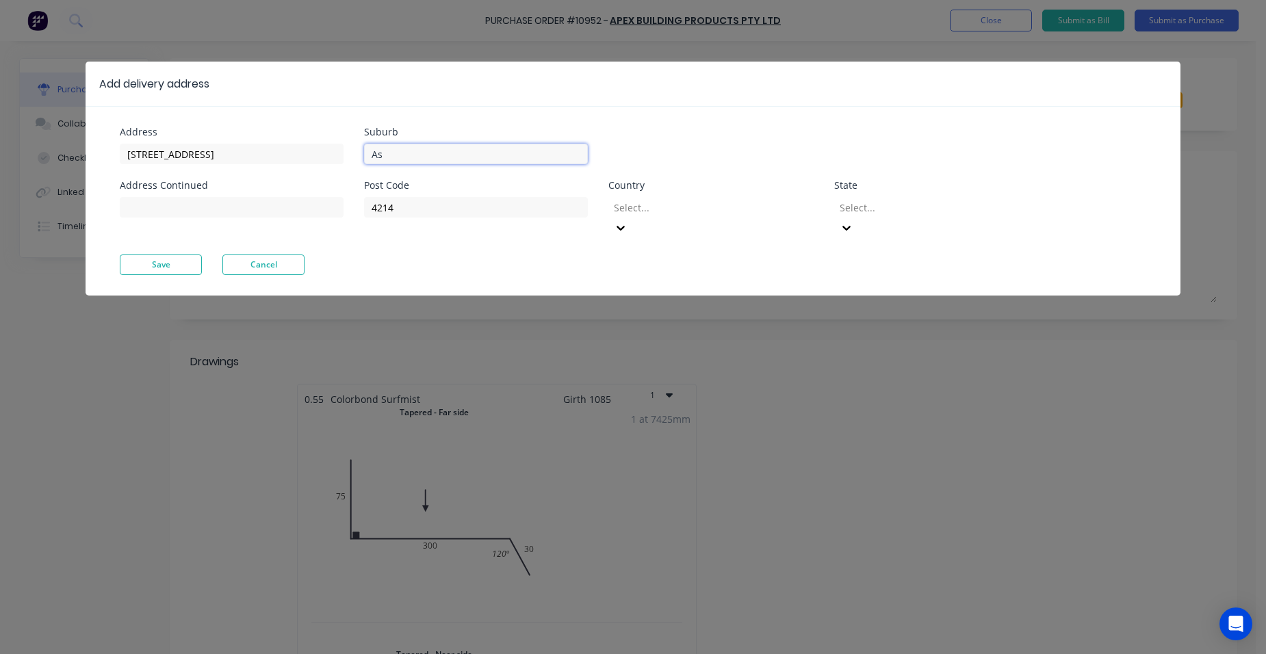
type input "A"
type input "[PERSON_NAME]"
click at [140, 206] on input at bounding box center [232, 207] width 224 height 21
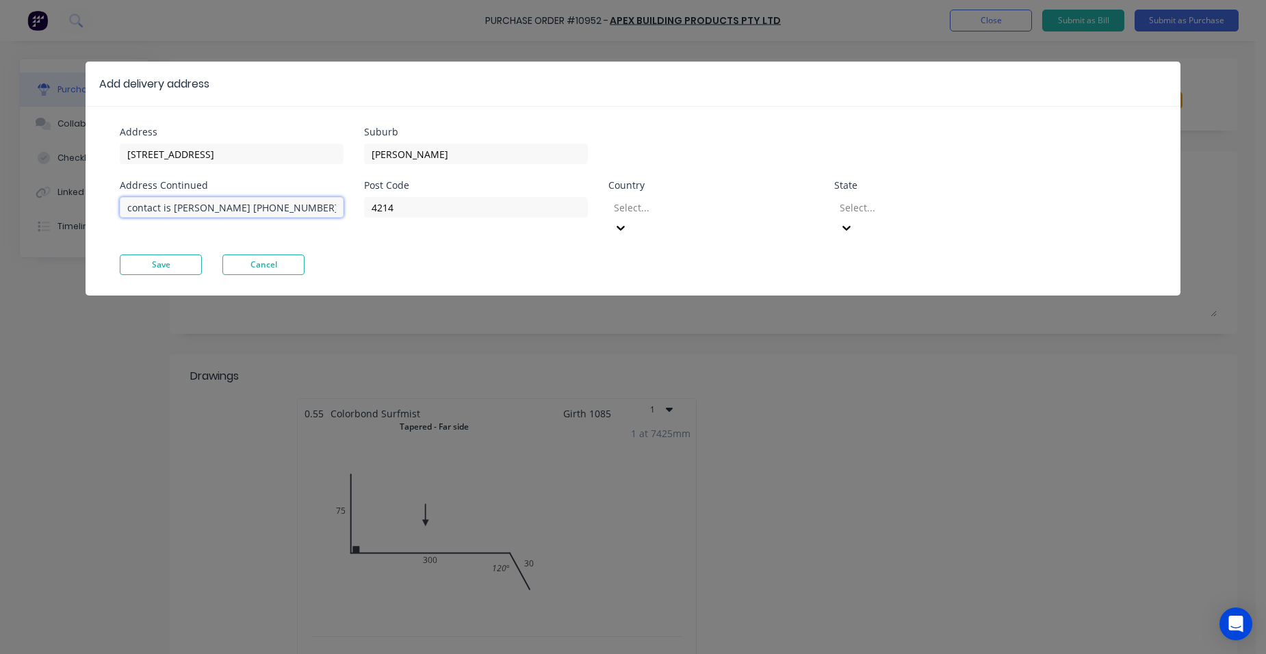
type input "contact is [PERSON_NAME] [PHONE_NUMBER]"
click at [698, 203] on div at bounding box center [710, 207] width 197 height 17
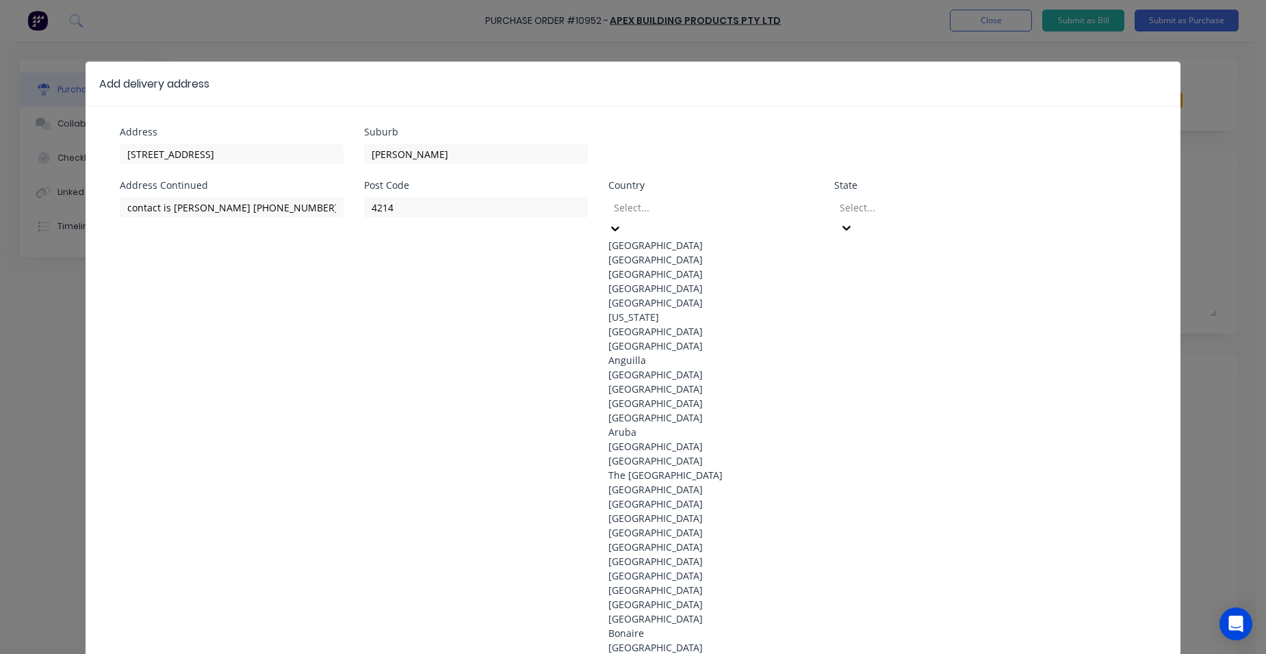
drag, startPoint x: 662, startPoint y: 235, endPoint x: 813, endPoint y: 232, distance: 150.6
click at [664, 238] on div "[GEOGRAPHIC_DATA]" at bounding box center [710, 245] width 205 height 14
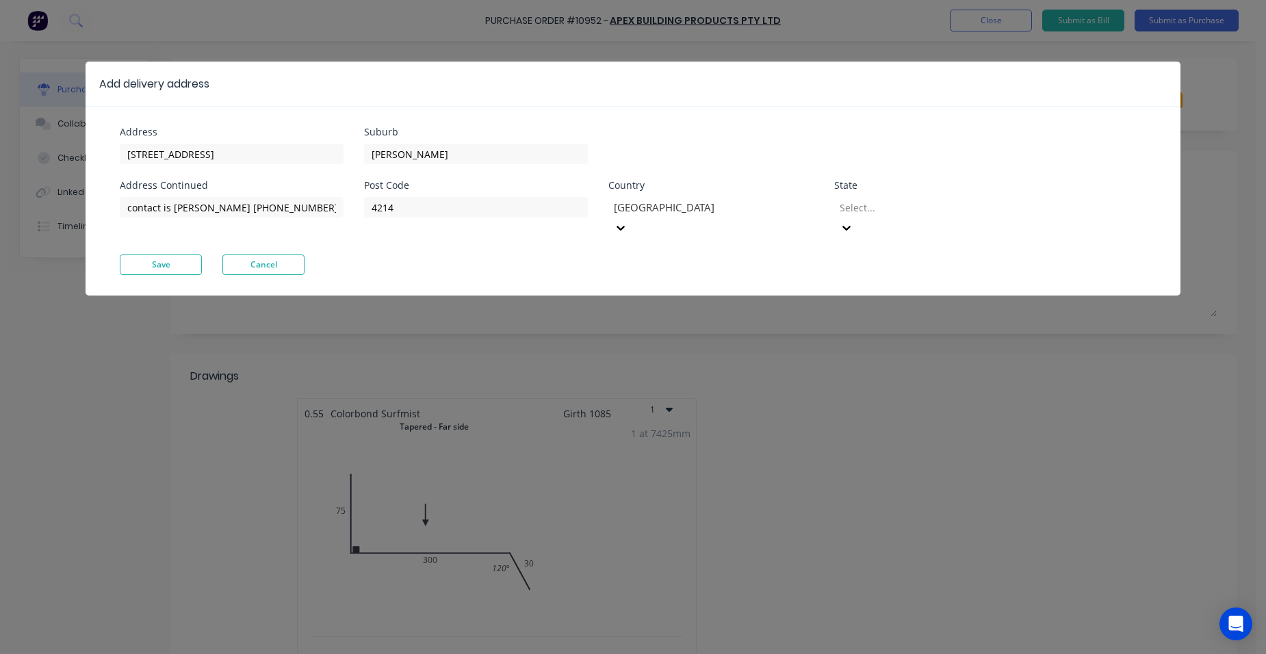
click at [939, 197] on div "Select..." at bounding box center [936, 217] width 205 height 41
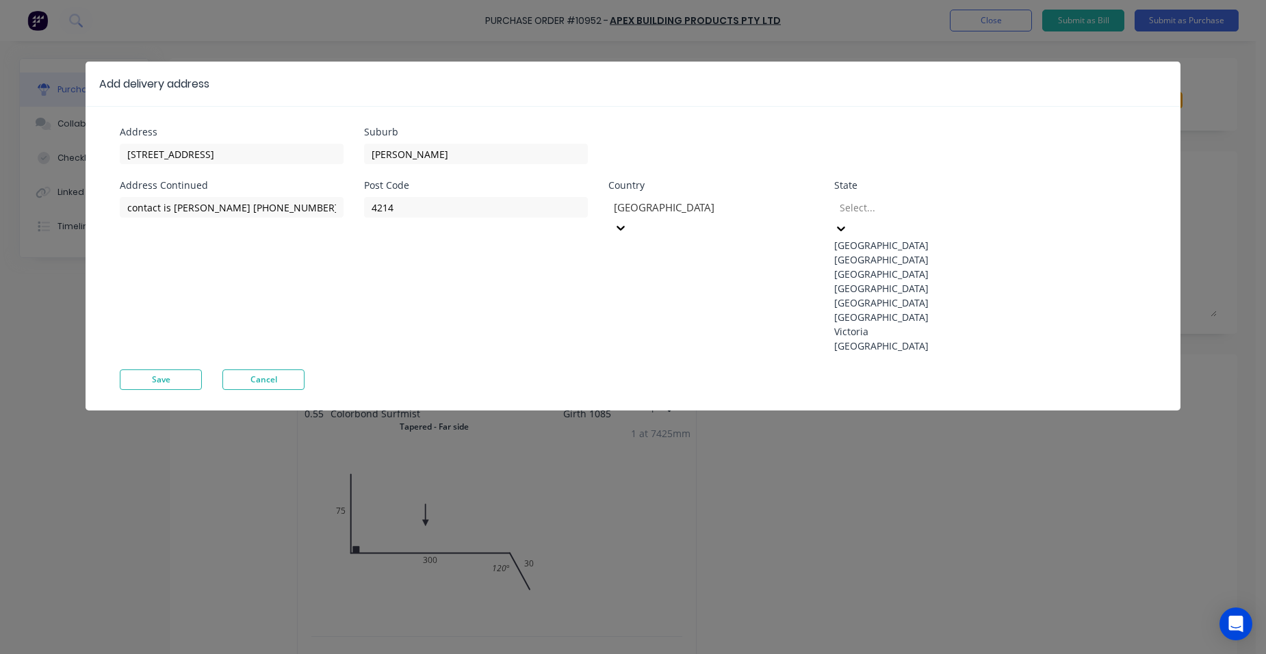
click at [898, 296] on div "[GEOGRAPHIC_DATA]" at bounding box center [936, 288] width 205 height 14
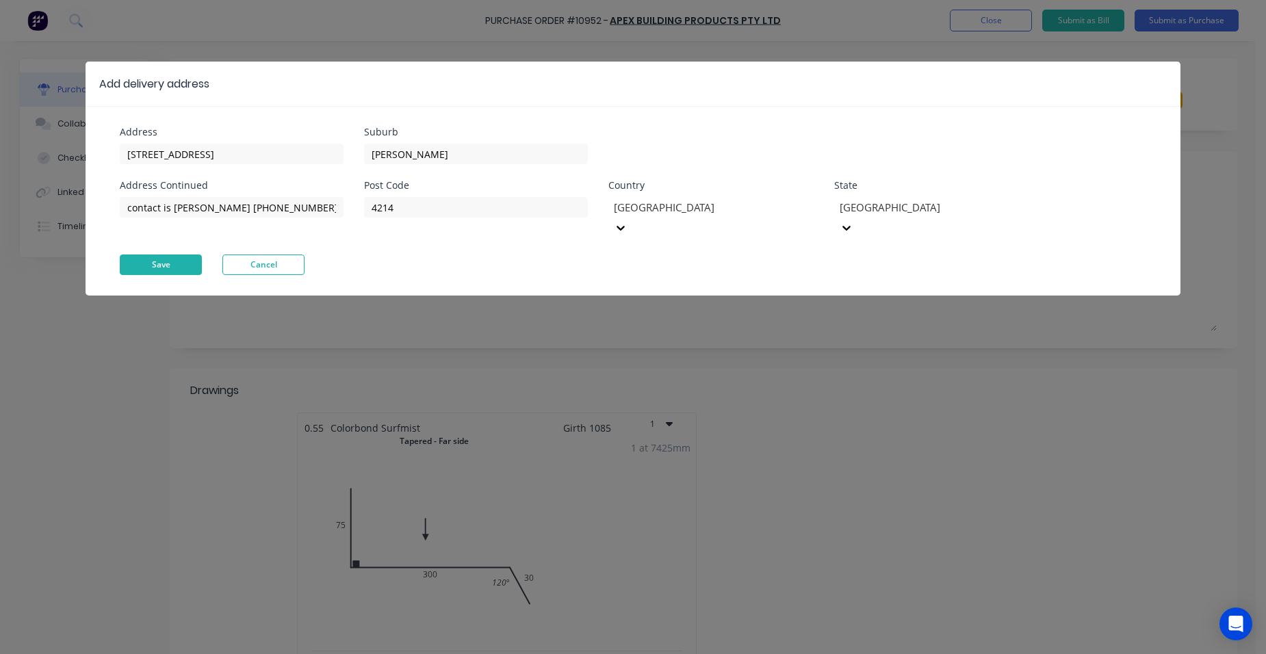
click at [134, 255] on button "Save" at bounding box center [161, 265] width 82 height 21
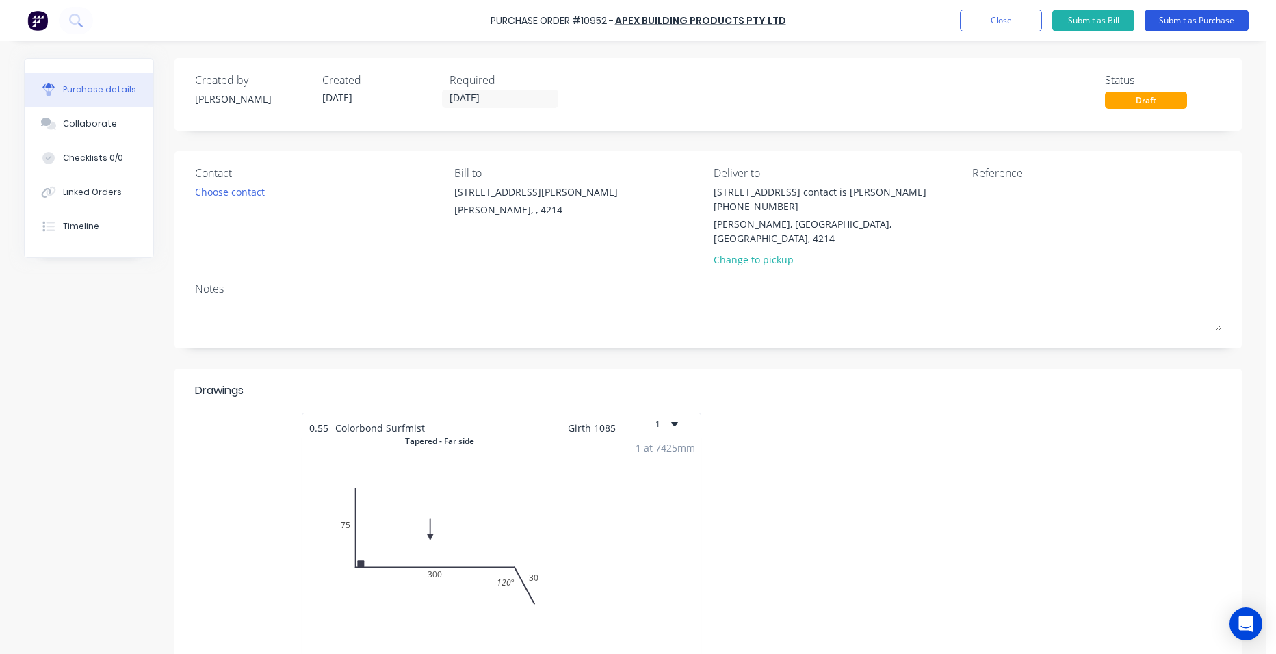
click at [1204, 15] on button "Submit as Purchase" at bounding box center [1197, 21] width 104 height 22
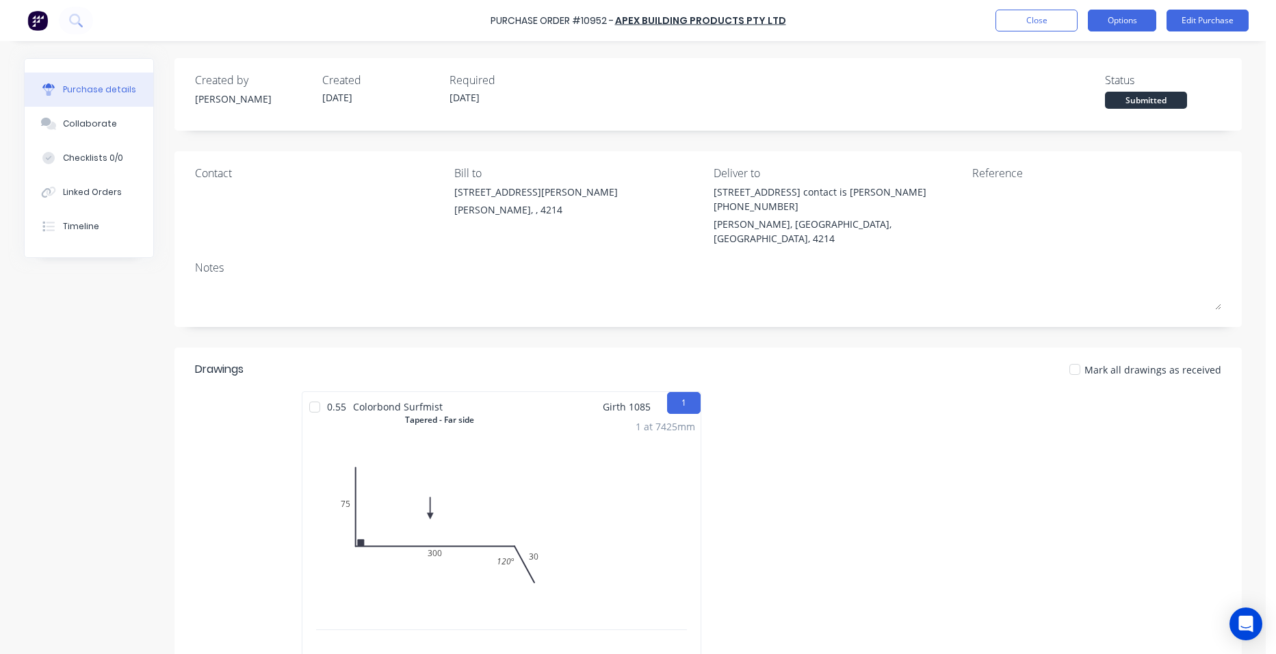
click at [1146, 21] on button "Options" at bounding box center [1122, 21] width 68 height 22
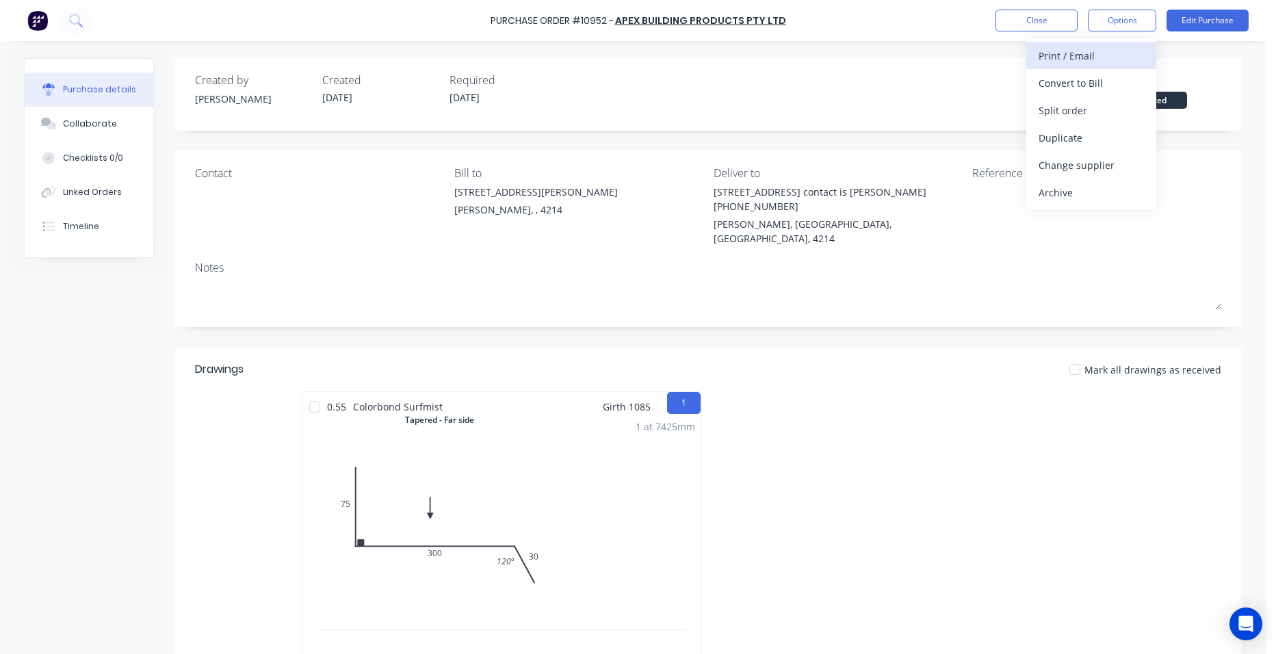
click at [1102, 49] on div "Print / Email" at bounding box center [1091, 56] width 105 height 20
click at [1103, 103] on div "Without pricing" at bounding box center [1091, 111] width 105 height 20
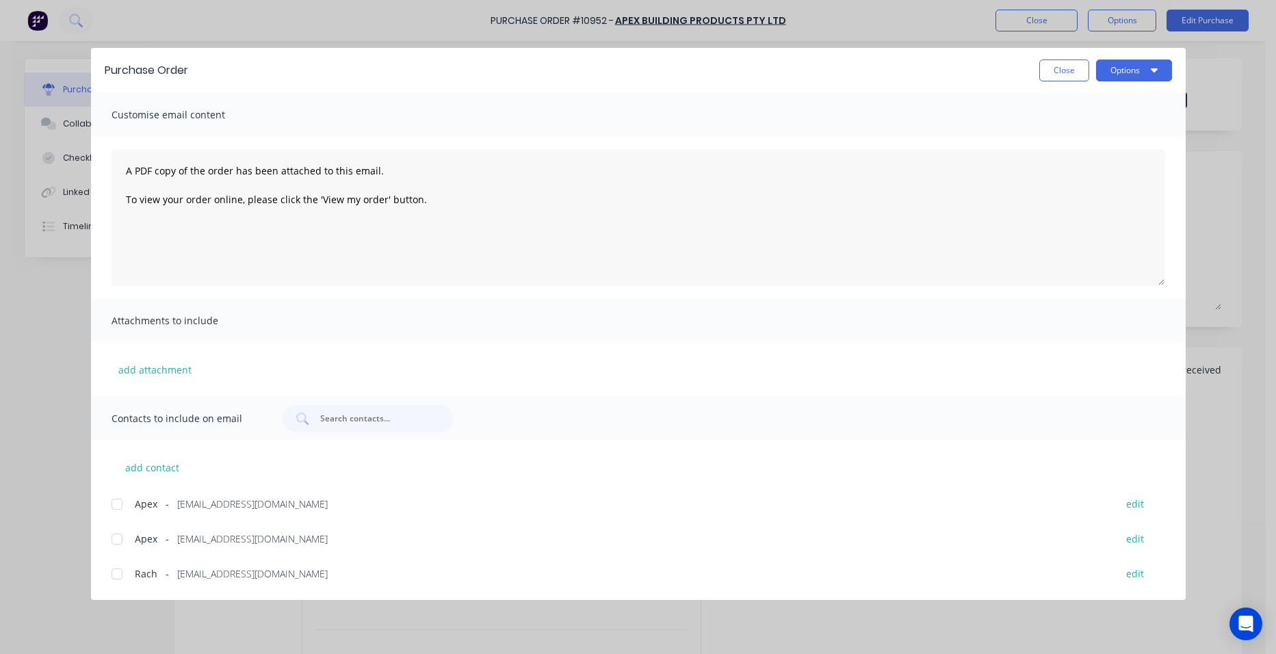
click at [119, 500] on div at bounding box center [116, 504] width 27 height 27
click at [153, 367] on button "add attachment" at bounding box center [155, 369] width 87 height 21
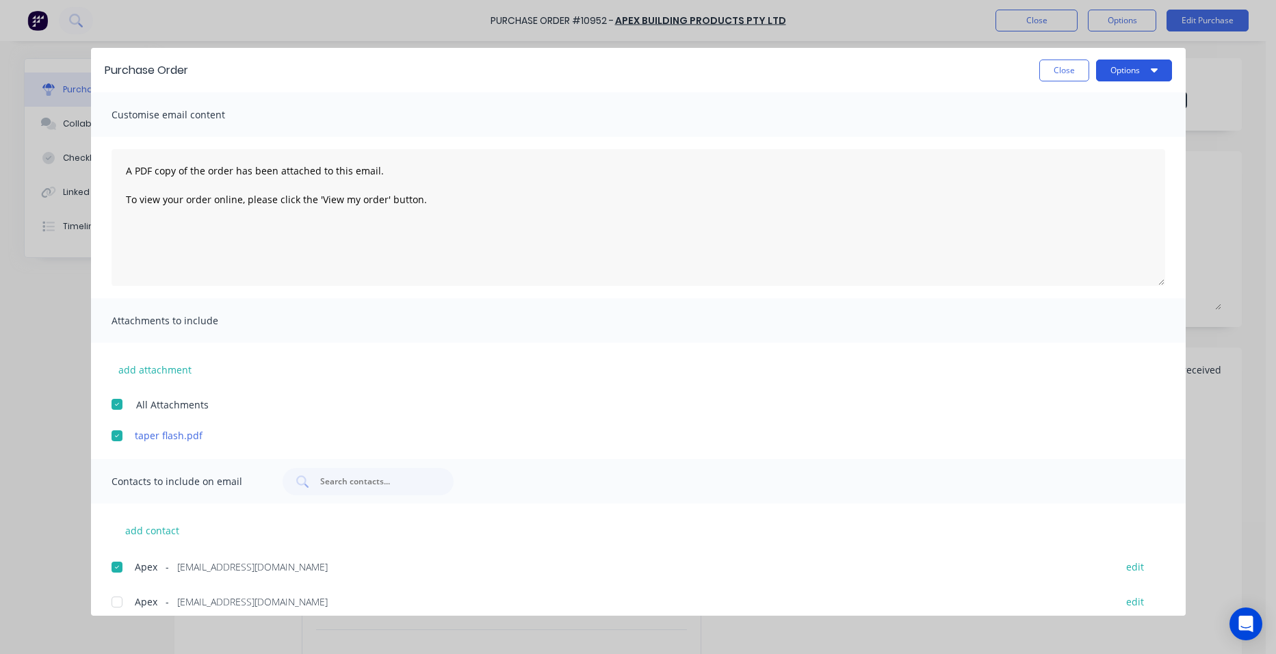
click at [1115, 68] on button "Options" at bounding box center [1134, 71] width 76 height 22
click at [1091, 157] on div "Email" at bounding box center [1106, 160] width 105 height 20
click at [1065, 66] on button "Close" at bounding box center [1064, 71] width 50 height 22
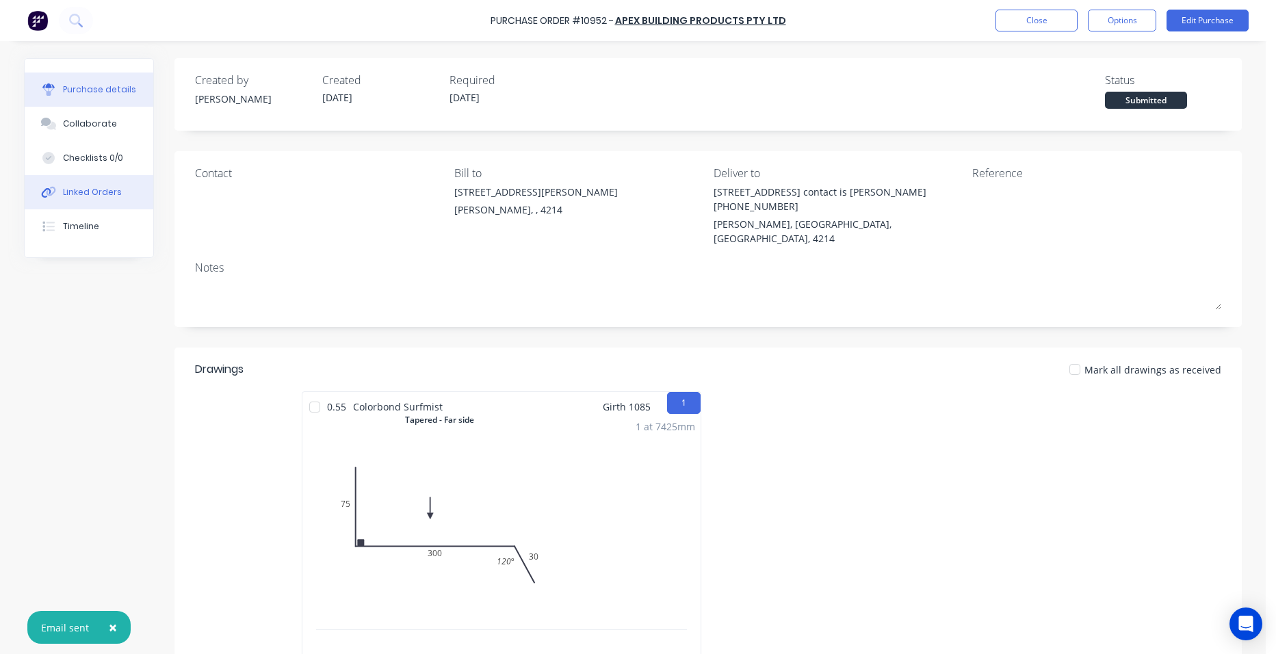
click at [101, 192] on div "Linked Orders" at bounding box center [92, 192] width 59 height 12
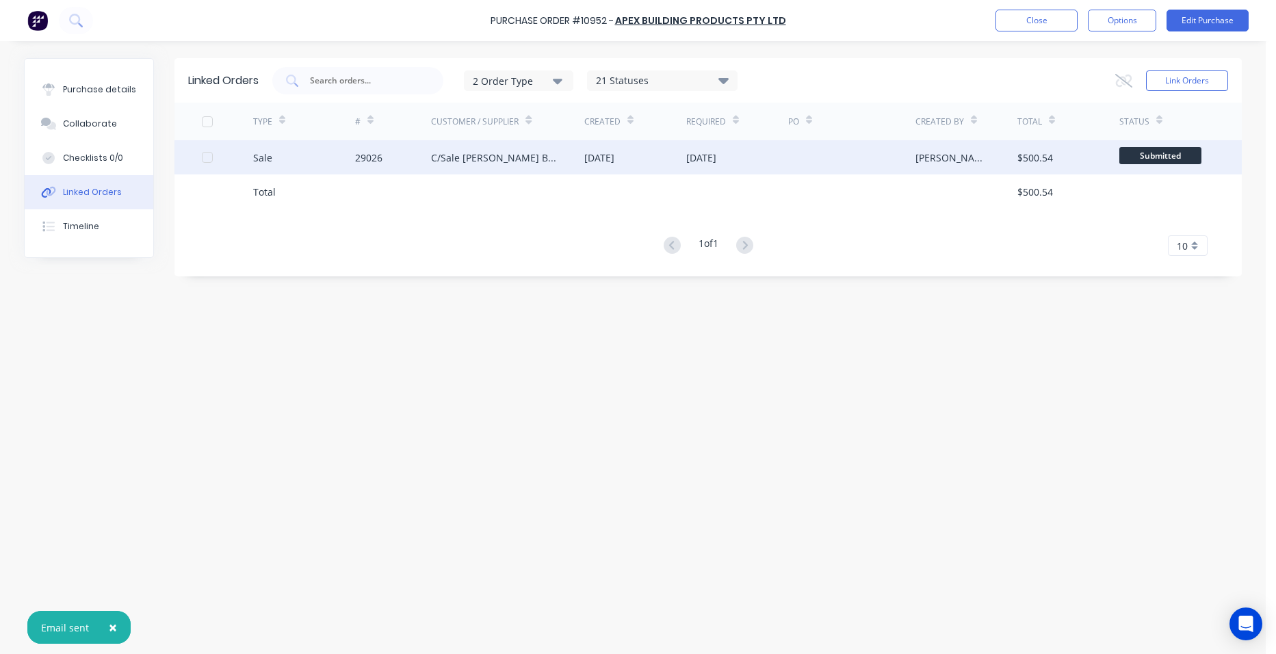
click at [374, 155] on div "29026" at bounding box center [368, 158] width 27 height 14
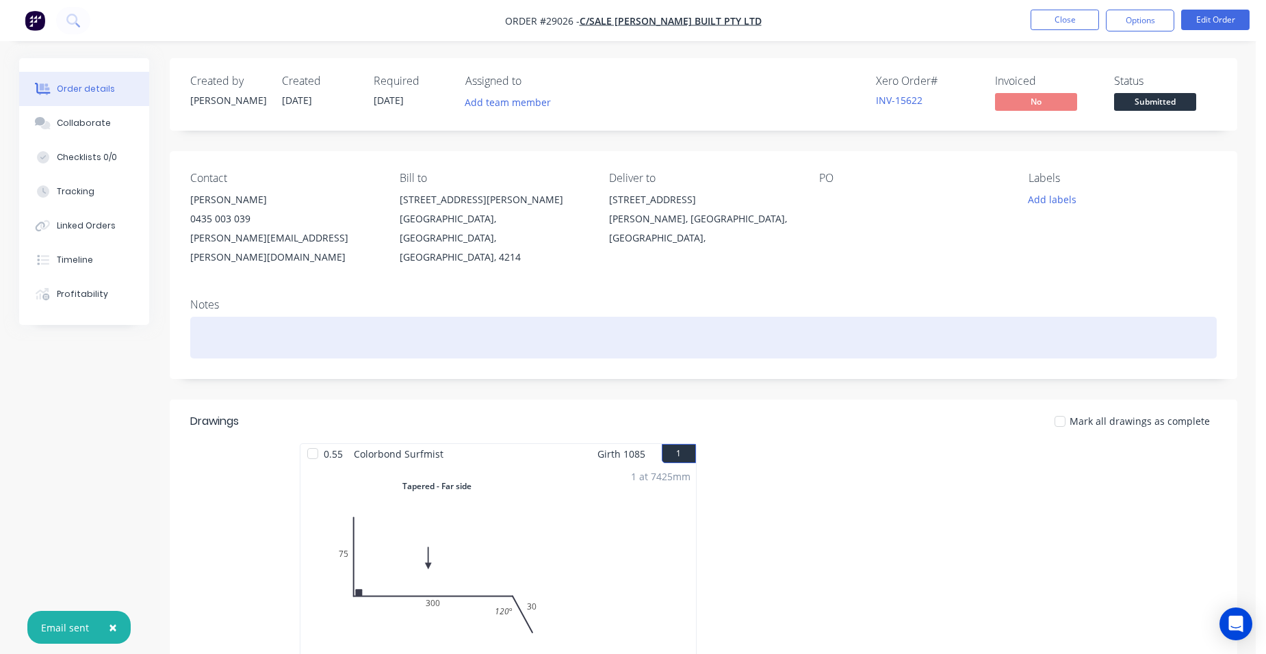
click at [222, 321] on div at bounding box center [703, 338] width 1026 height 42
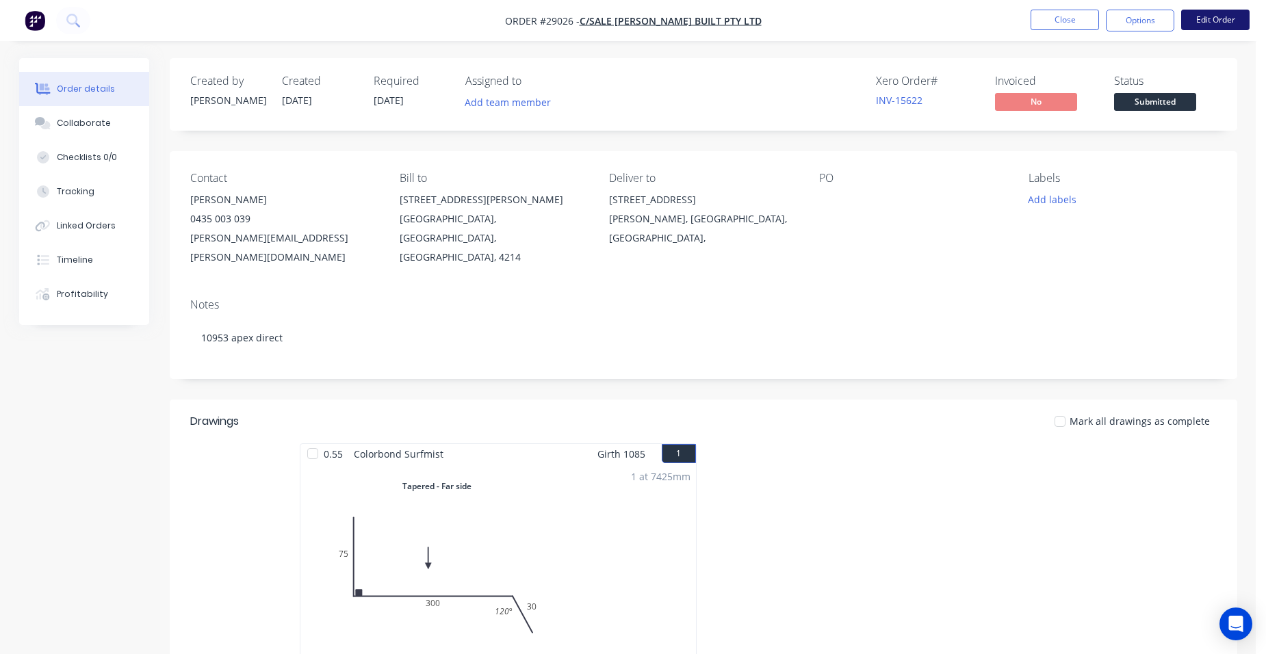
click at [1217, 21] on button "Edit Order" at bounding box center [1215, 20] width 68 height 21
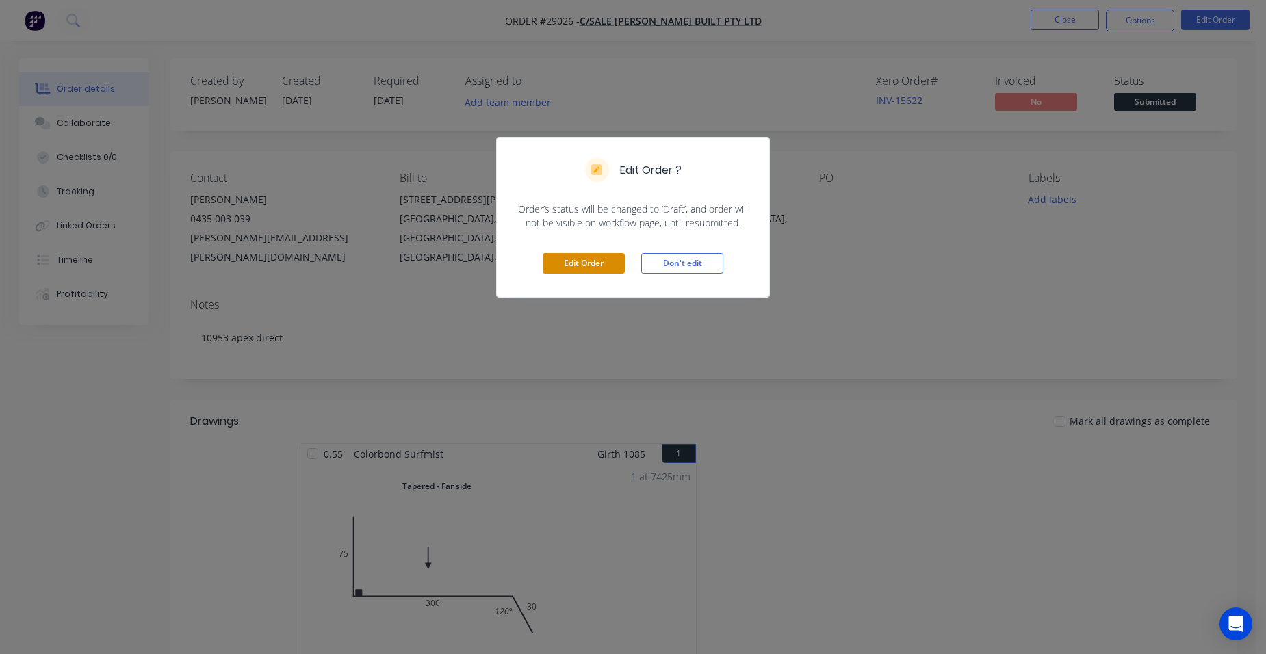
click at [586, 261] on button "Edit Order" at bounding box center [584, 263] width 82 height 21
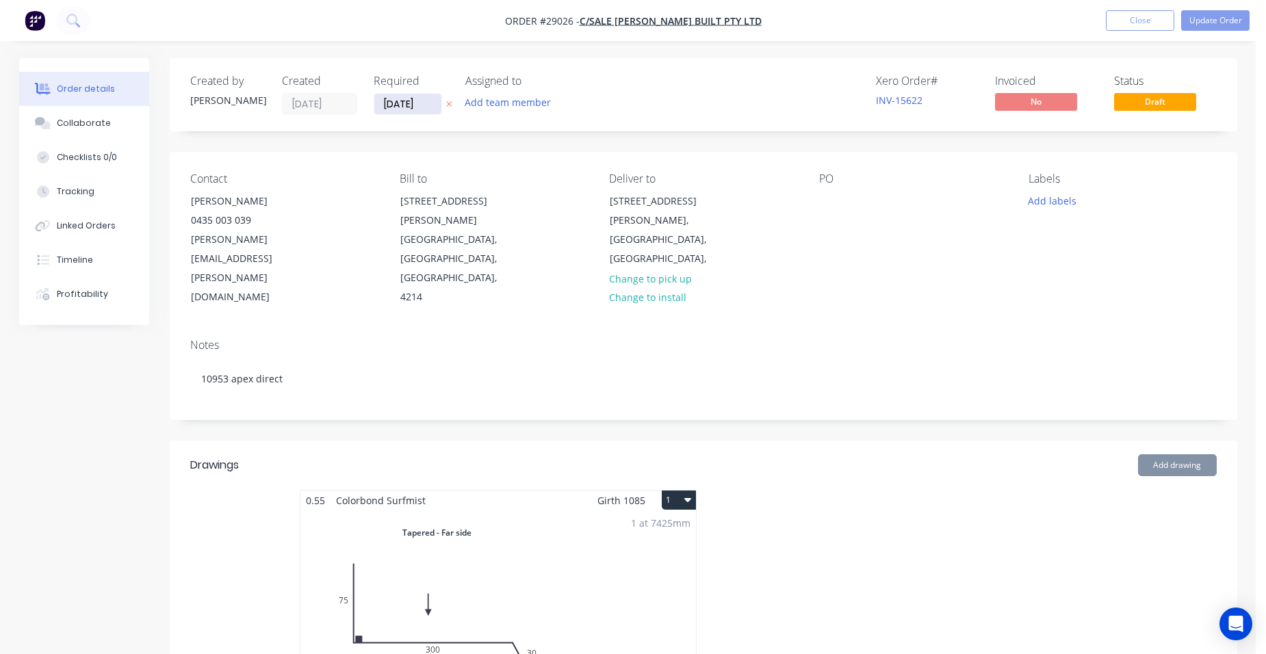
click at [425, 105] on input "[DATE]" at bounding box center [407, 104] width 67 height 21
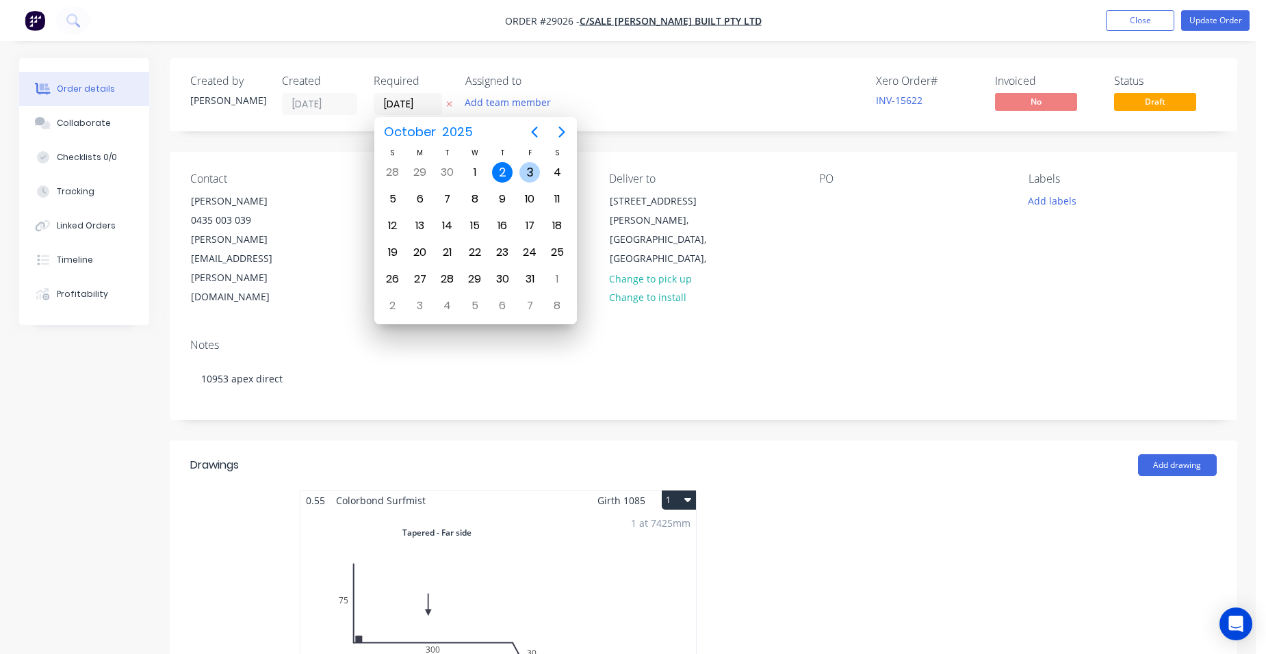
drag, startPoint x: 524, startPoint y: 163, endPoint x: 534, endPoint y: 163, distance: 9.6
click at [526, 163] on div "3" at bounding box center [529, 172] width 27 height 26
type input "[DATE]"
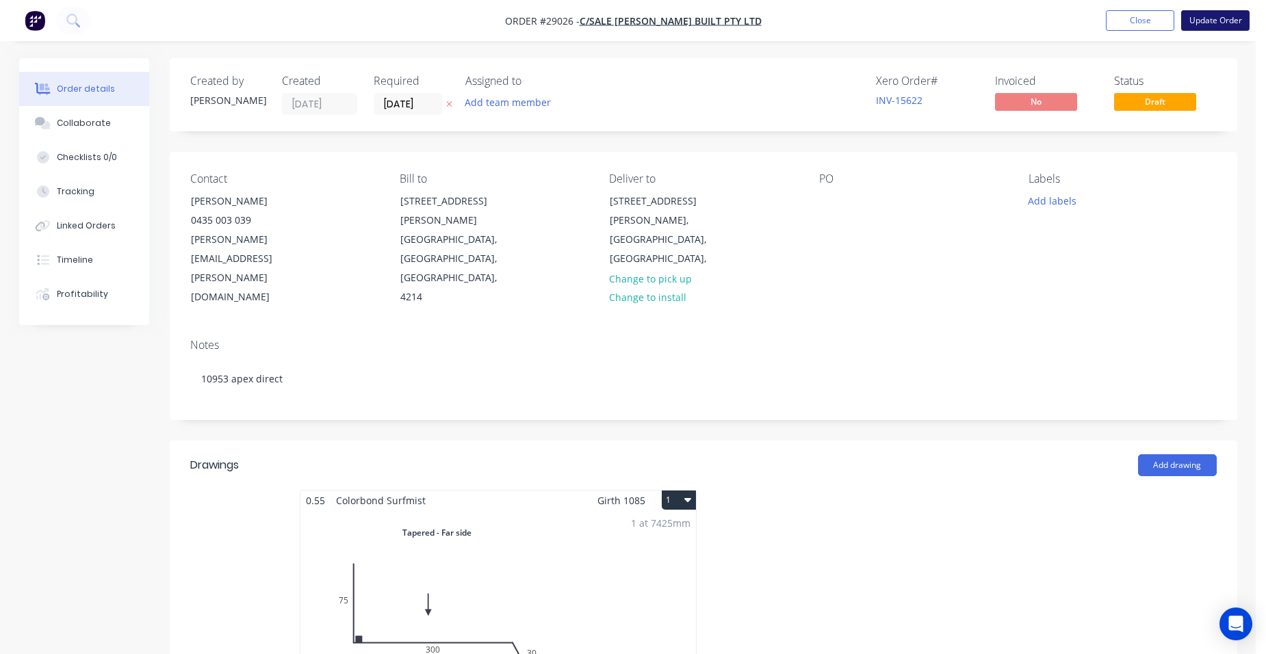
click at [1213, 25] on button "Update Order" at bounding box center [1215, 20] width 68 height 21
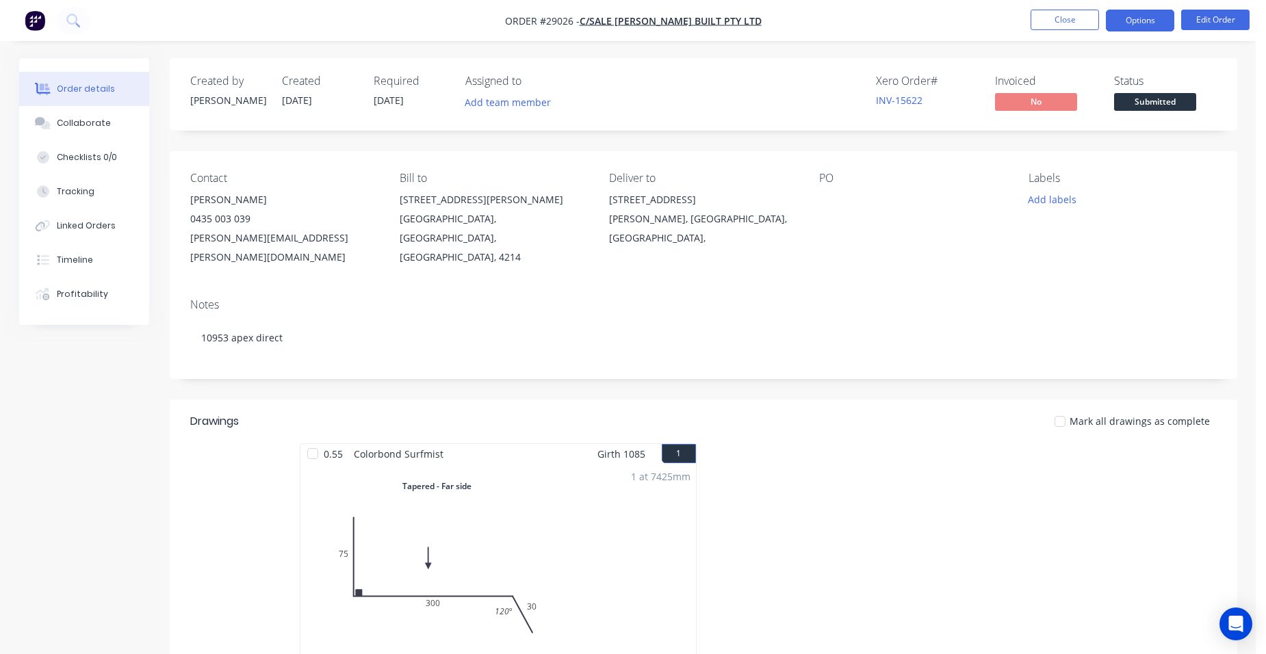
click at [1155, 23] on button "Options" at bounding box center [1140, 21] width 68 height 22
click at [1163, 94] on span "Submitted" at bounding box center [1155, 101] width 82 height 17
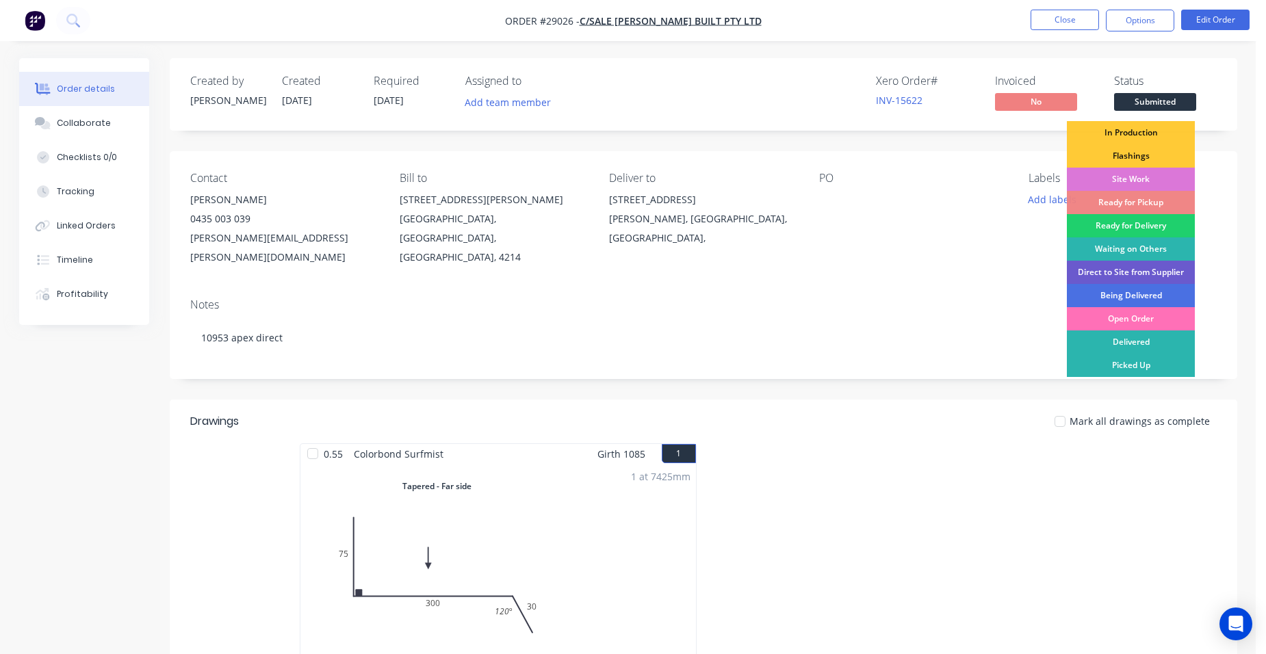
click at [1166, 265] on div "Direct to Site from Supplier" at bounding box center [1131, 272] width 128 height 23
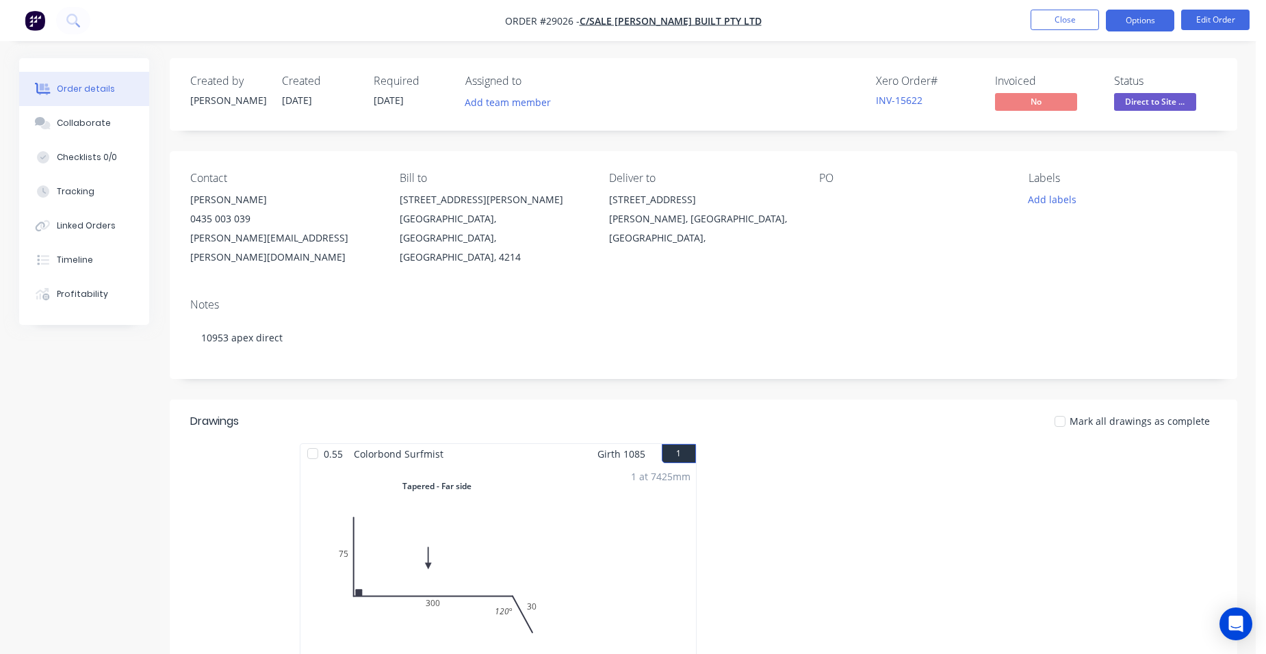
click at [1134, 21] on button "Options" at bounding box center [1140, 21] width 68 height 22
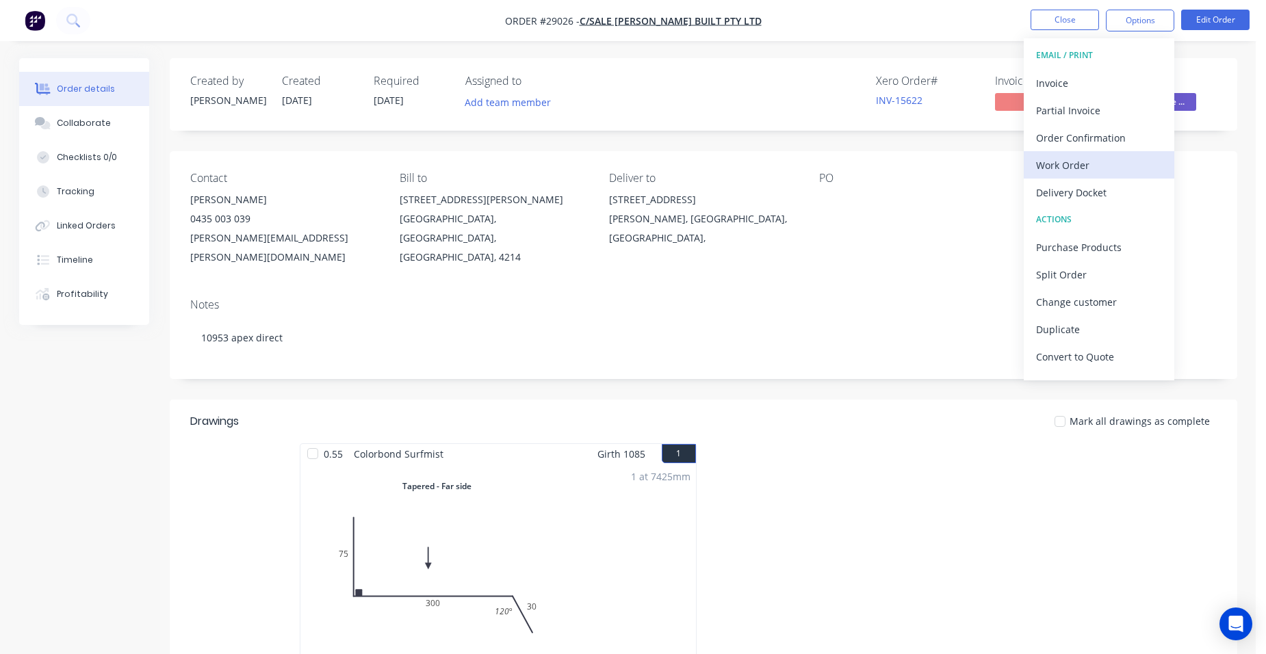
click at [1109, 174] on button "Work Order" at bounding box center [1099, 164] width 151 height 27
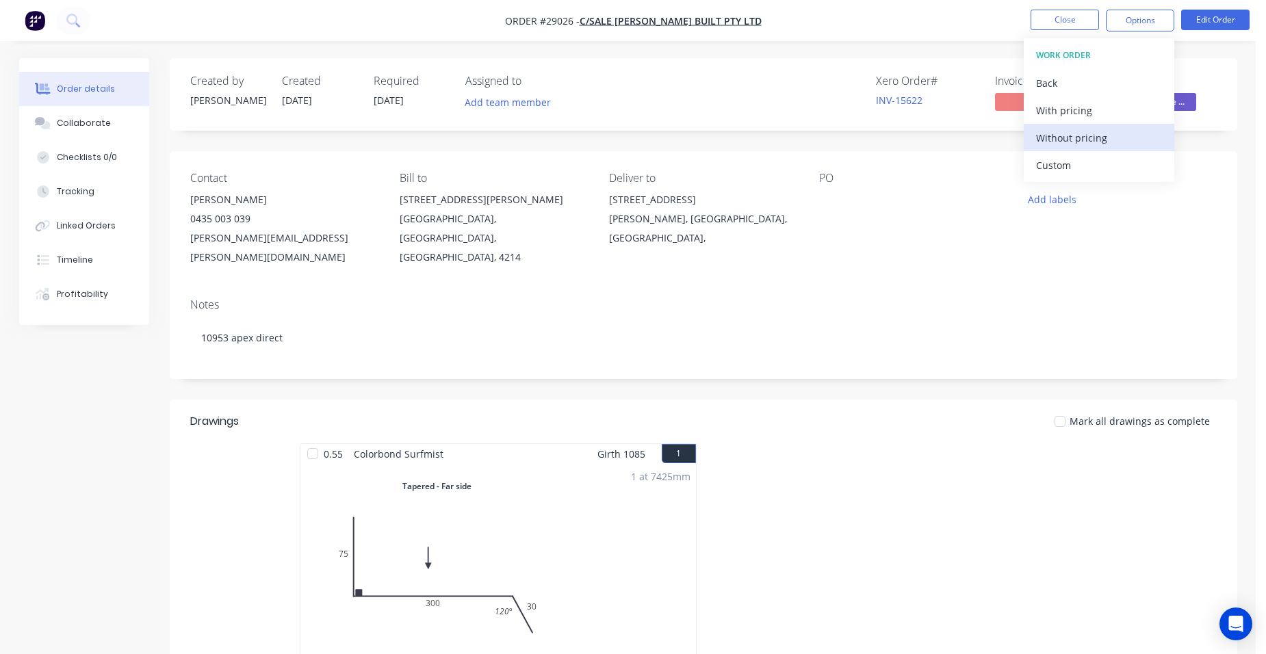
click at [1119, 136] on div "Without pricing" at bounding box center [1099, 138] width 126 height 20
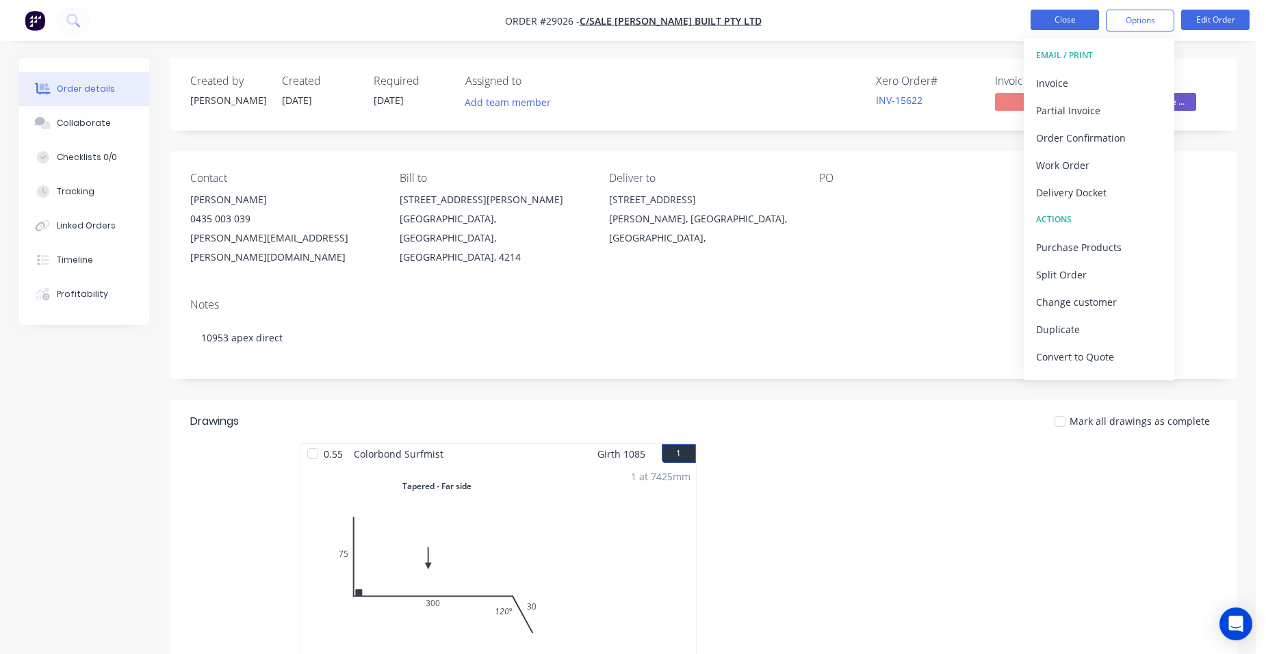
click at [1041, 26] on button "Close" at bounding box center [1064, 20] width 68 height 21
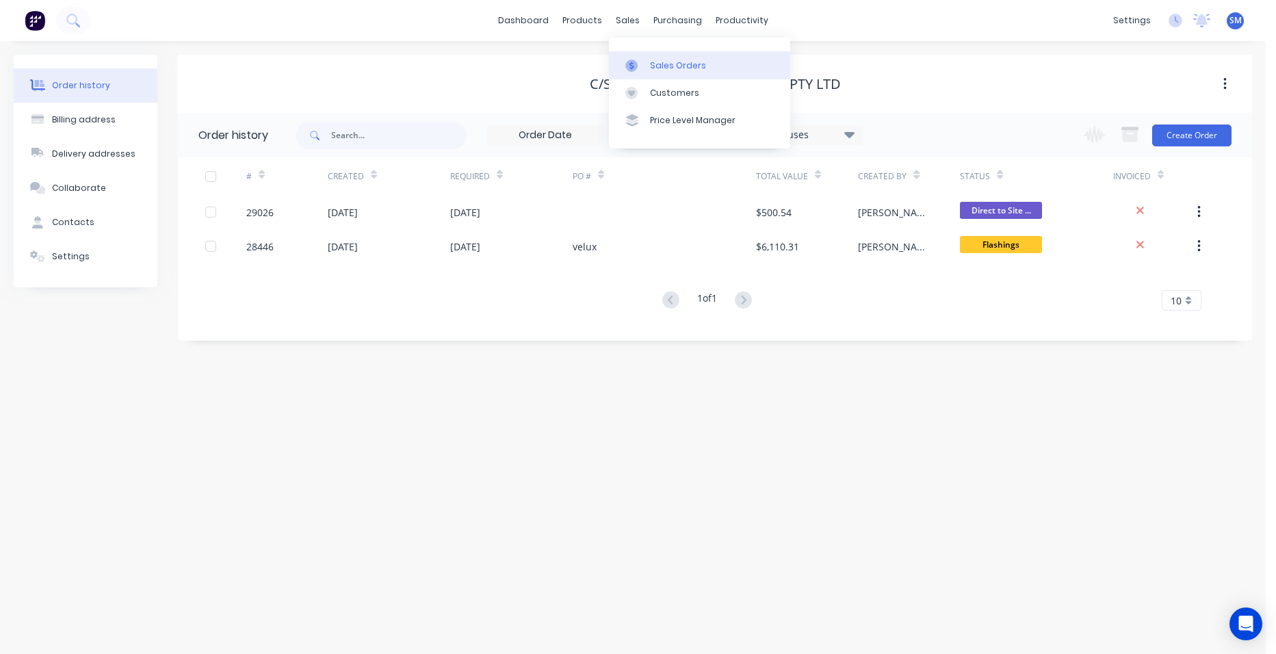
click at [683, 65] on div "Sales Orders" at bounding box center [678, 66] width 56 height 12
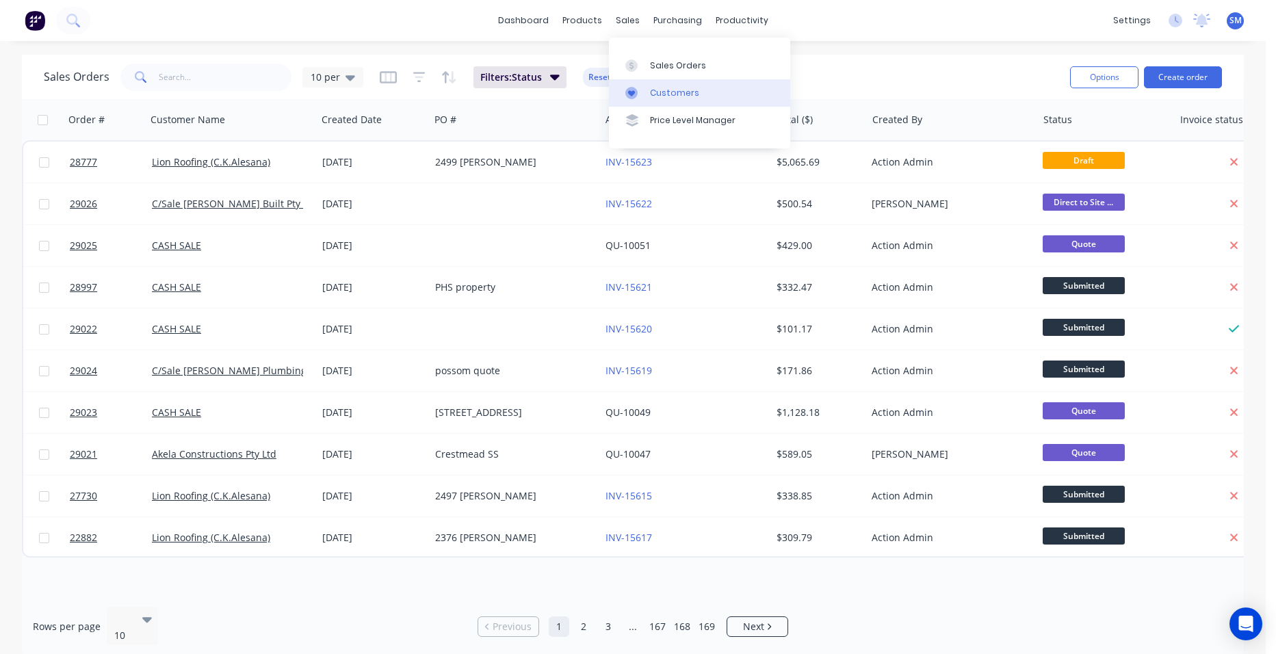
click at [656, 83] on link "Customers" at bounding box center [699, 92] width 181 height 27
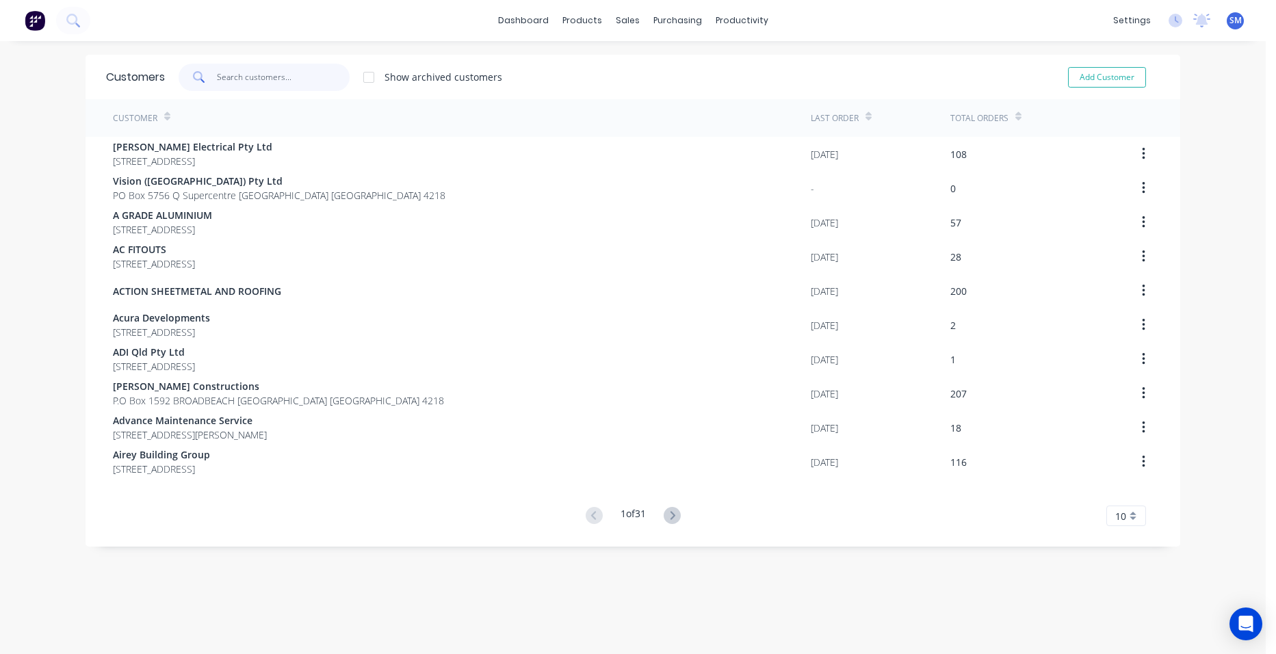
click at [257, 83] on input "text" at bounding box center [283, 77] width 133 height 27
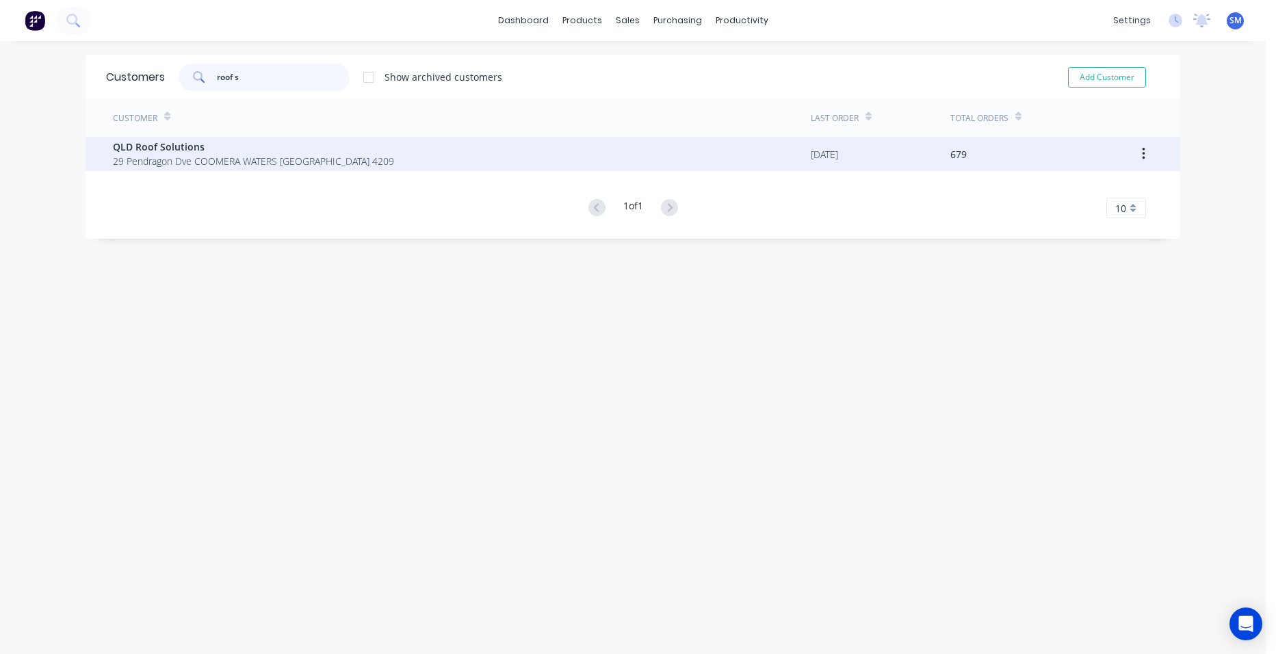
type input "roof s"
click at [207, 149] on span "QLD Roof Solutions" at bounding box center [253, 147] width 281 height 14
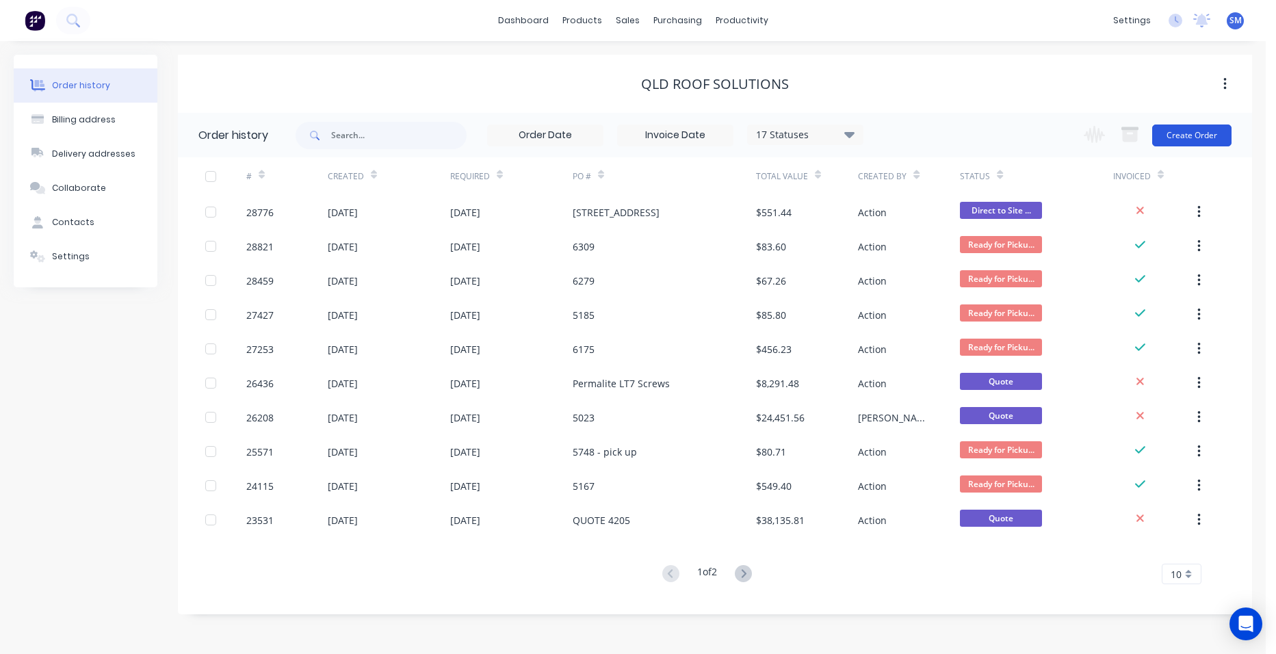
click at [1169, 131] on button "Create Order" at bounding box center [1191, 136] width 79 height 22
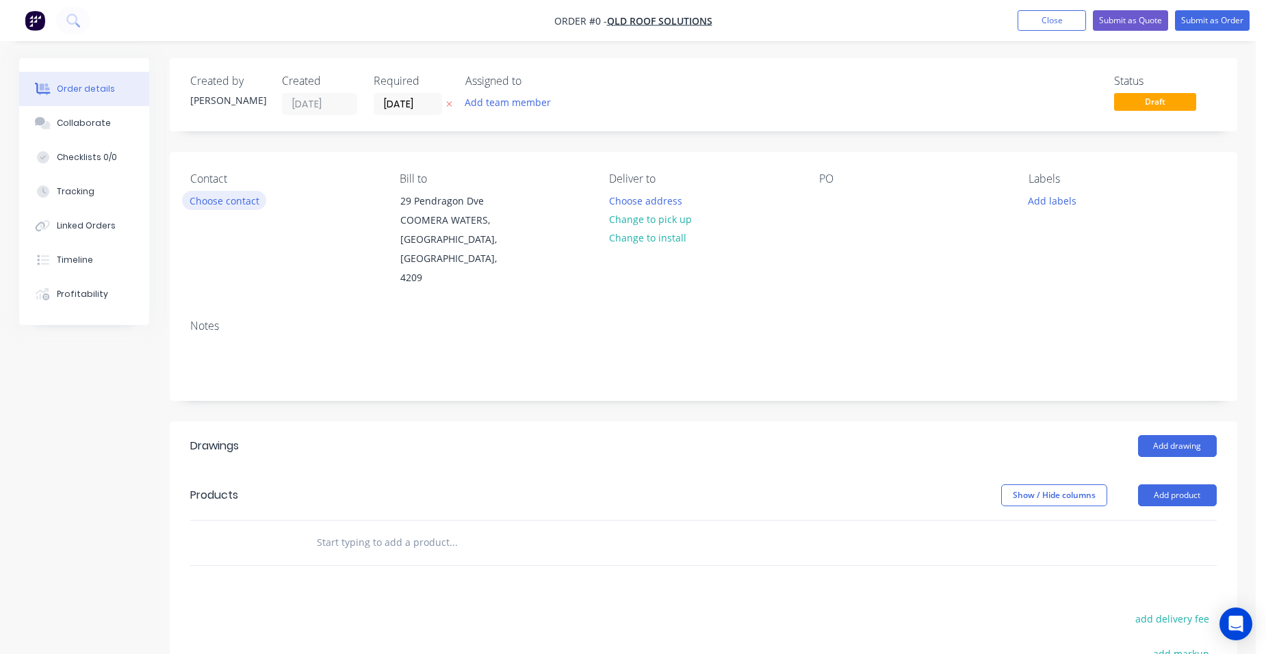
click at [225, 201] on button "Choose contact" at bounding box center [224, 200] width 84 height 18
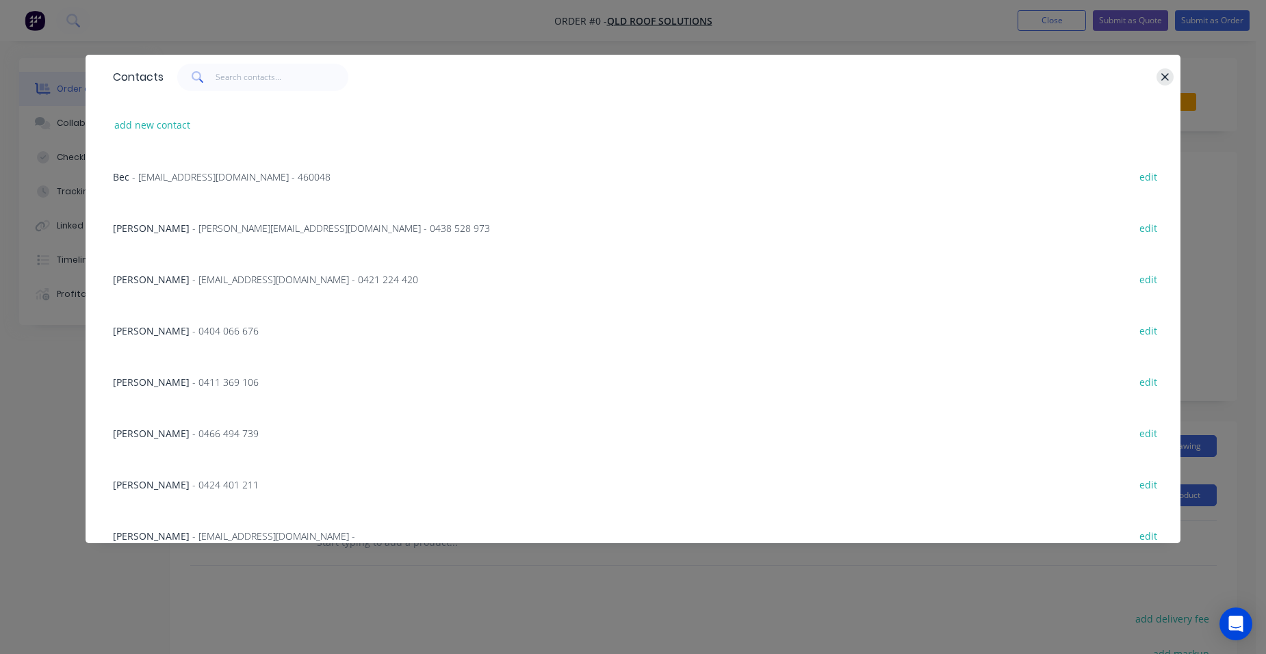
click at [1162, 81] on icon "button" at bounding box center [1164, 77] width 9 height 12
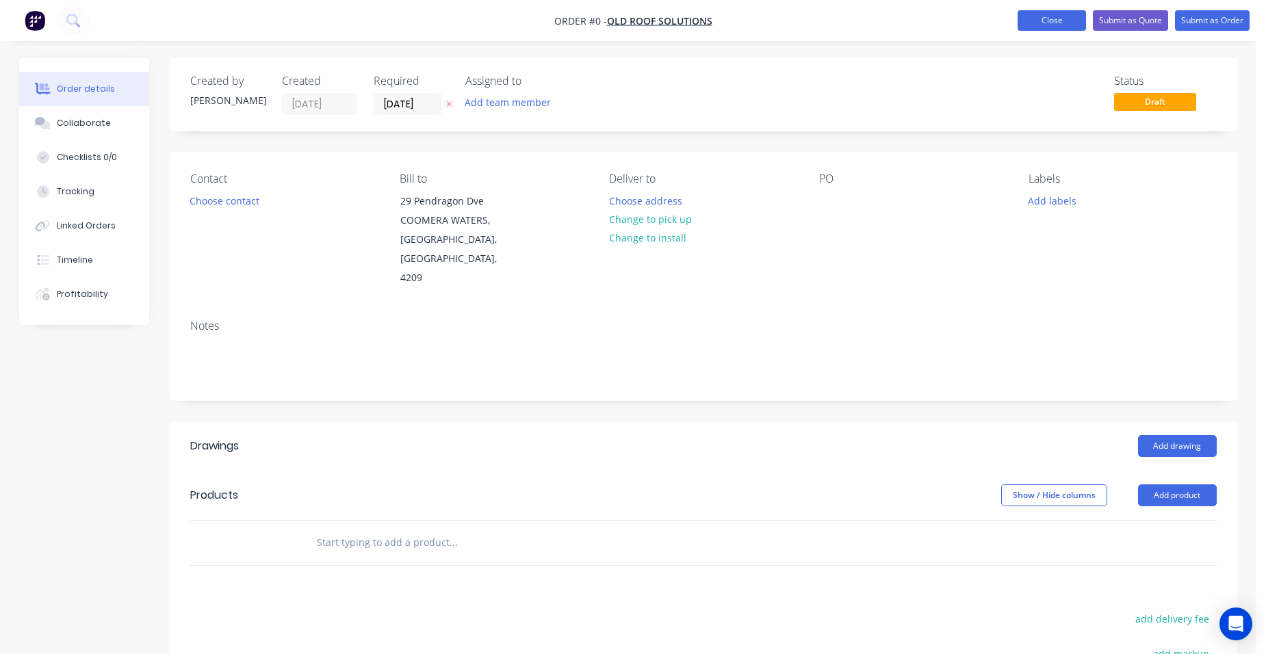
click at [1061, 21] on button "Close" at bounding box center [1051, 20] width 68 height 21
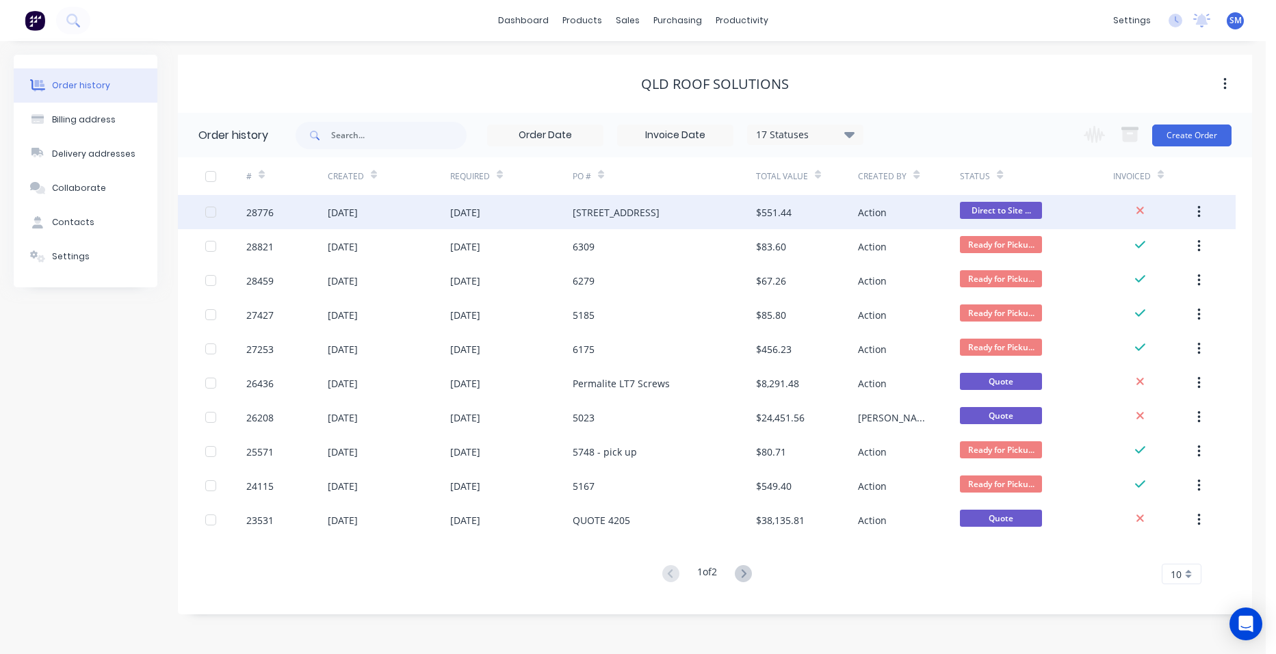
click at [554, 207] on div "[DATE]" at bounding box center [511, 212] width 122 height 34
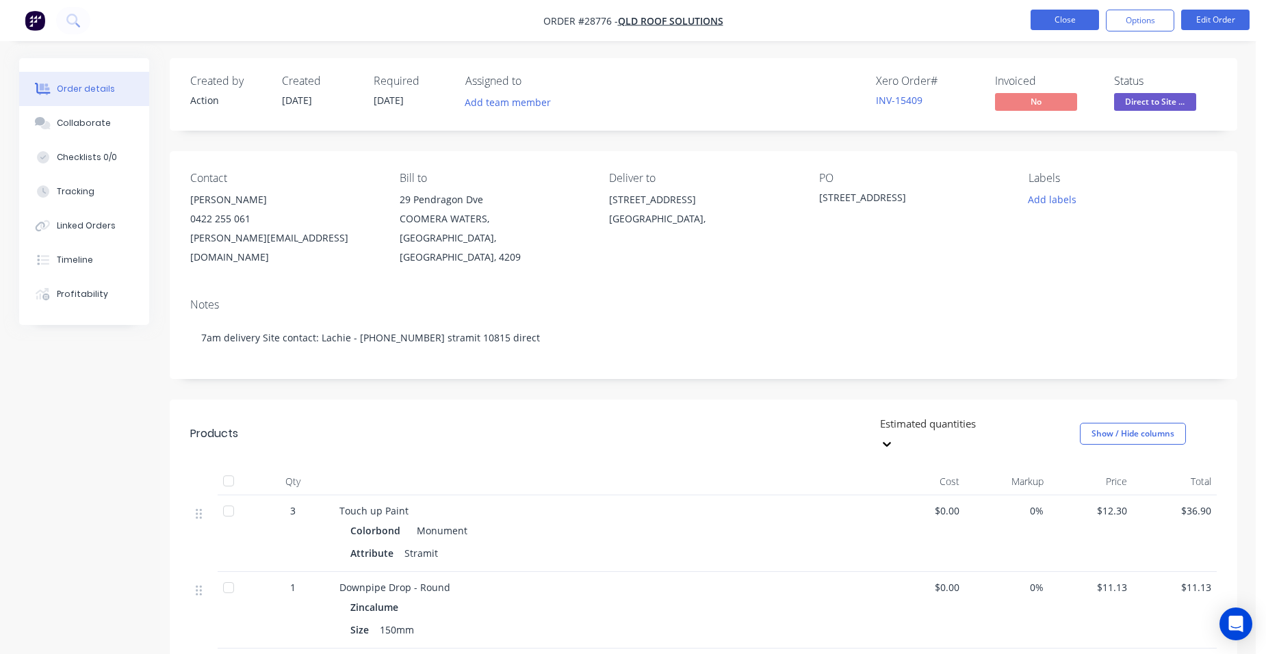
click at [1070, 21] on button "Close" at bounding box center [1064, 20] width 68 height 21
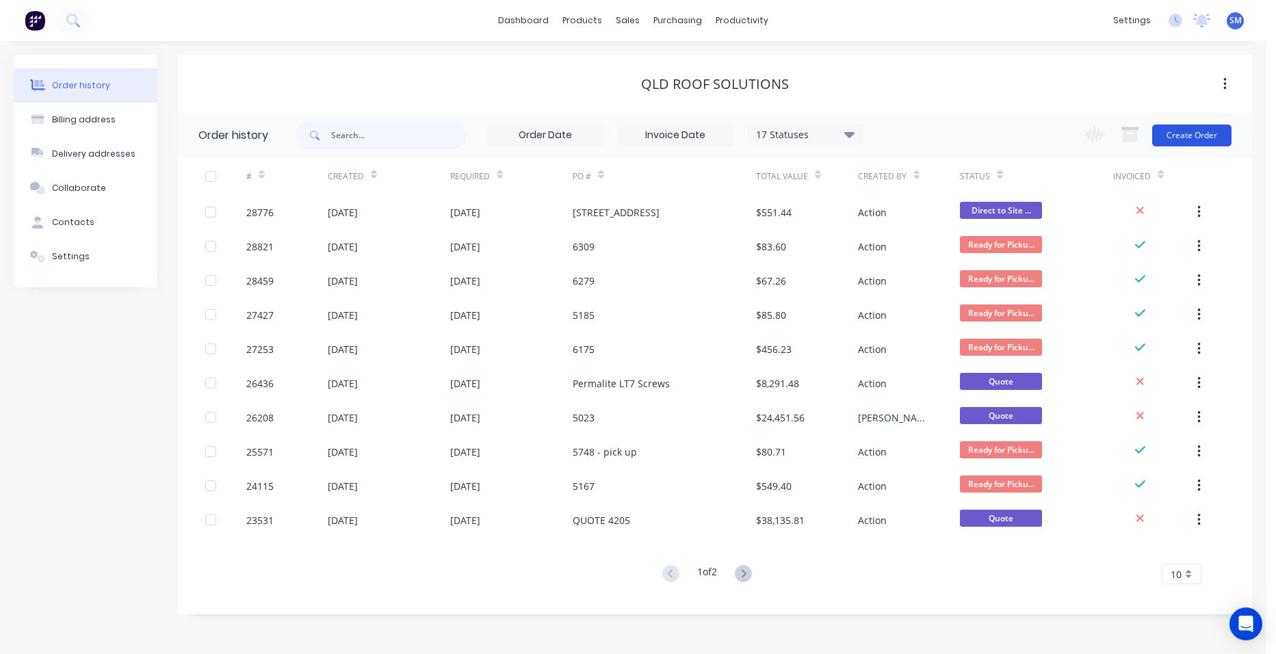
click at [1180, 130] on button "Create Order" at bounding box center [1191, 136] width 79 height 22
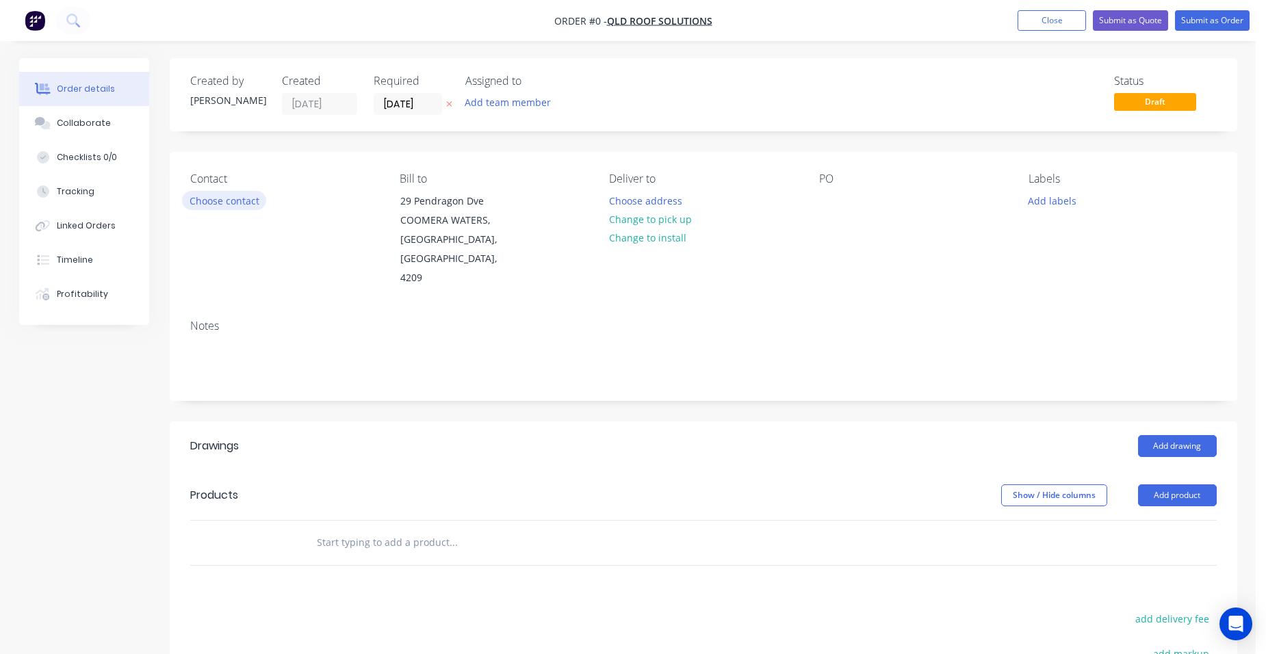
click at [249, 197] on button "Choose contact" at bounding box center [224, 200] width 84 height 18
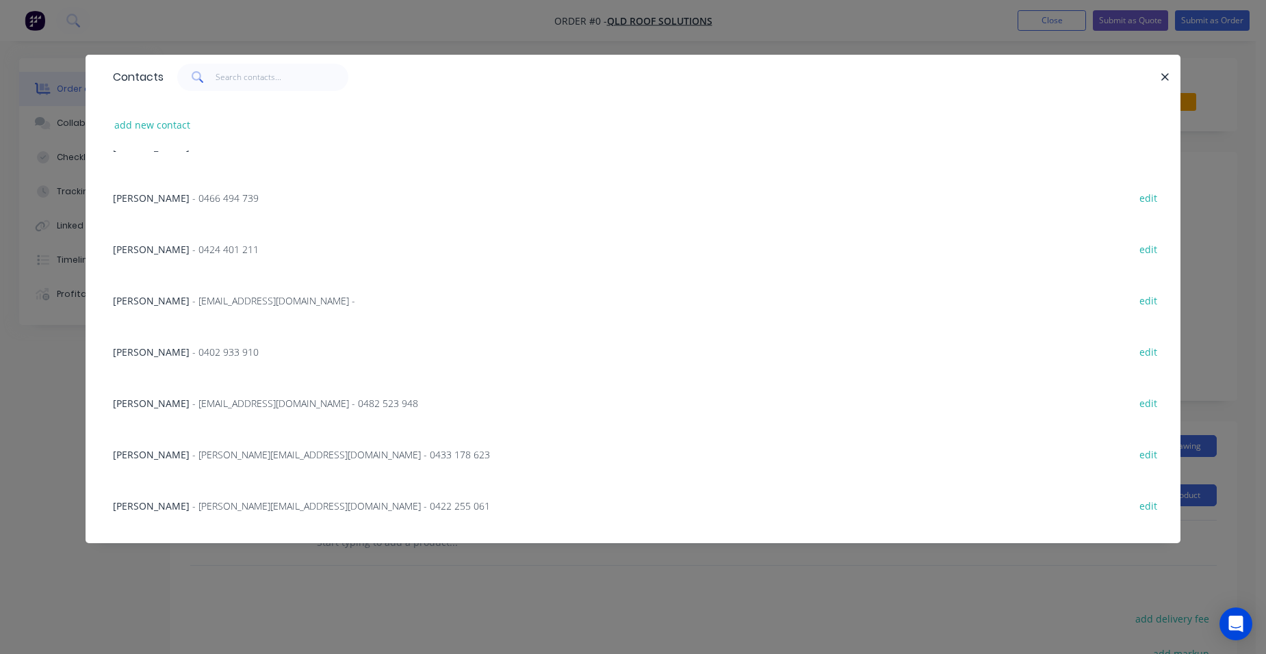
scroll to position [274, 0]
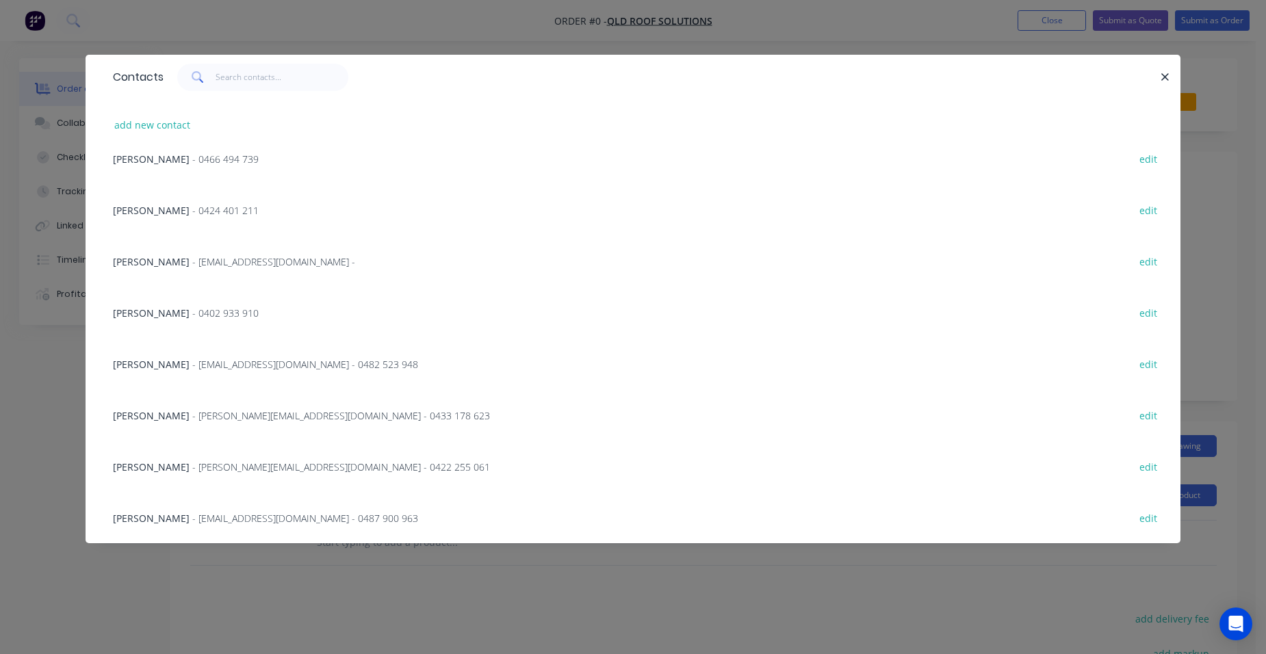
click at [209, 461] on span "- [PERSON_NAME][EMAIL_ADDRESS][DOMAIN_NAME] - 0422 255 061" at bounding box center [341, 467] width 298 height 13
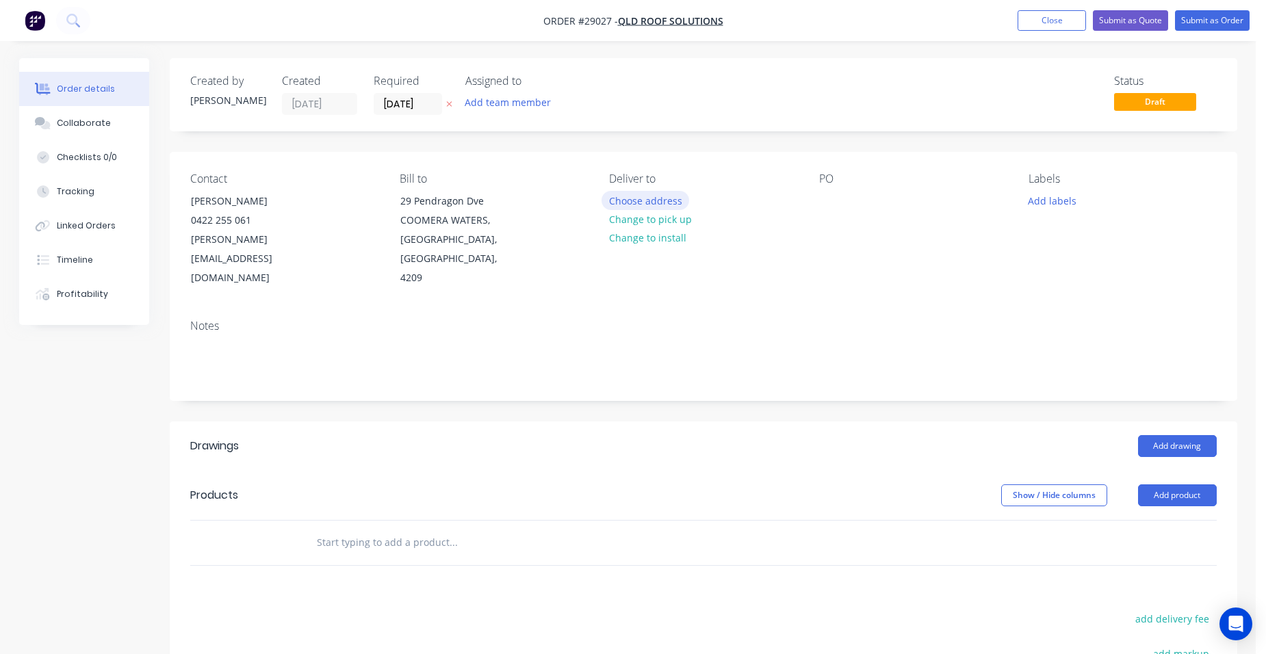
click at [630, 195] on button "Choose address" at bounding box center [645, 200] width 88 height 18
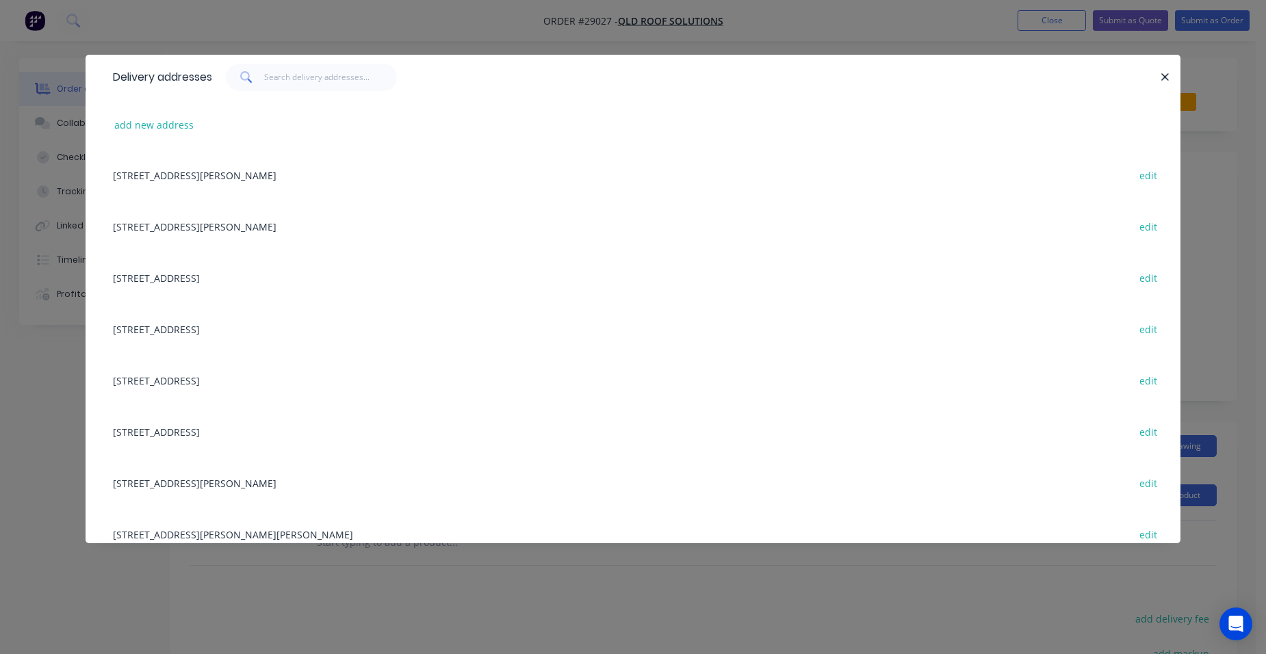
scroll to position [703, 0]
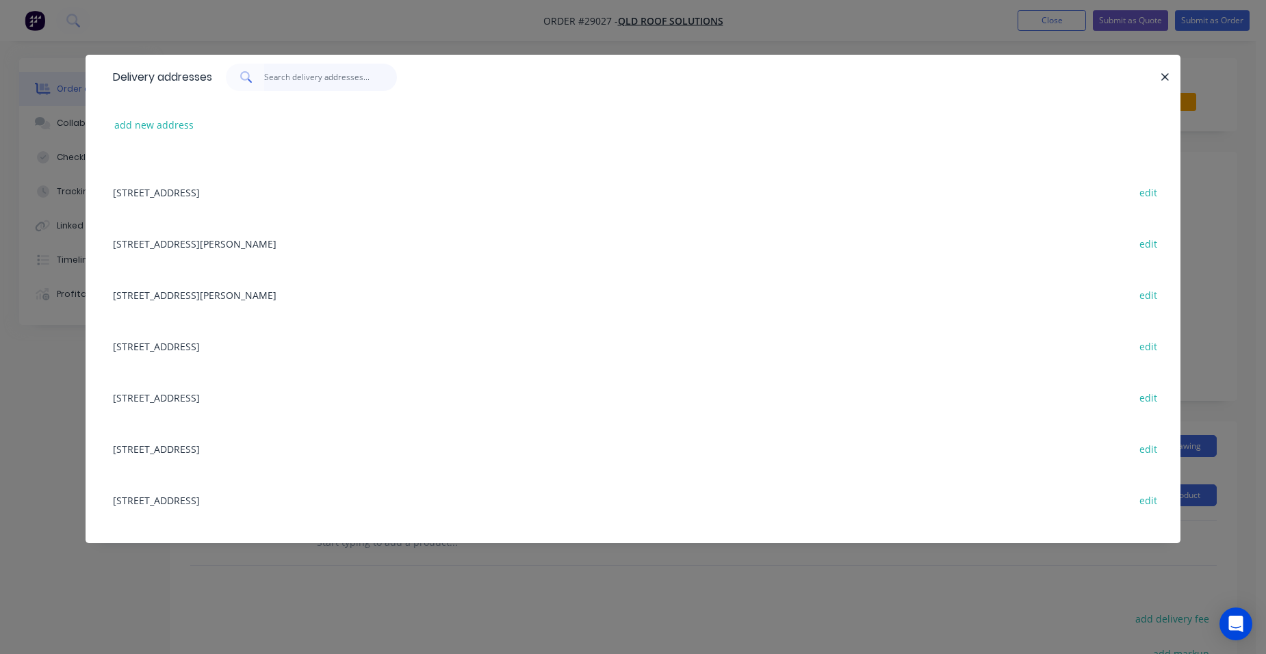
click at [288, 81] on input "text" at bounding box center [330, 77] width 133 height 27
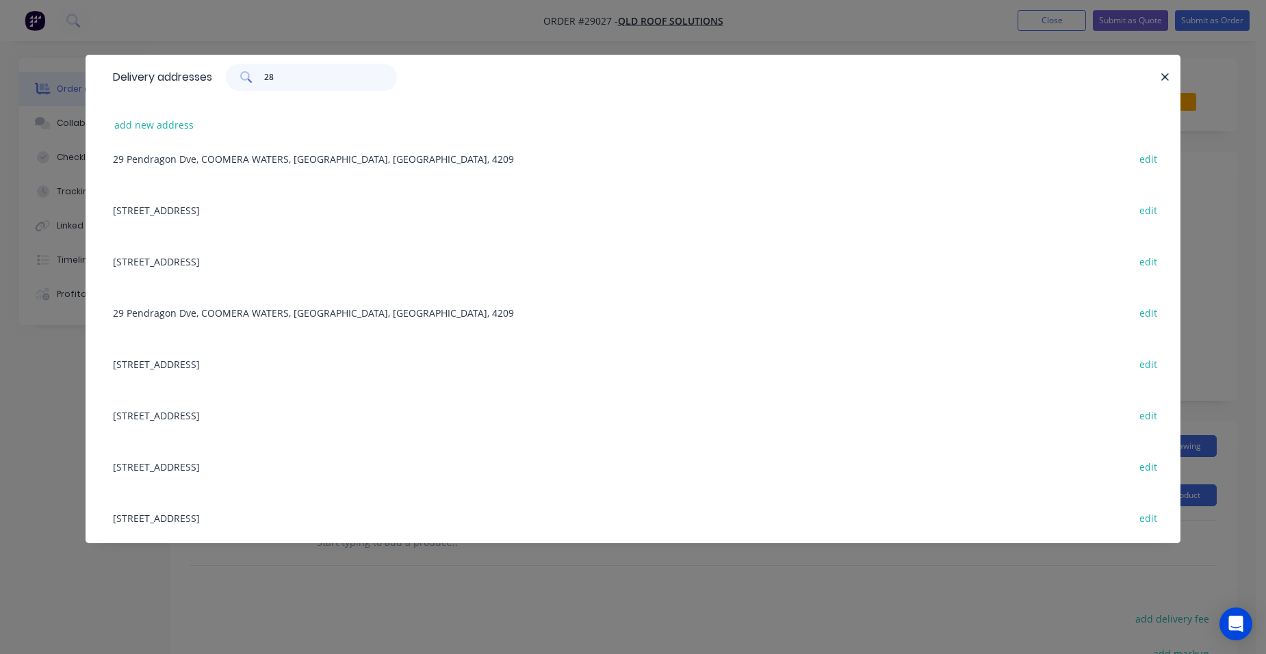
scroll to position [0, 0]
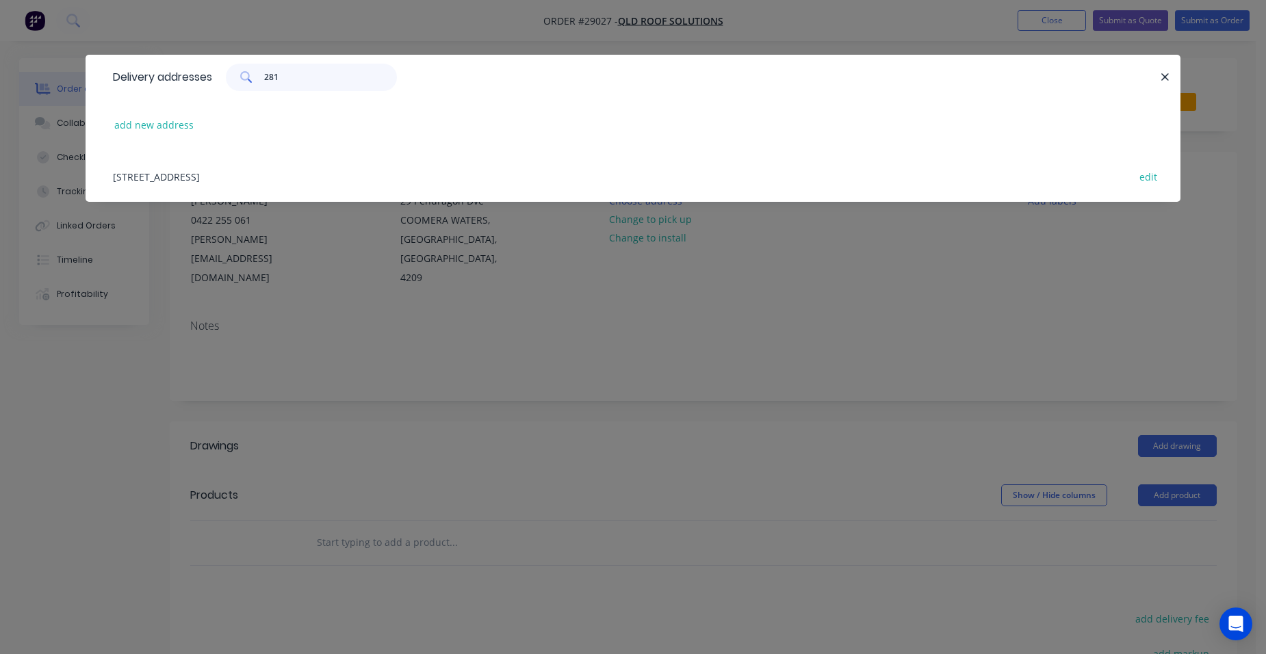
type input "281"
click at [216, 174] on div "[STREET_ADDRESS] edit" at bounding box center [633, 176] width 1054 height 51
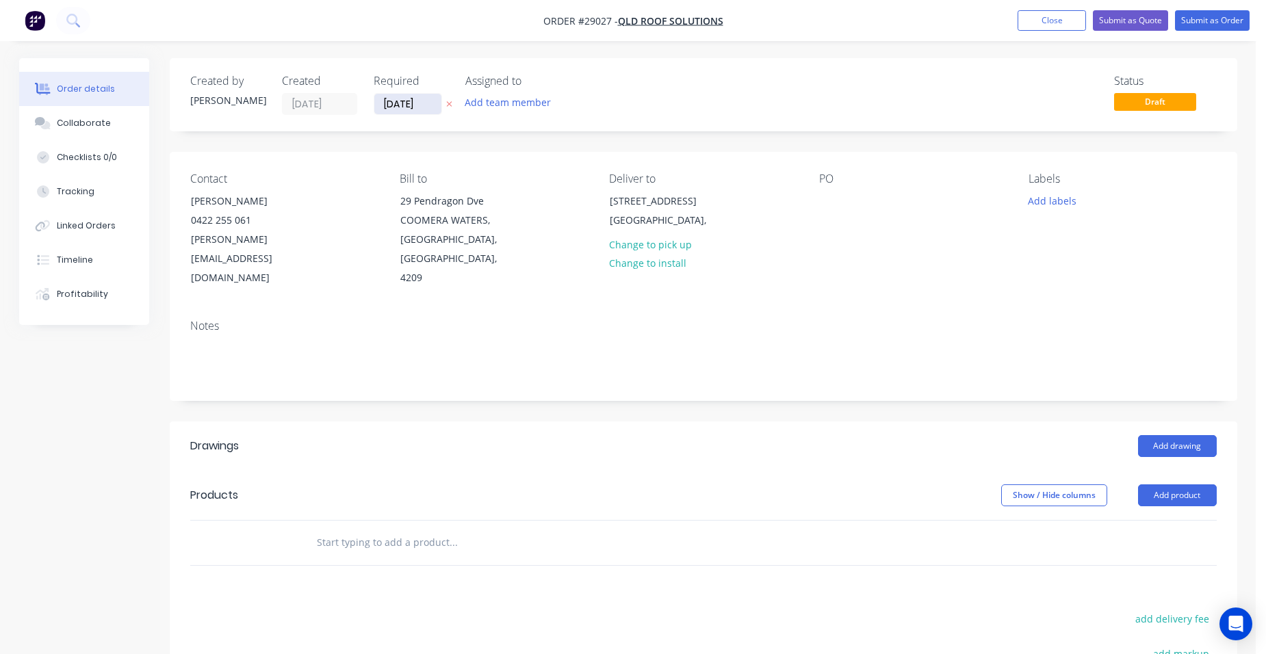
click at [414, 105] on input "[DATE]" at bounding box center [407, 104] width 67 height 21
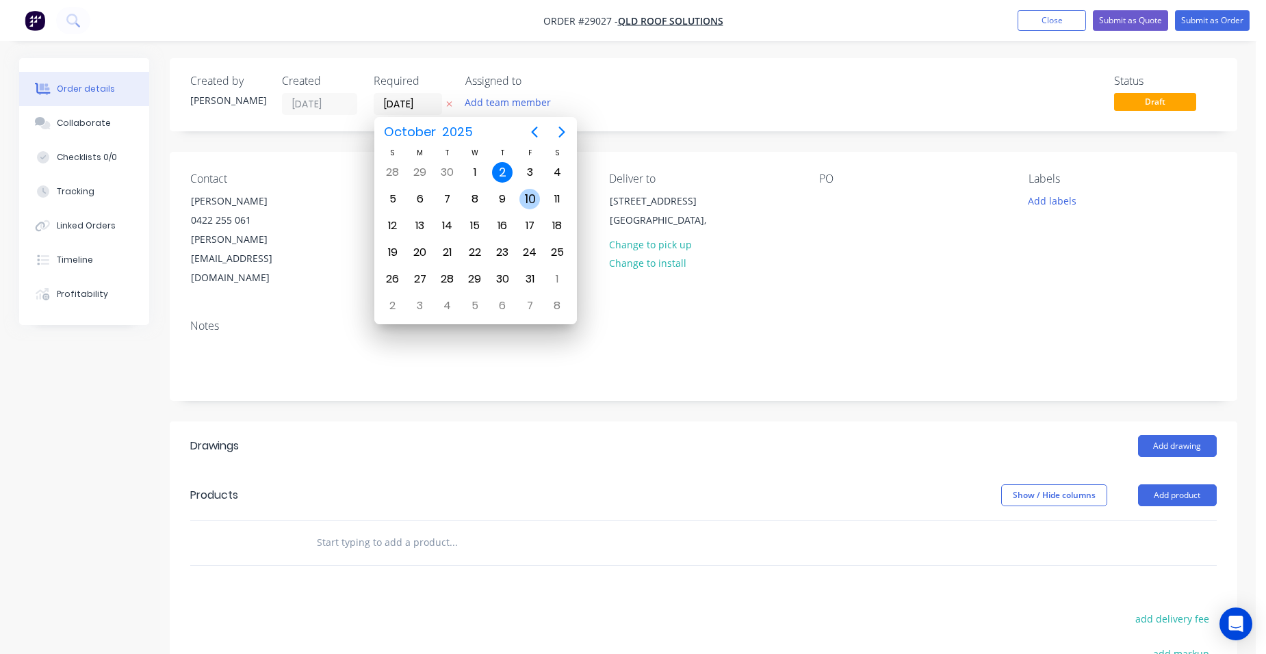
click at [534, 192] on div "10" at bounding box center [529, 199] width 21 height 21
type input "[DATE]"
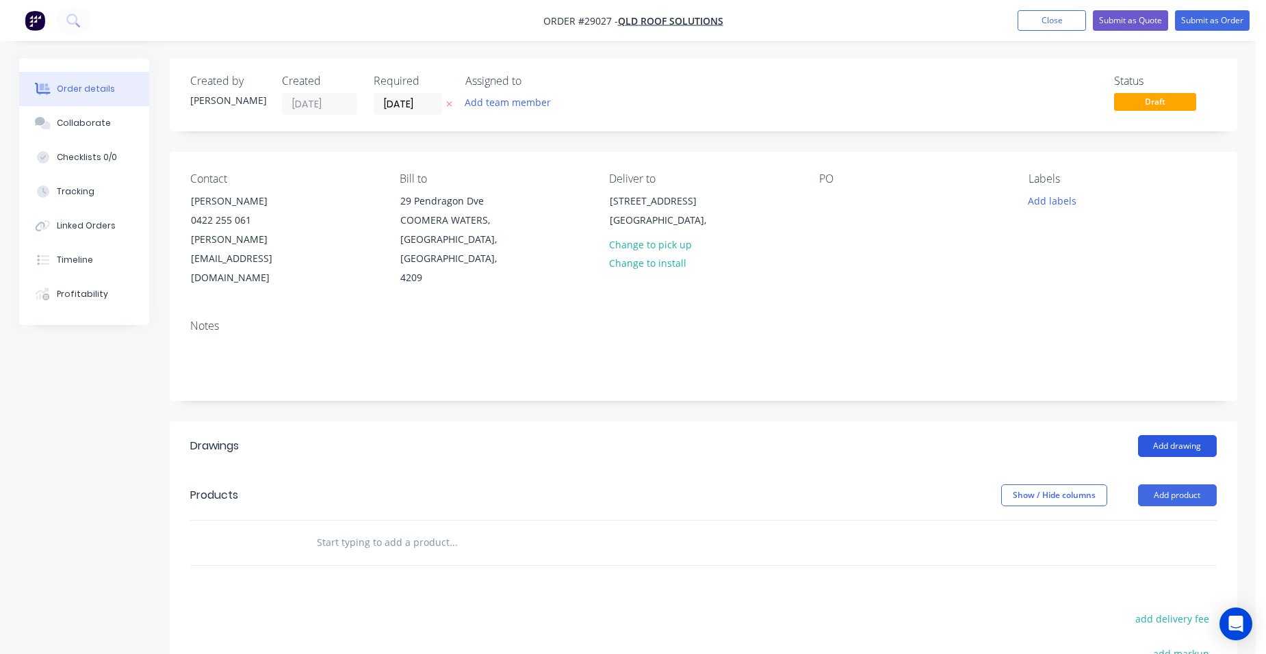
click at [1173, 435] on button "Add drawing" at bounding box center [1177, 446] width 79 height 22
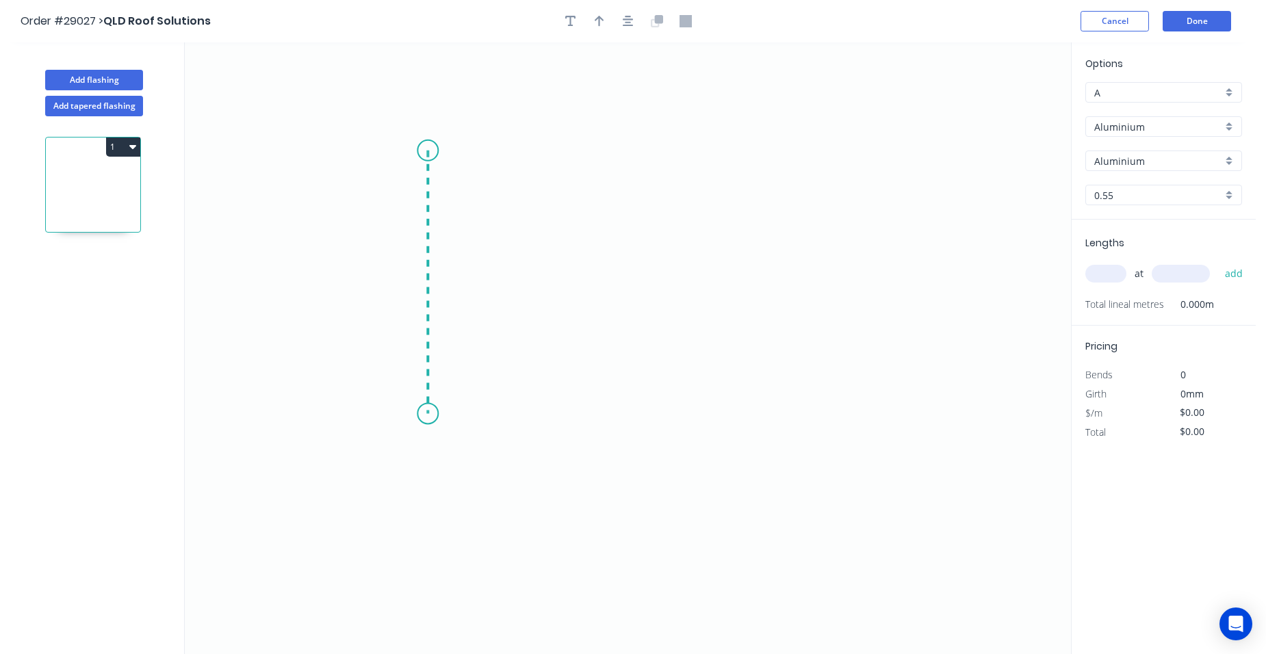
drag, startPoint x: 428, startPoint y: 151, endPoint x: 422, endPoint y: 414, distance: 263.5
click at [422, 414] on icon "0" at bounding box center [628, 348] width 886 height 612
click at [706, 417] on icon "0 ?" at bounding box center [628, 348] width 886 height 612
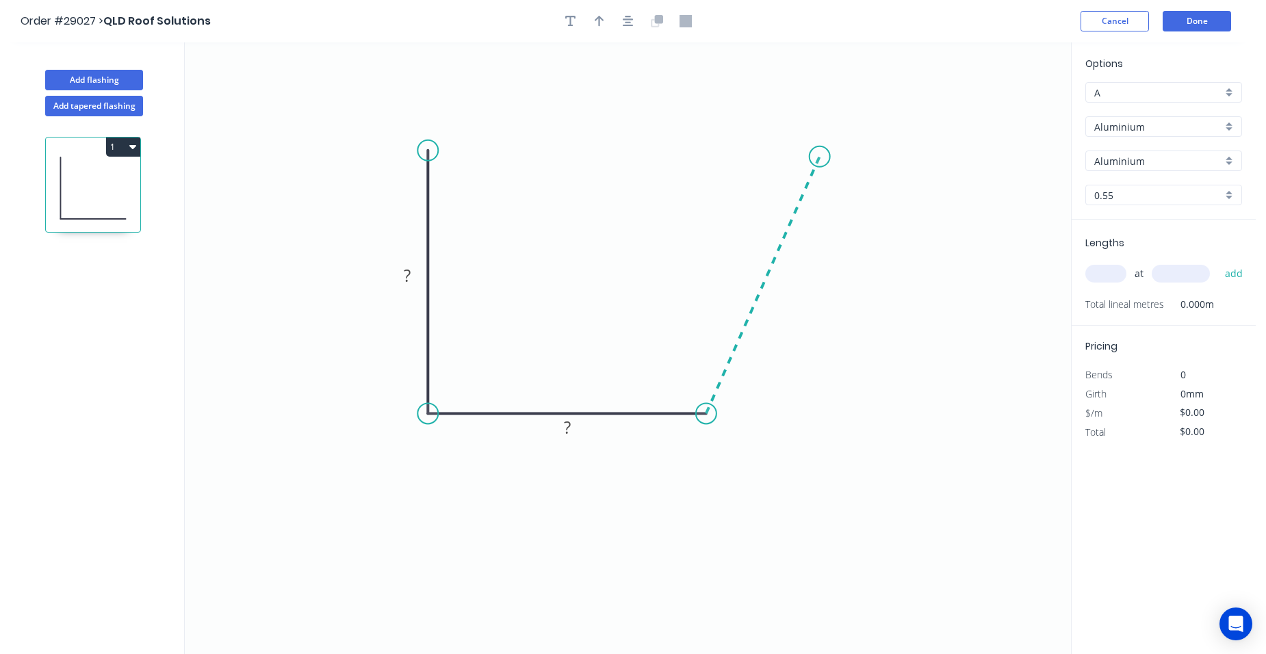
click at [820, 157] on icon "0 ? ?" at bounding box center [628, 348] width 886 height 612
click at [753, 153] on icon "0 ? ? ? ? º" at bounding box center [628, 348] width 886 height 612
click at [753, 188] on icon "0 ? ? ? ? ? º ? º" at bounding box center [628, 348] width 886 height 612
click at [753, 188] on circle at bounding box center [752, 188] width 21 height 21
drag, startPoint x: 430, startPoint y: 152, endPoint x: 430, endPoint y: 143, distance: 8.9
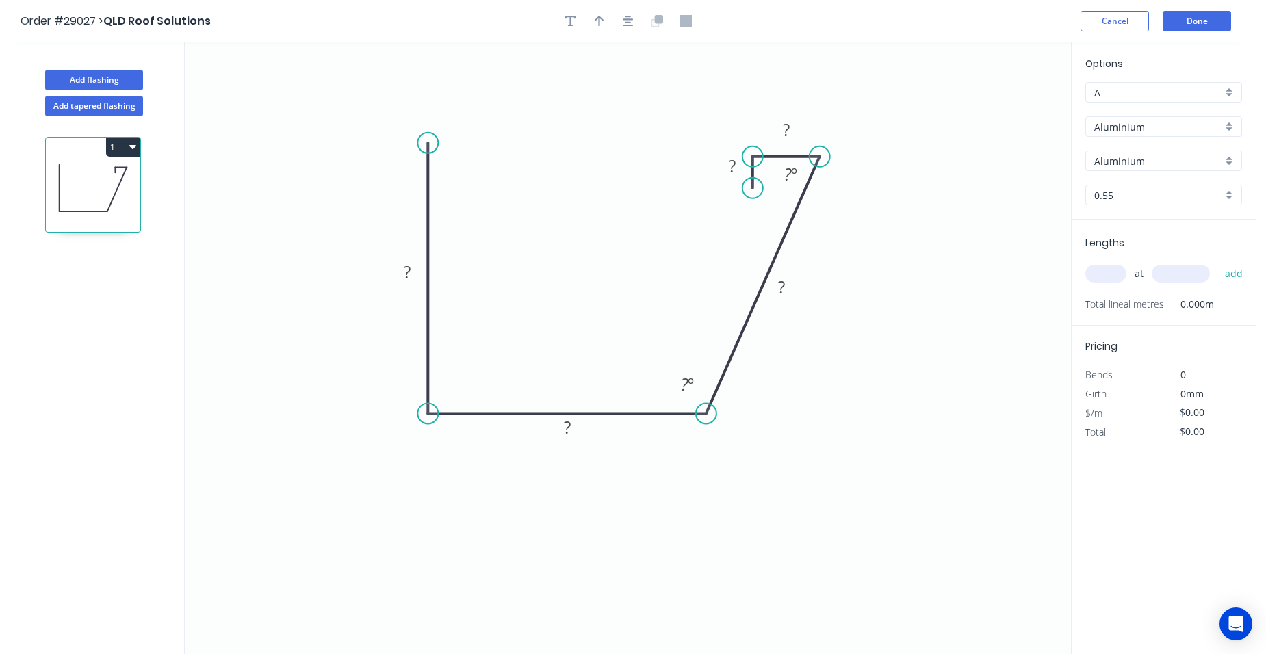
click at [430, 143] on circle at bounding box center [427, 143] width 21 height 21
click at [448, 165] on icon "0 ? ? ? ? ? ? º ? º" at bounding box center [628, 348] width 886 height 612
click at [448, 165] on circle at bounding box center [448, 163] width 21 height 21
click at [458, 133] on rect at bounding box center [452, 133] width 27 height 19
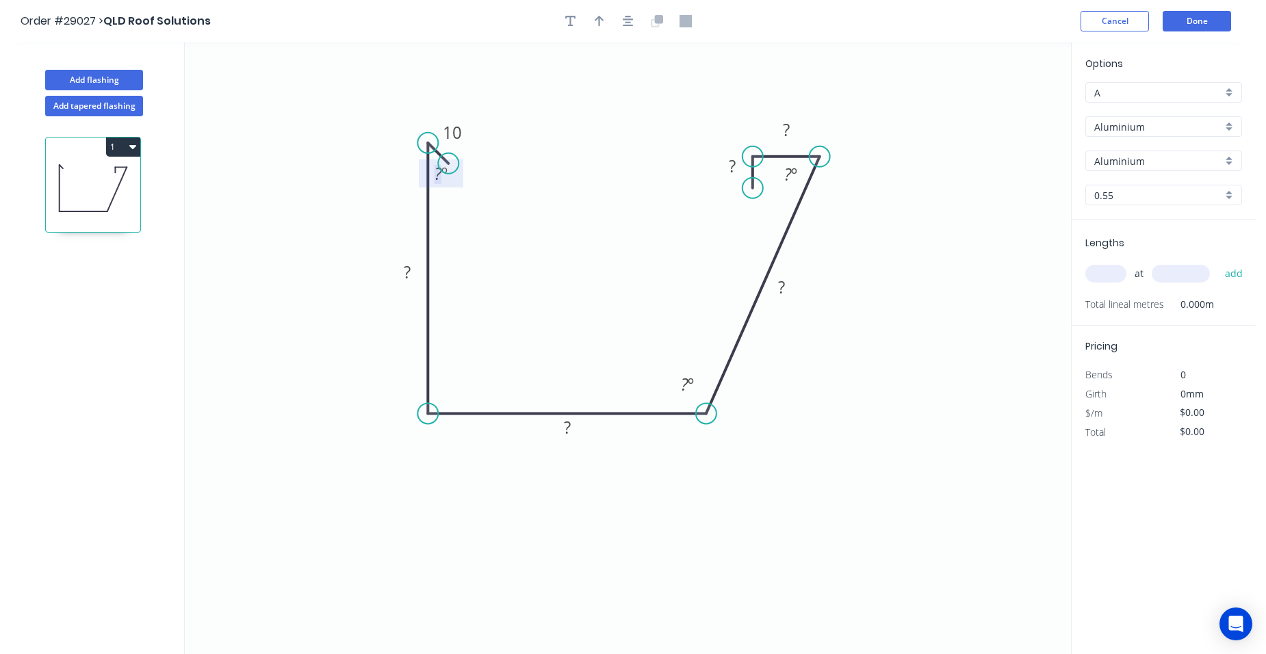
click at [445, 178] on tspan "º" at bounding box center [444, 173] width 6 height 23
click at [407, 274] on tspan "?" at bounding box center [407, 272] width 7 height 23
click at [575, 428] on rect at bounding box center [567, 428] width 27 height 19
click at [787, 286] on rect at bounding box center [781, 287] width 27 height 19
click at [794, 135] on rect at bounding box center [786, 130] width 27 height 19
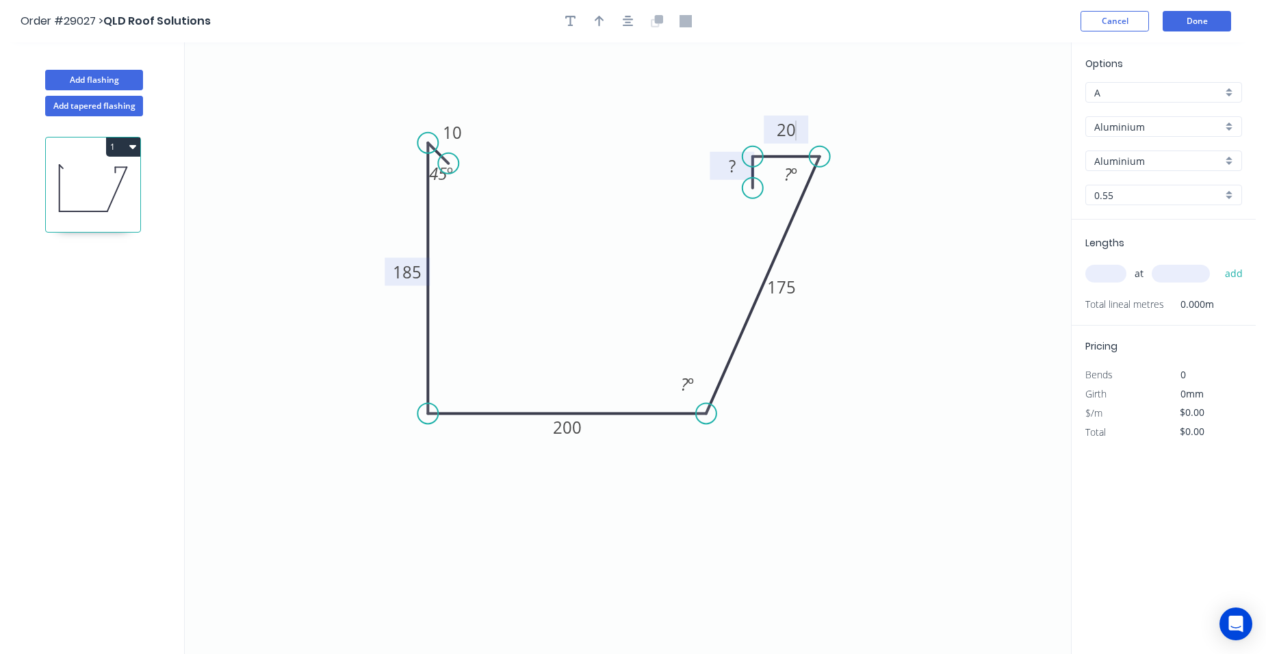
click at [737, 162] on rect at bounding box center [731, 166] width 27 height 19
type input "$1.00"
click at [692, 384] on tspan "º" at bounding box center [691, 384] width 6 height 23
click at [794, 170] on tspan "º" at bounding box center [794, 174] width 6 height 23
click at [907, 210] on icon "0 10 185 200 175 20 10 45 º 100 º 80 º" at bounding box center [628, 348] width 886 height 612
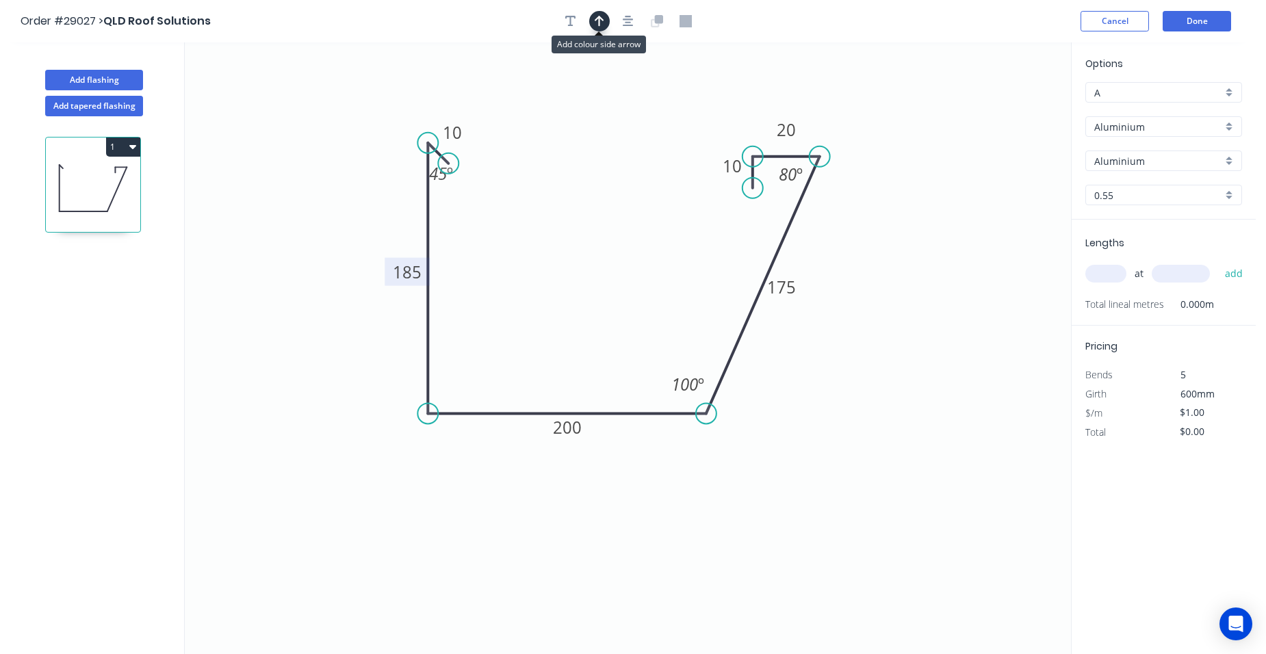
drag, startPoint x: 603, startPoint y: 22, endPoint x: 796, endPoint y: 119, distance: 216.7
click at [603, 23] on icon "button" at bounding box center [600, 21] width 10 height 12
drag, startPoint x: 984, startPoint y: 169, endPoint x: 790, endPoint y: 402, distance: 303.7
click at [794, 402] on icon at bounding box center [800, 385] width 12 height 44
click at [790, 402] on icon at bounding box center [789, 386] width 12 height 44
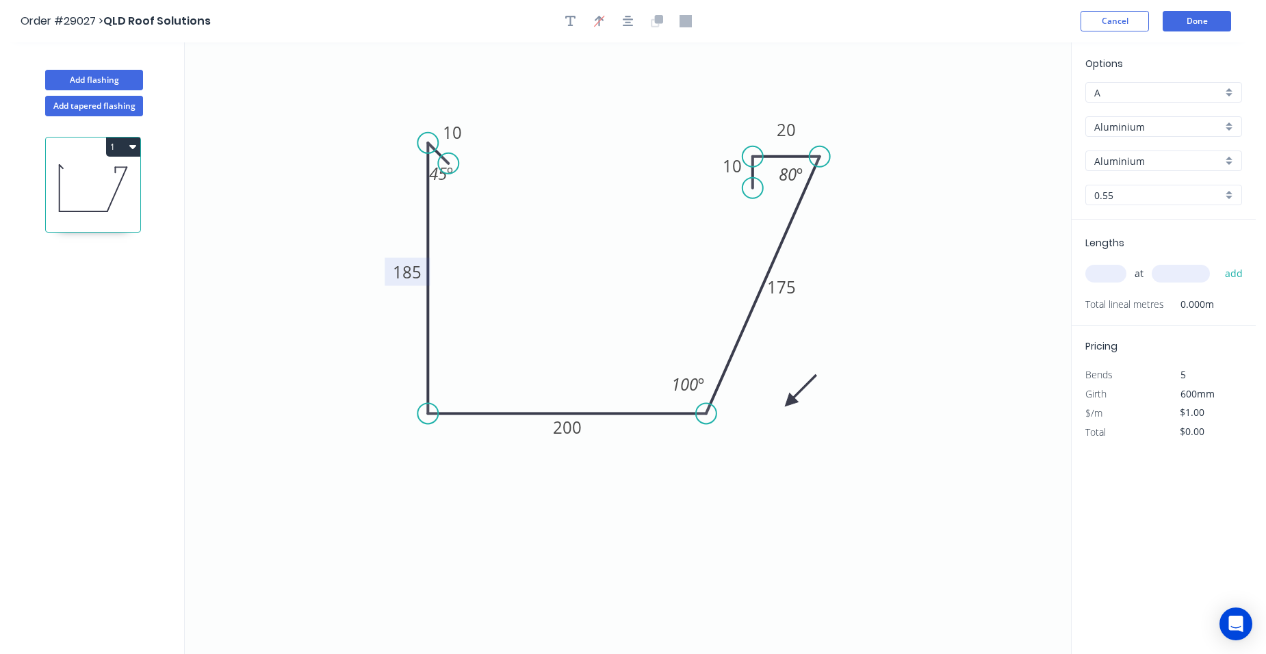
click at [790, 402] on icon at bounding box center [801, 391] width 40 height 40
click at [790, 402] on icon at bounding box center [805, 401] width 44 height 12
click at [1223, 125] on div "Aluminium" at bounding box center [1163, 126] width 157 height 21
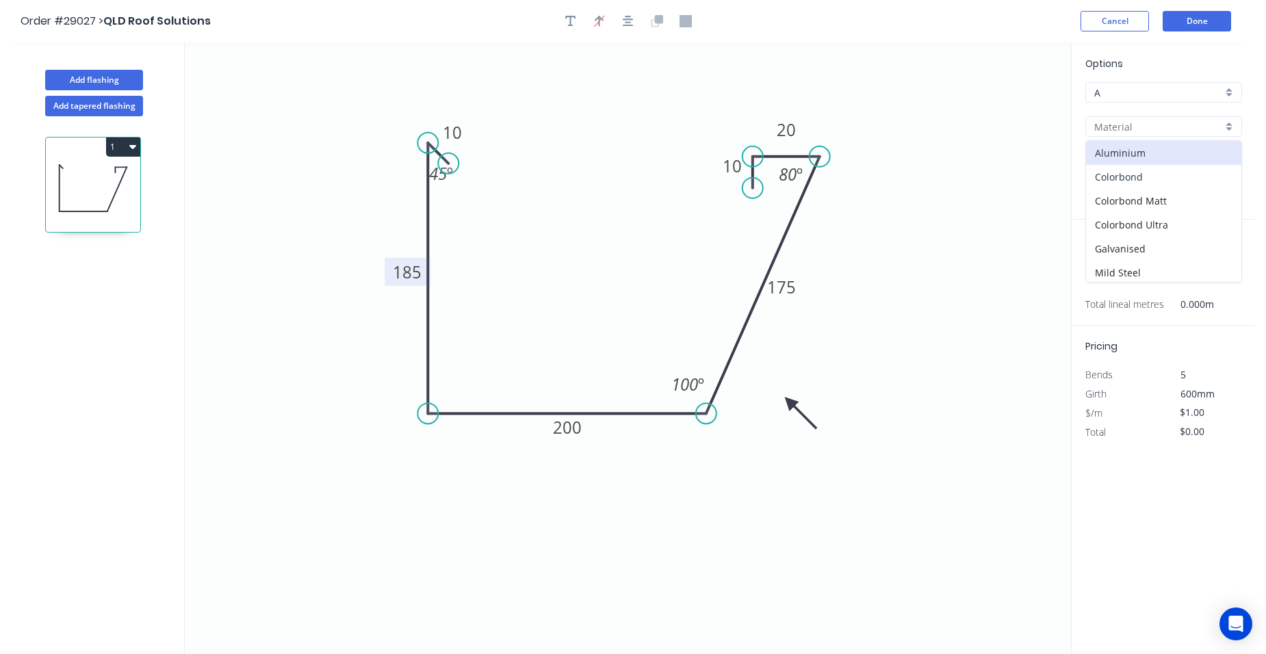
click at [1188, 172] on div "Colorbond" at bounding box center [1163, 177] width 155 height 24
type input "Colorbond"
type input "Basalt"
type input "$23.20"
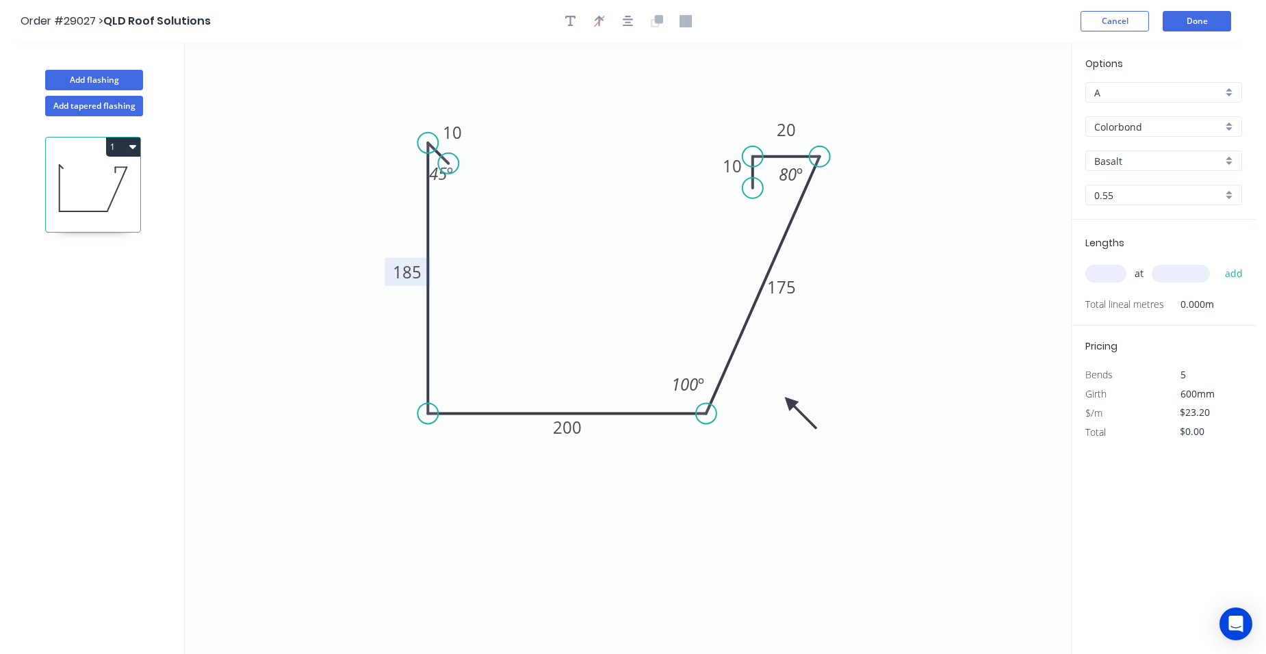
click at [1227, 155] on div "Basalt" at bounding box center [1163, 161] width 157 height 21
click at [1141, 247] on div "Monument" at bounding box center [1163, 249] width 155 height 24
type input "Monument"
click at [1114, 280] on input "text" at bounding box center [1105, 274] width 41 height 18
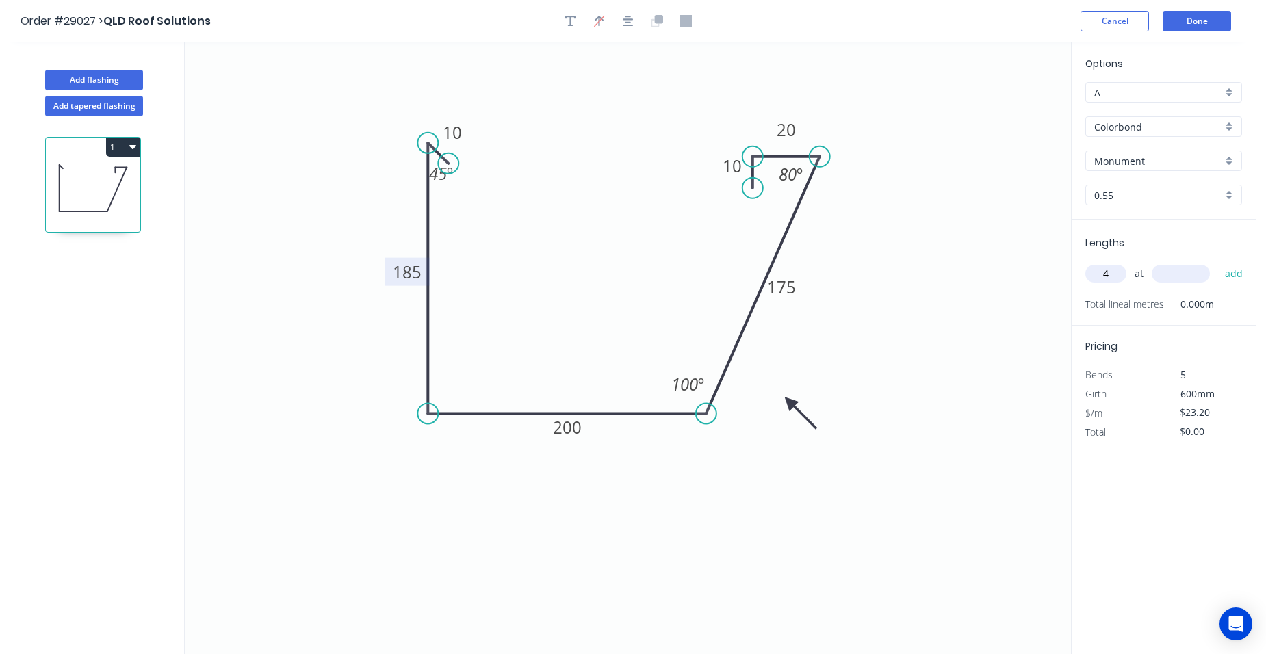
type input "4"
type input "5750"
click at [1234, 275] on button "add" at bounding box center [1234, 273] width 32 height 23
type input "$533.60"
click at [1205, 21] on button "Done" at bounding box center [1197, 21] width 68 height 21
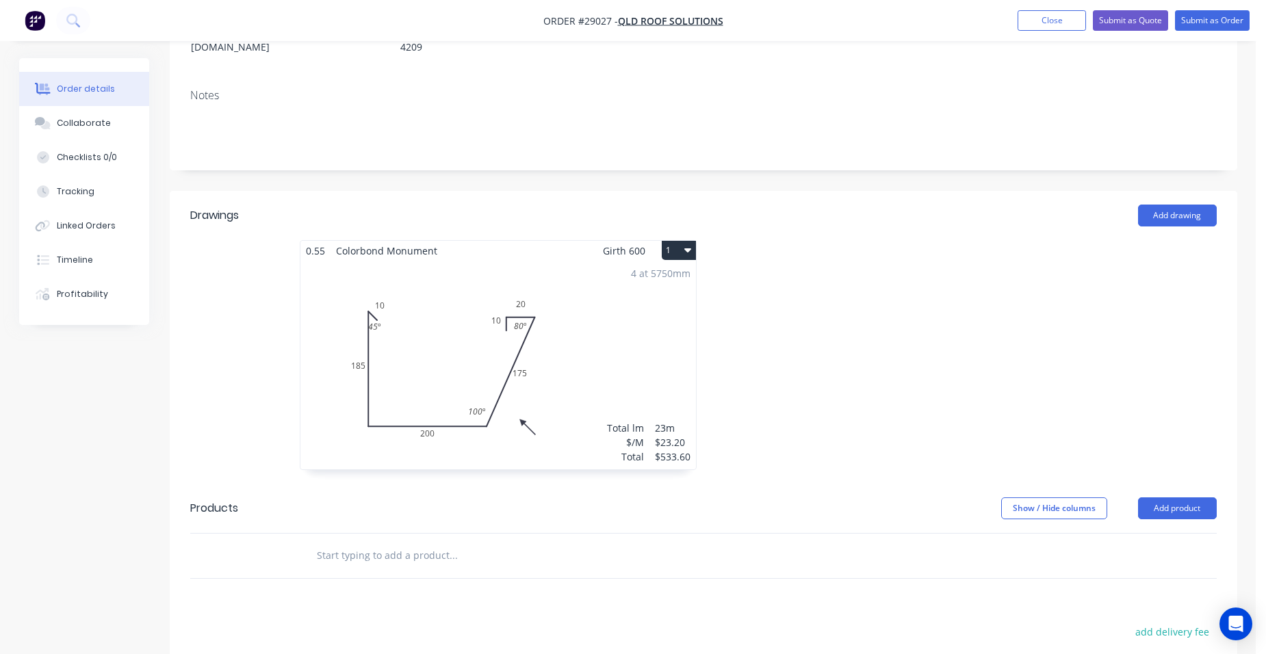
scroll to position [342, 0]
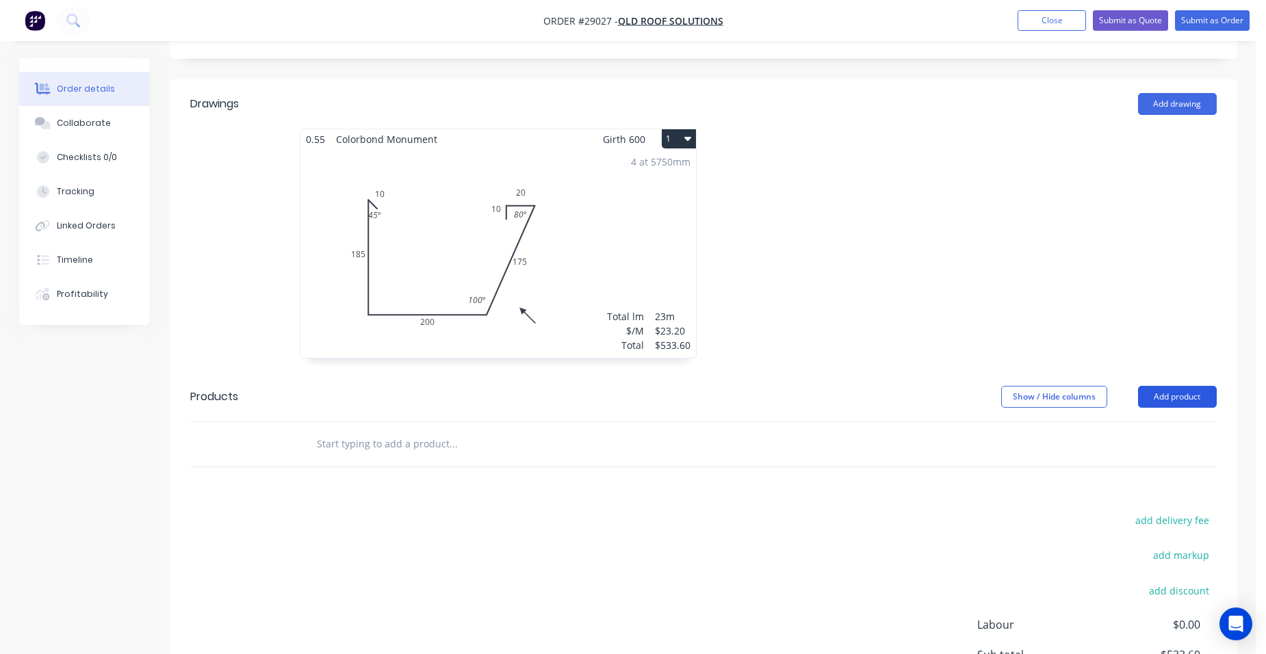
click at [1179, 386] on button "Add product" at bounding box center [1177, 397] width 79 height 22
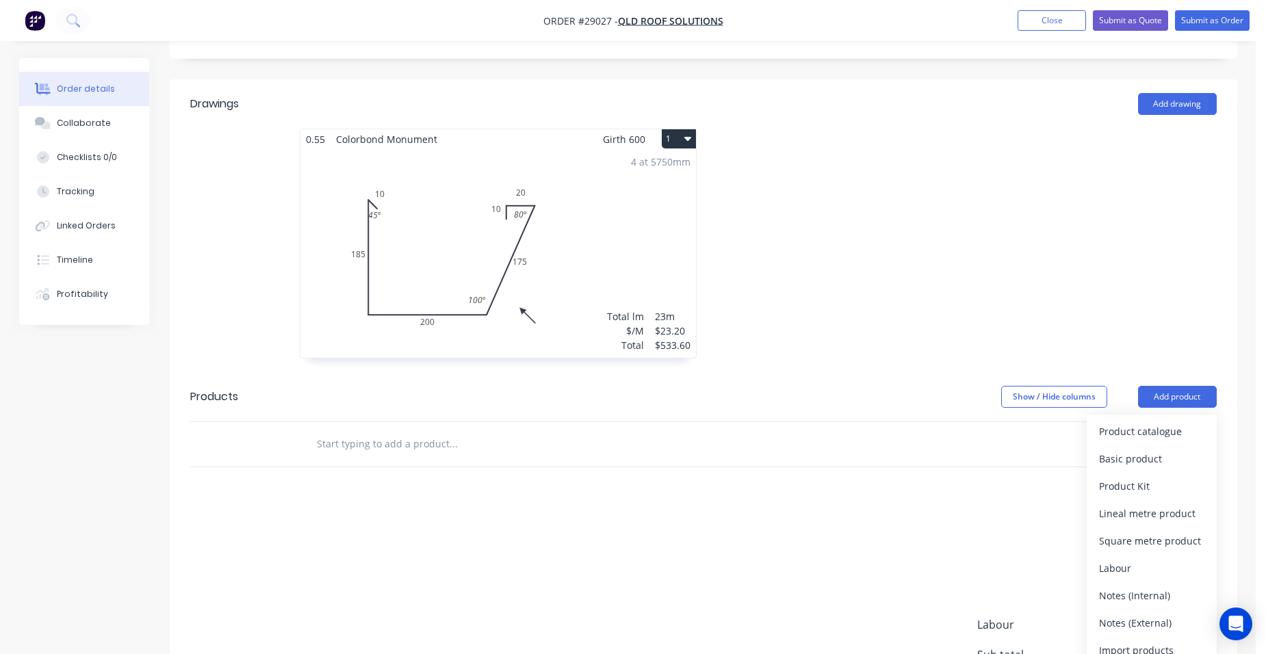
click at [1159, 422] on div "Product catalogue" at bounding box center [1151, 432] width 105 height 20
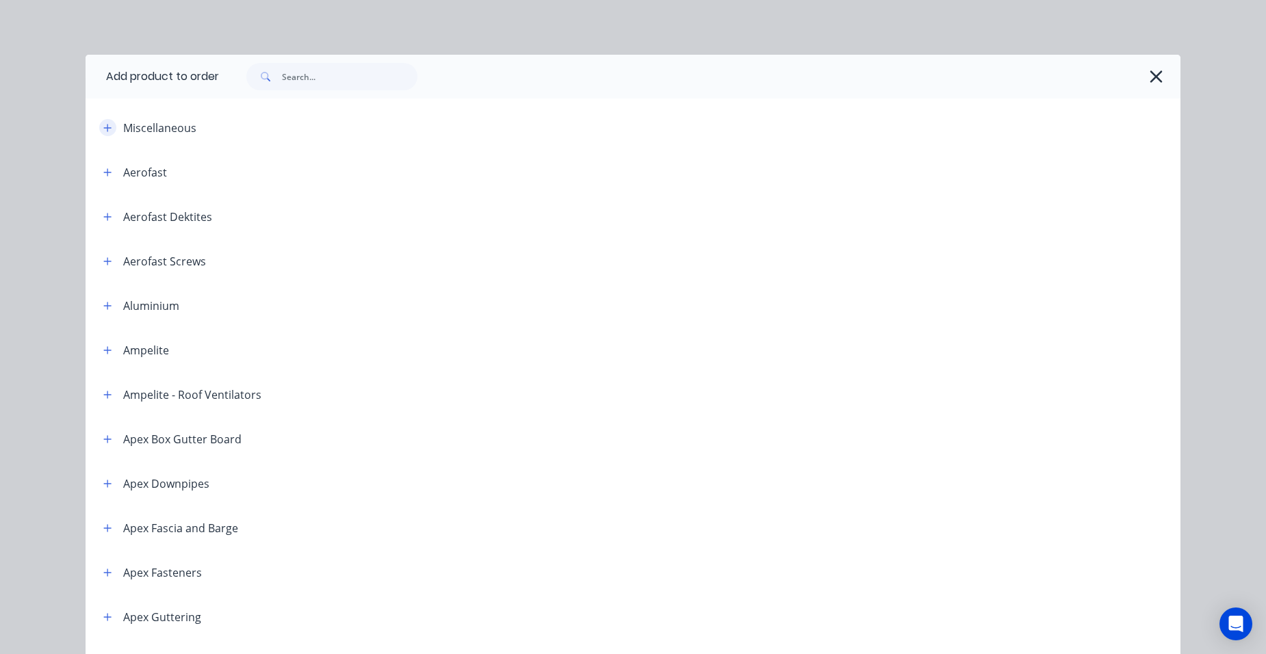
click at [103, 129] on icon "button" at bounding box center [107, 128] width 8 height 10
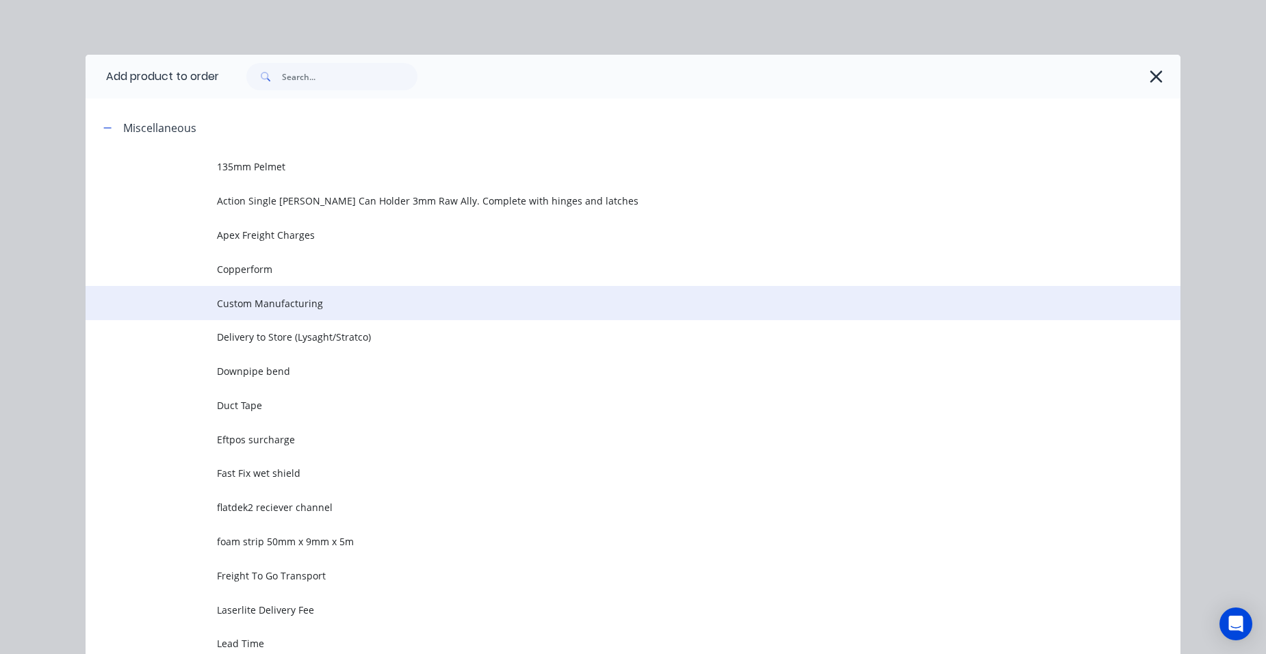
click at [307, 309] on span "Custom Manufacturing" at bounding box center [602, 303] width 770 height 14
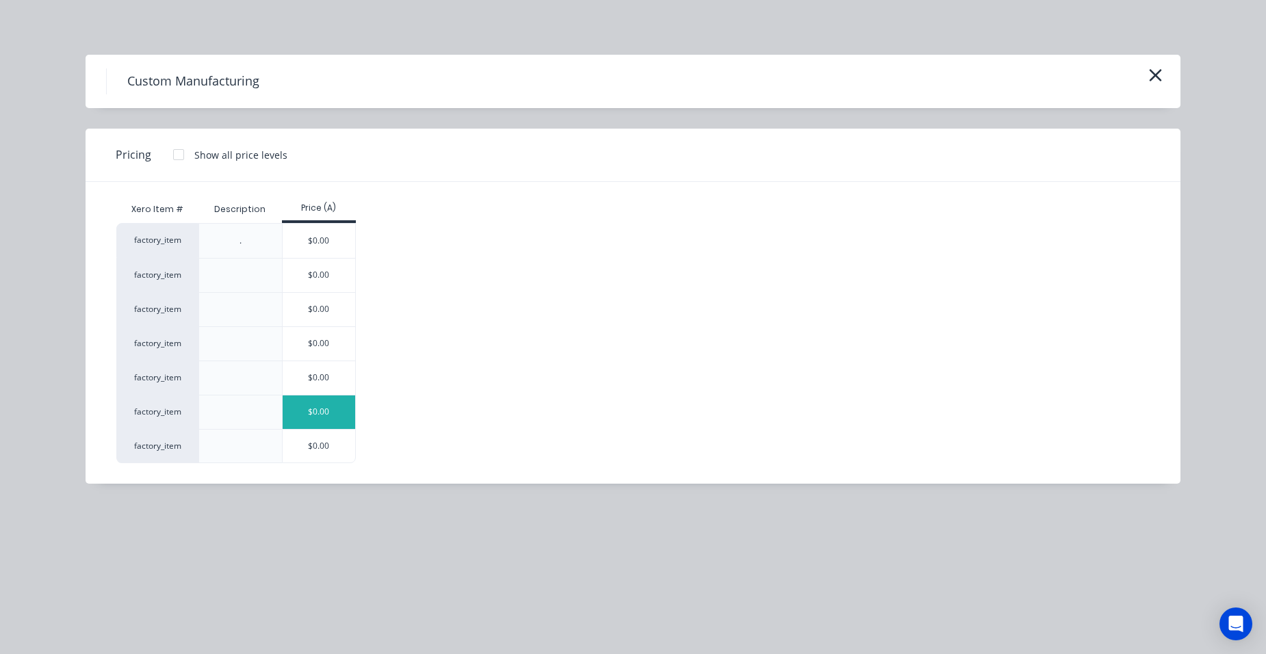
click at [329, 413] on div "$0.00" at bounding box center [319, 412] width 73 height 34
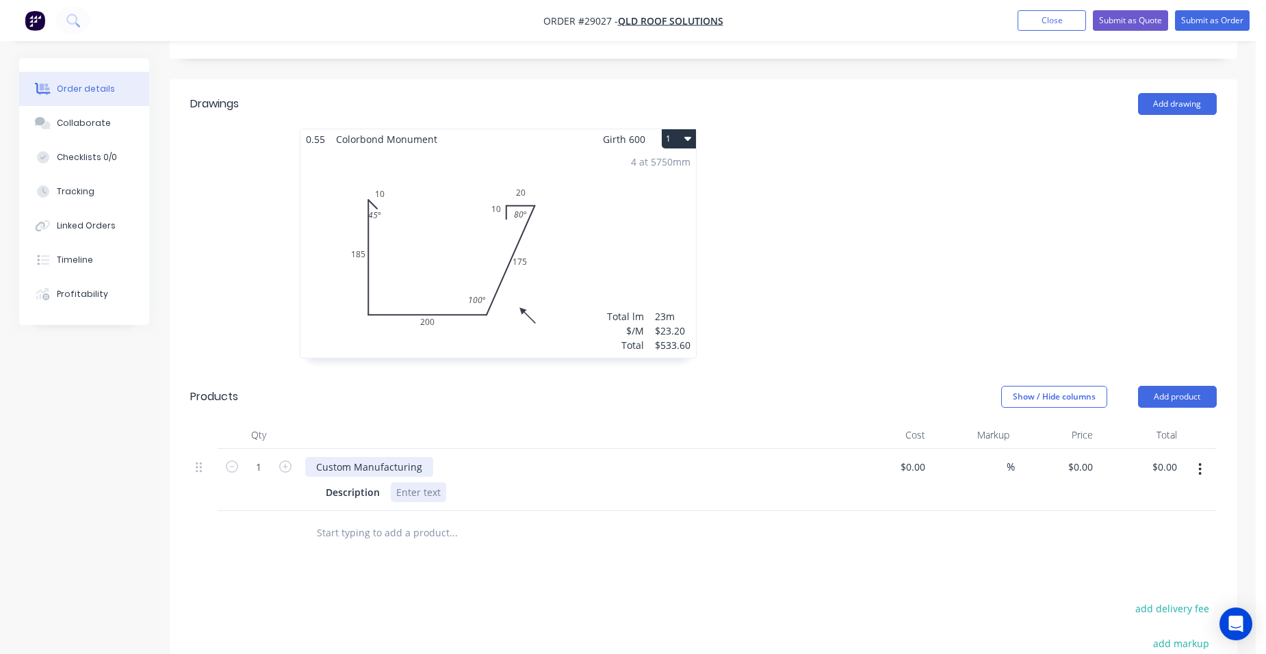
drag, startPoint x: 423, startPoint y: 474, endPoint x: 344, endPoint y: 452, distance: 81.7
click at [422, 482] on div at bounding box center [418, 492] width 55 height 20
click at [266, 457] on input "1" at bounding box center [259, 467] width 36 height 21
type input "22"
click at [1089, 457] on input "0" at bounding box center [1090, 467] width 16 height 20
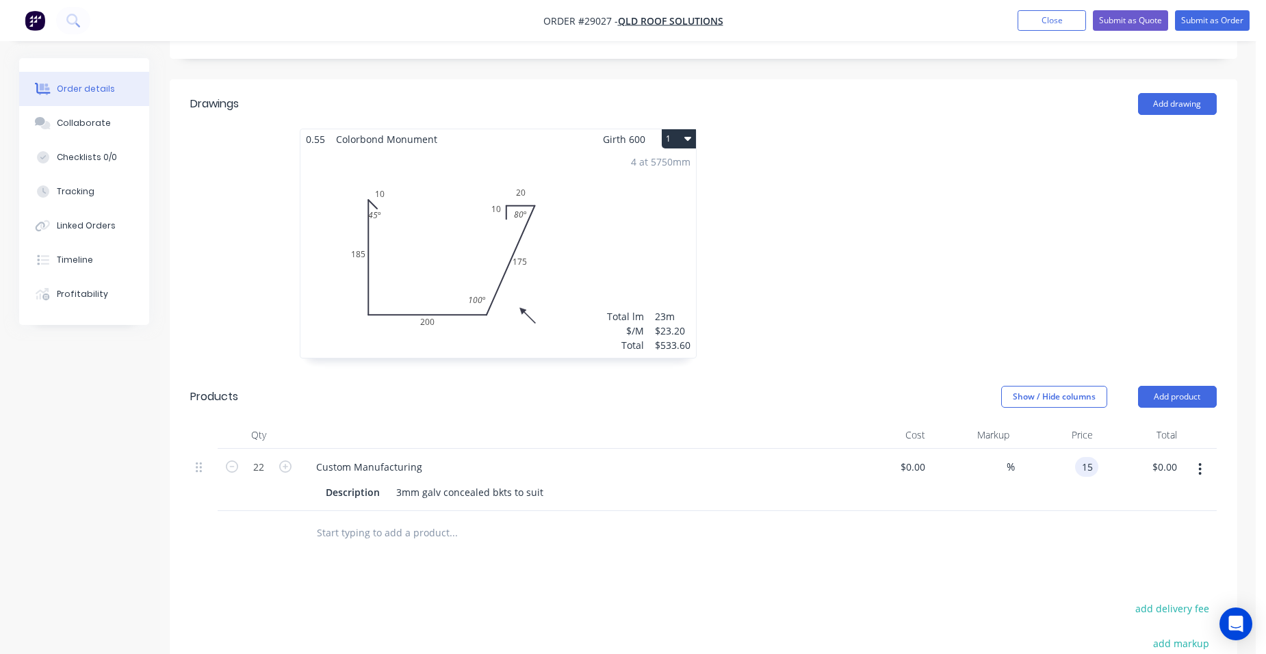
type input "$15.00"
type input "$330.00"
click at [1050, 465] on div "$15.00 15" at bounding box center [1057, 480] width 84 height 62
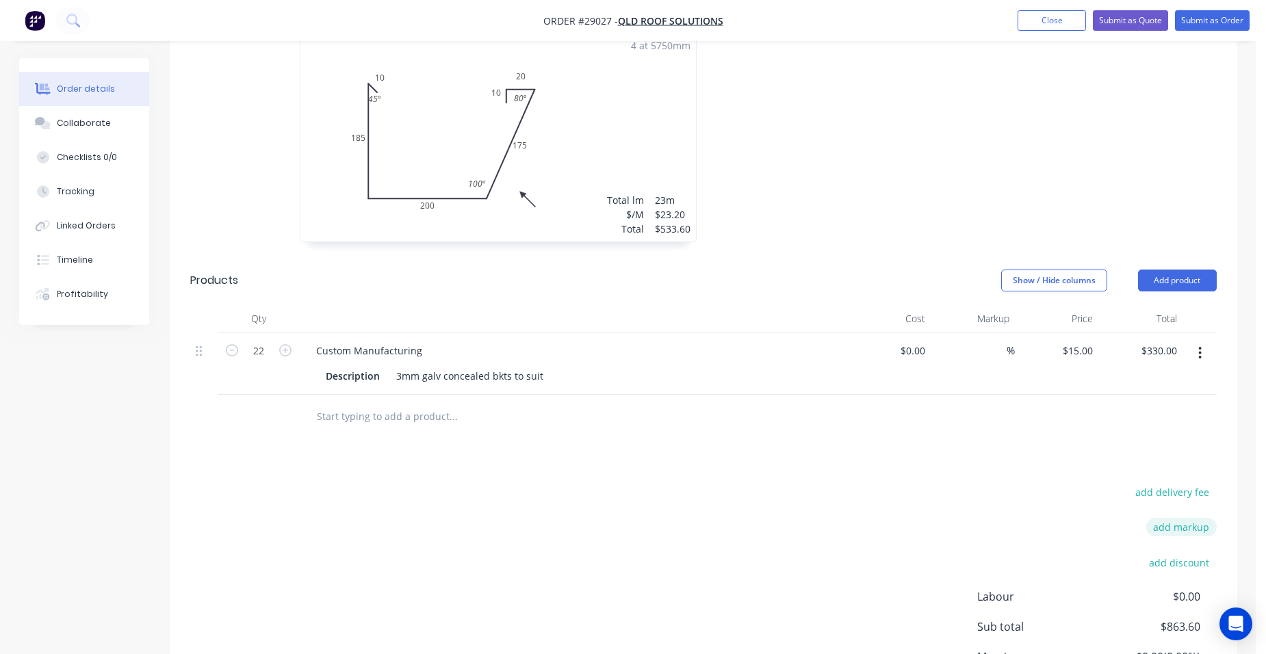
scroll to position [479, 0]
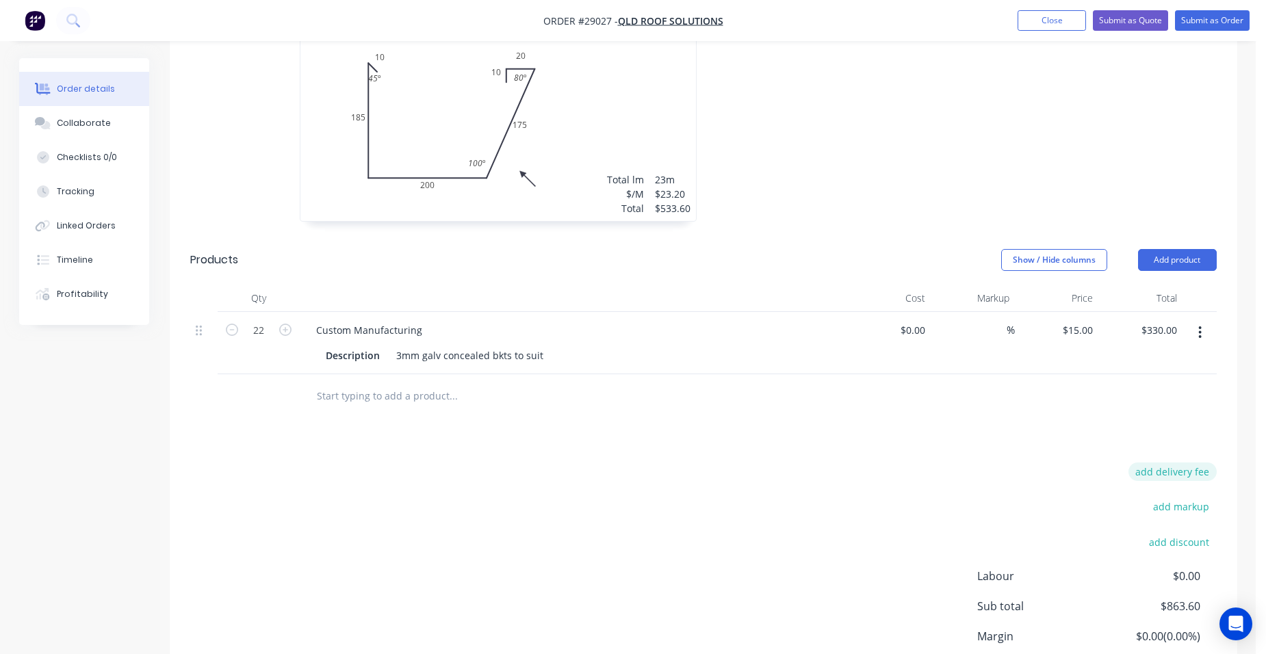
click at [1191, 463] on button "add delivery fee" at bounding box center [1172, 472] width 88 height 18
type input "175"
click at [1056, 424] on div "Drawings Add drawing 0.55 Colorbond Monument Girth 600 1 0 10 185 200 175 20 10…" at bounding box center [703, 343] width 1067 height 801
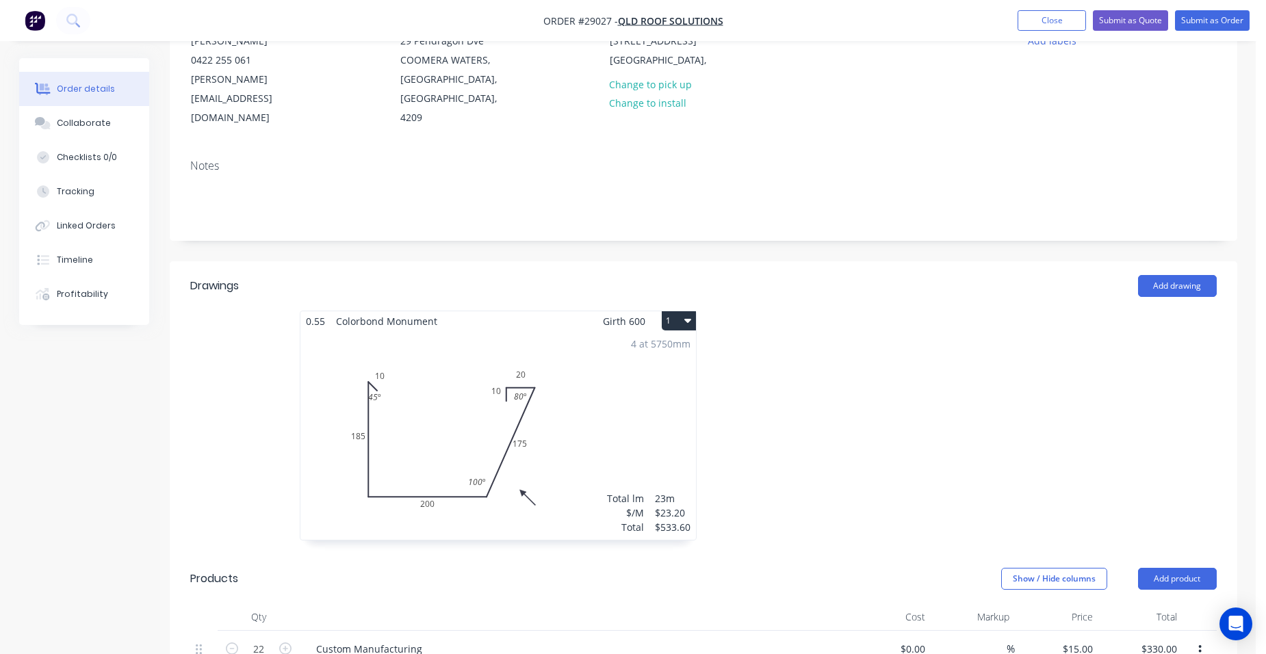
scroll to position [0, 0]
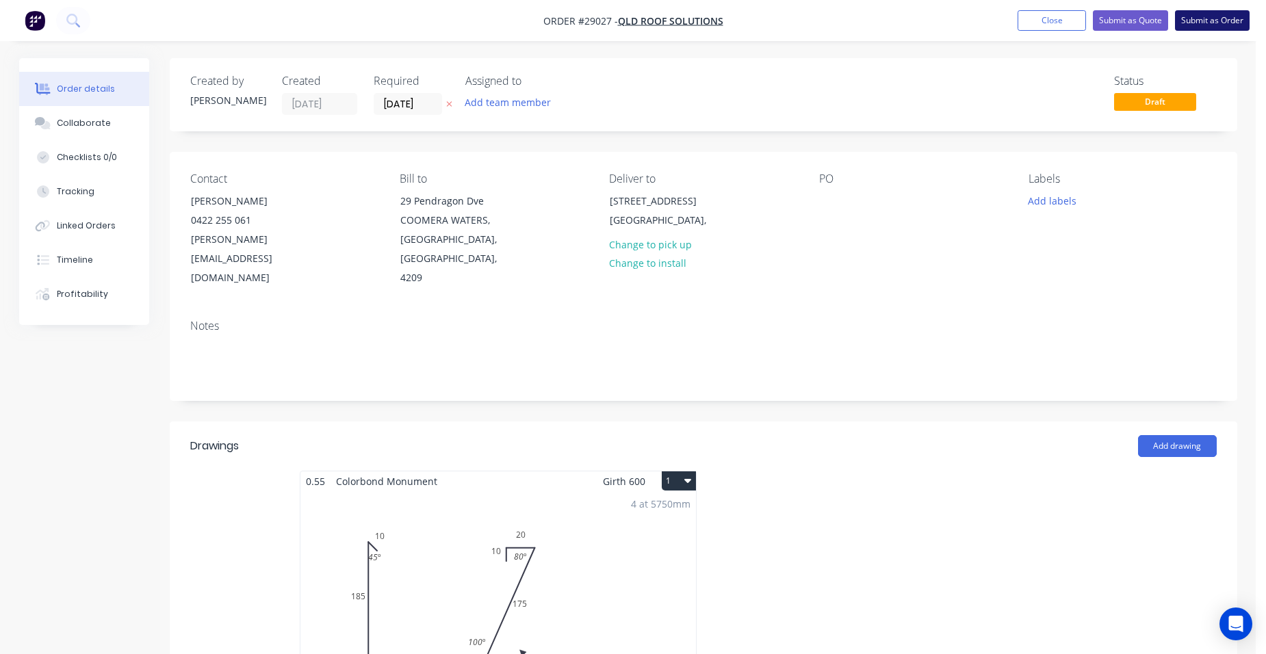
click at [1201, 21] on button "Submit as Order" at bounding box center [1212, 20] width 75 height 21
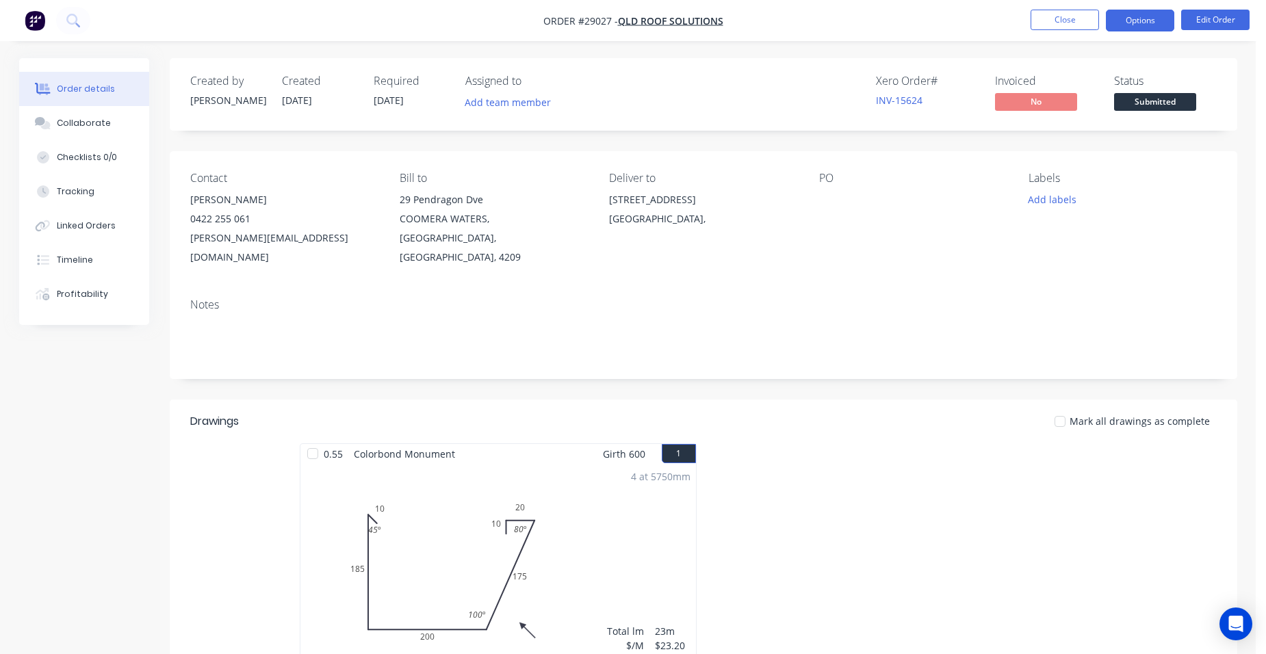
click at [1139, 24] on button "Options" at bounding box center [1140, 21] width 68 height 22
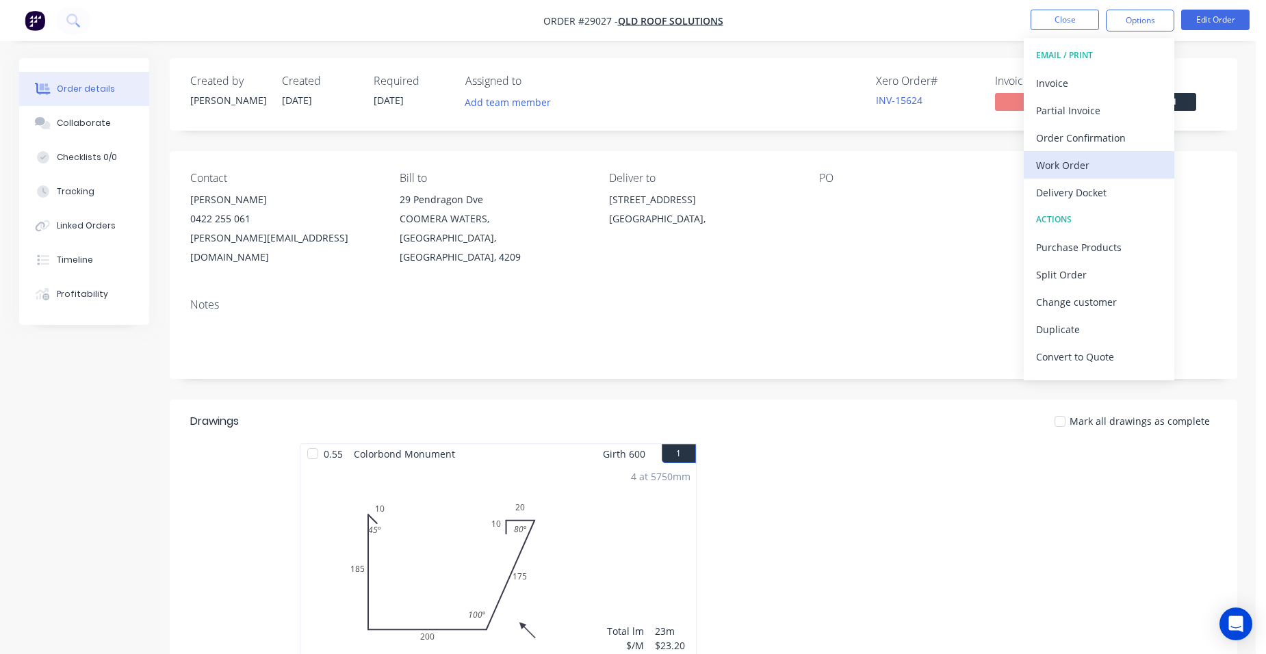
click at [1095, 169] on div "Work Order" at bounding box center [1099, 165] width 126 height 20
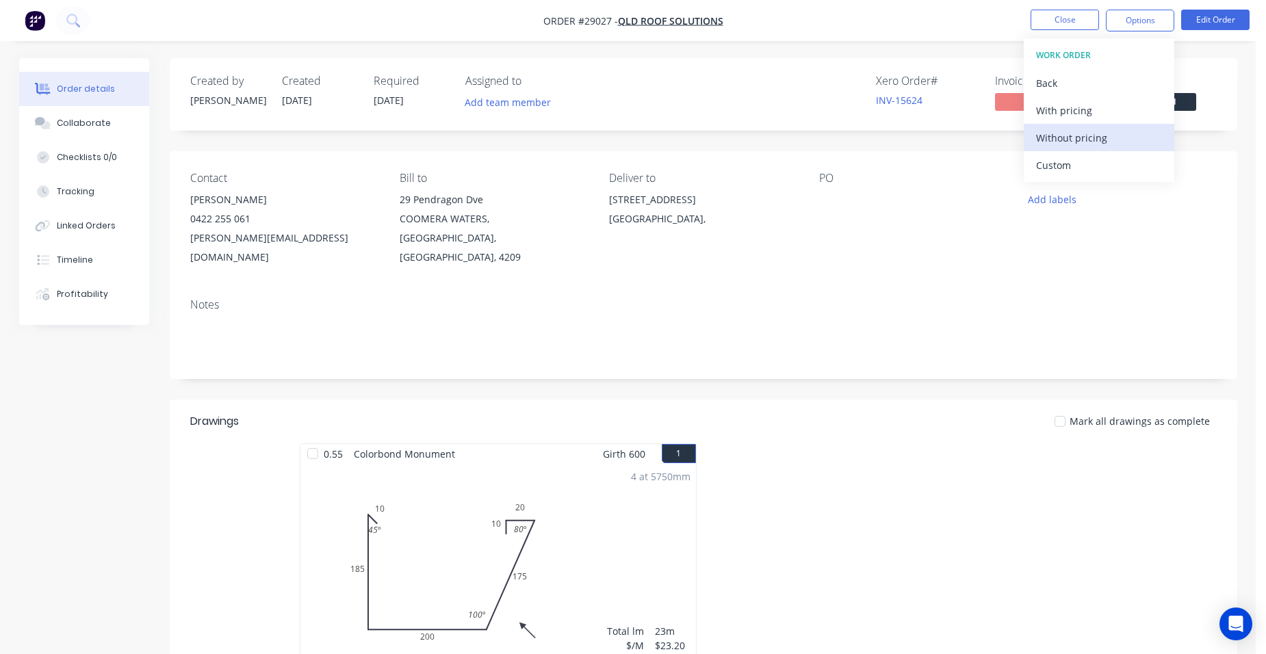
click at [1107, 143] on div "Without pricing" at bounding box center [1099, 138] width 126 height 20
